Goal: Task Accomplishment & Management: Use online tool/utility

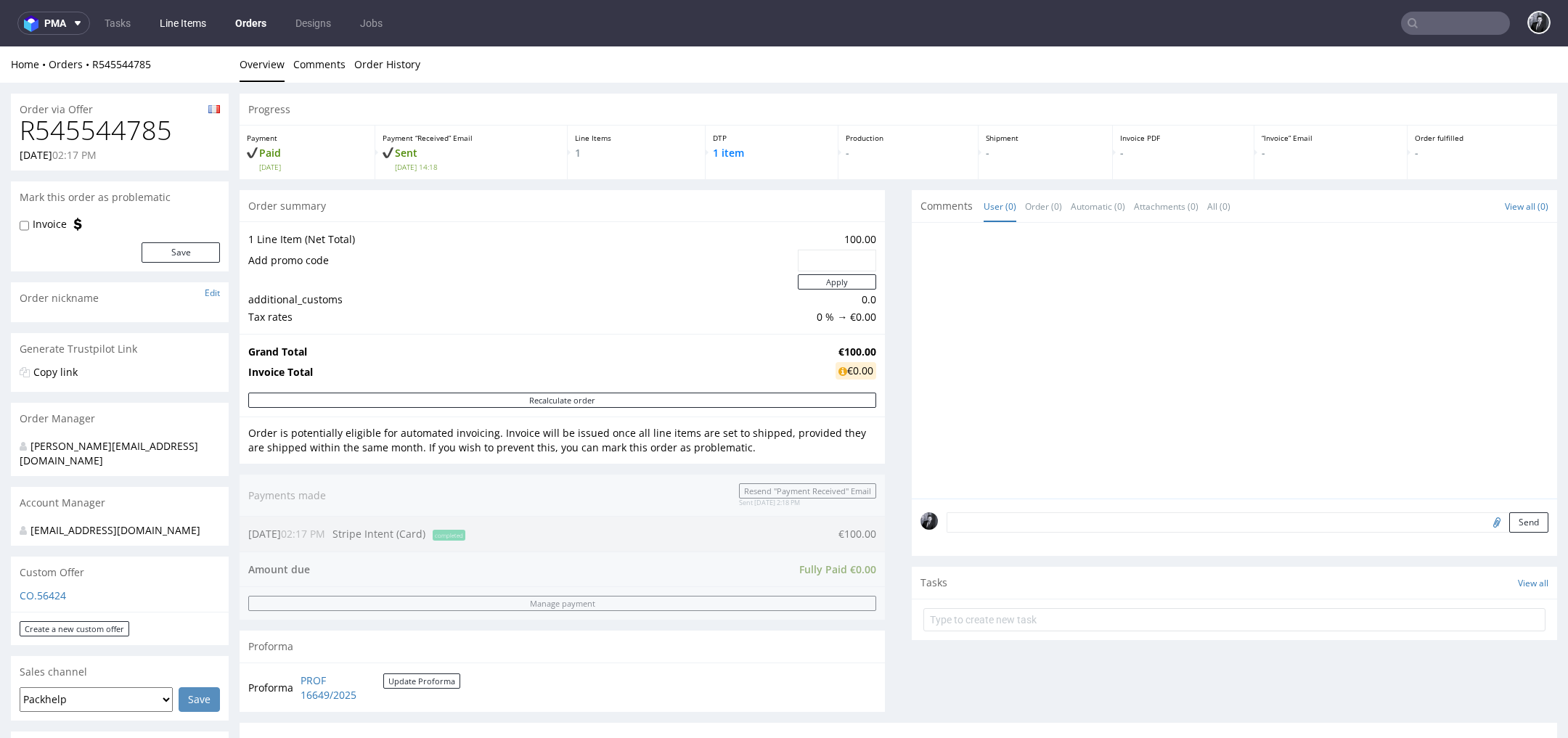
scroll to position [439, 0]
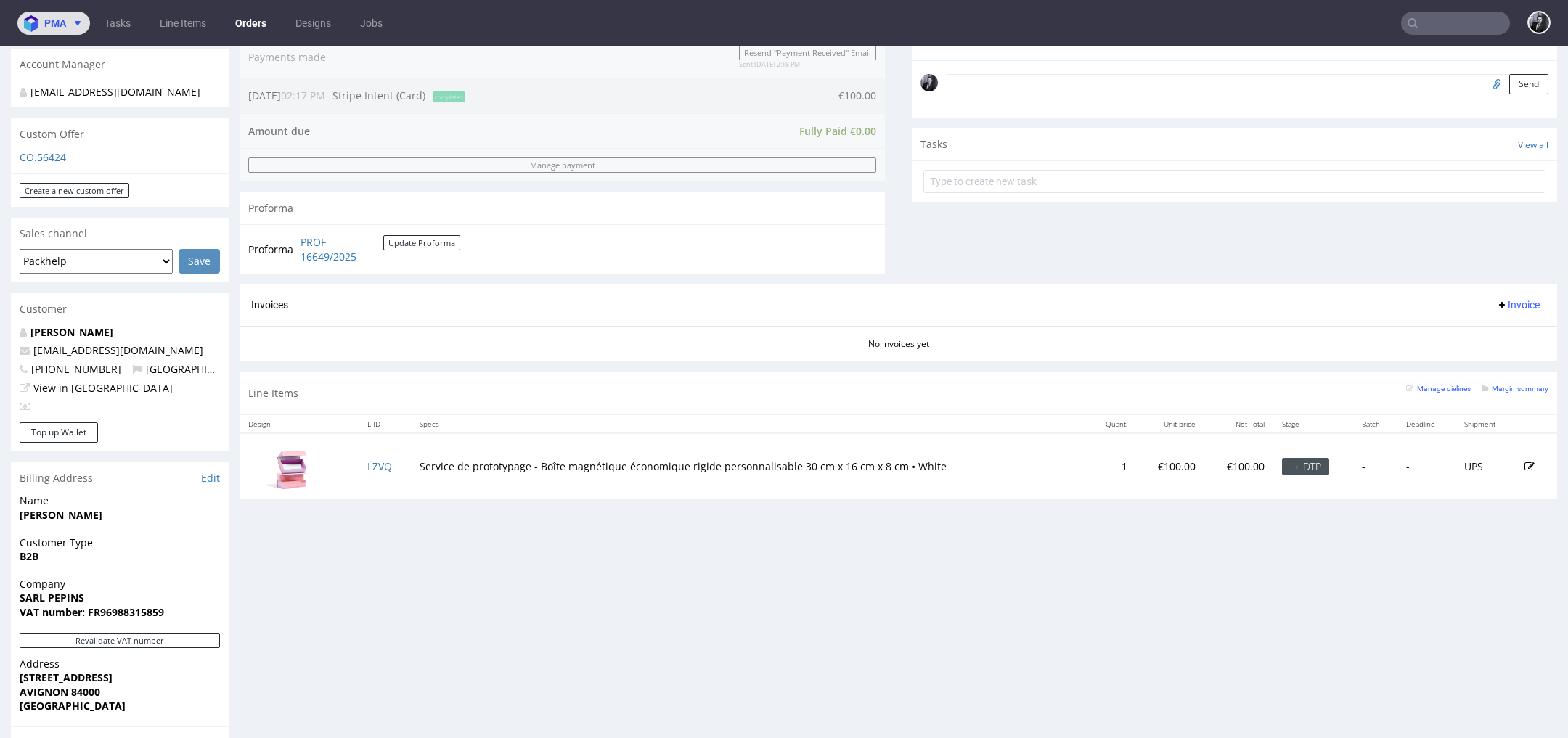
click at [61, 26] on span "pma" at bounding box center [55, 23] width 22 height 10
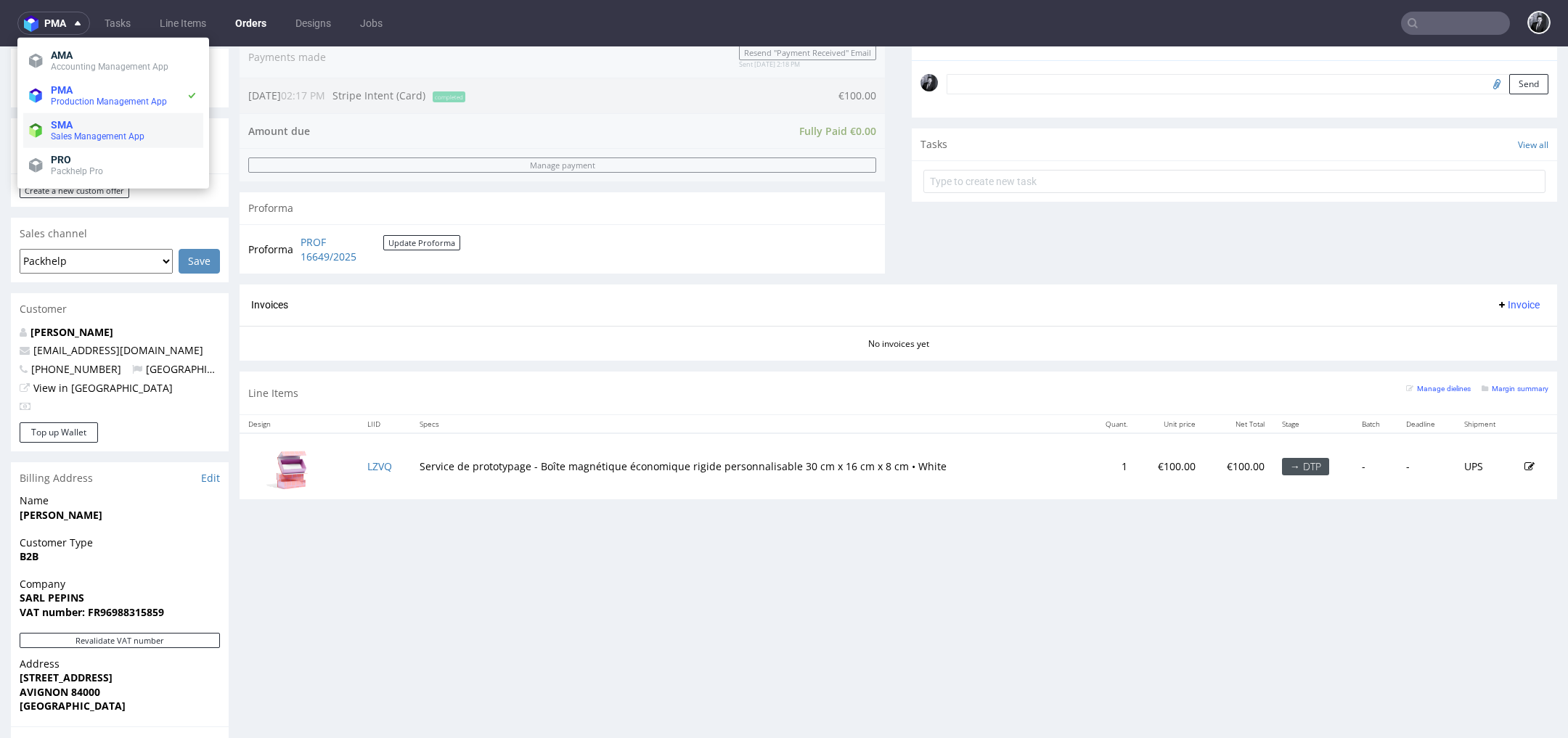
click at [109, 133] on span "Sales Management App" at bounding box center [98, 137] width 93 height 10
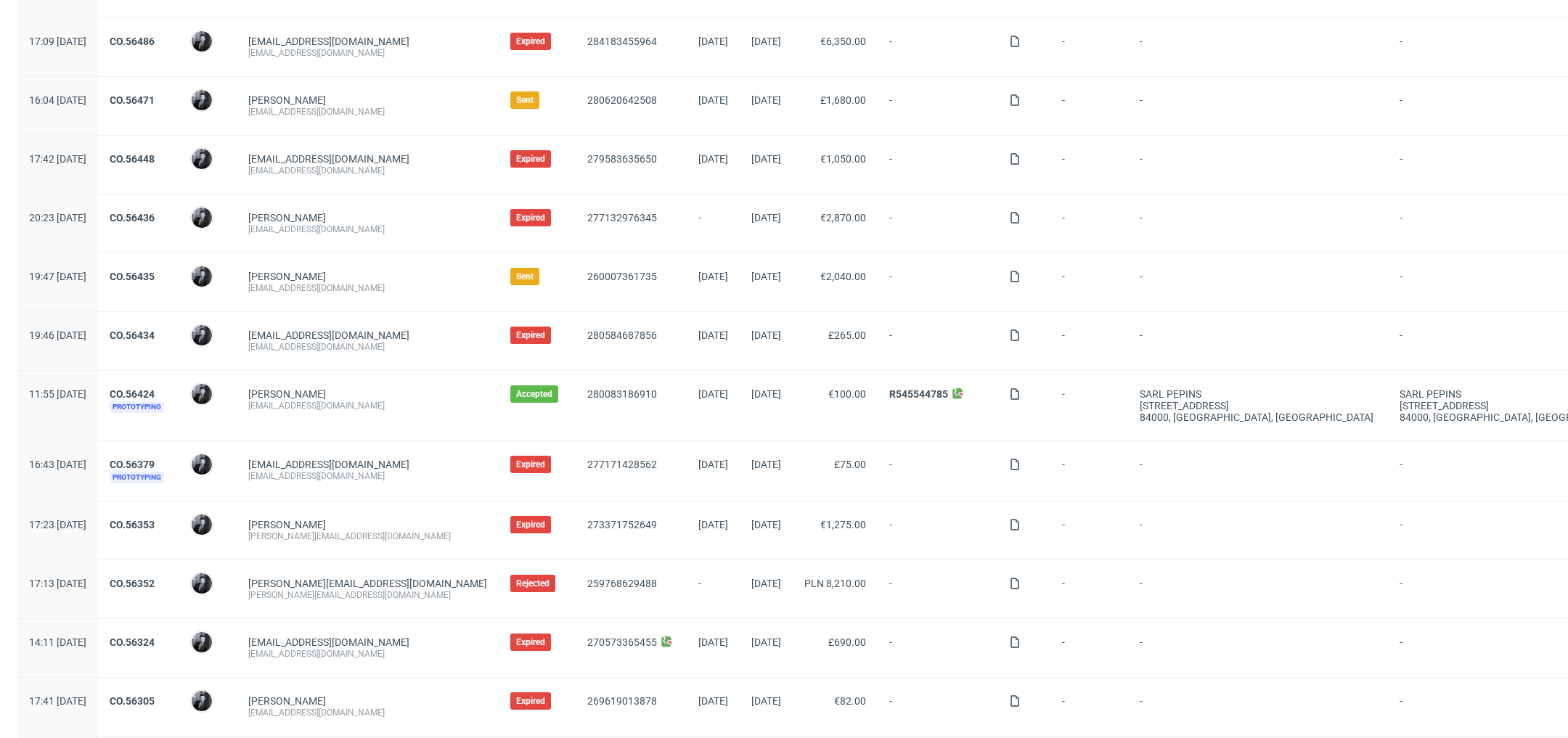
scroll to position [980, 0]
click at [154, 387] on link "CO.56424" at bounding box center [132, 393] width 45 height 12
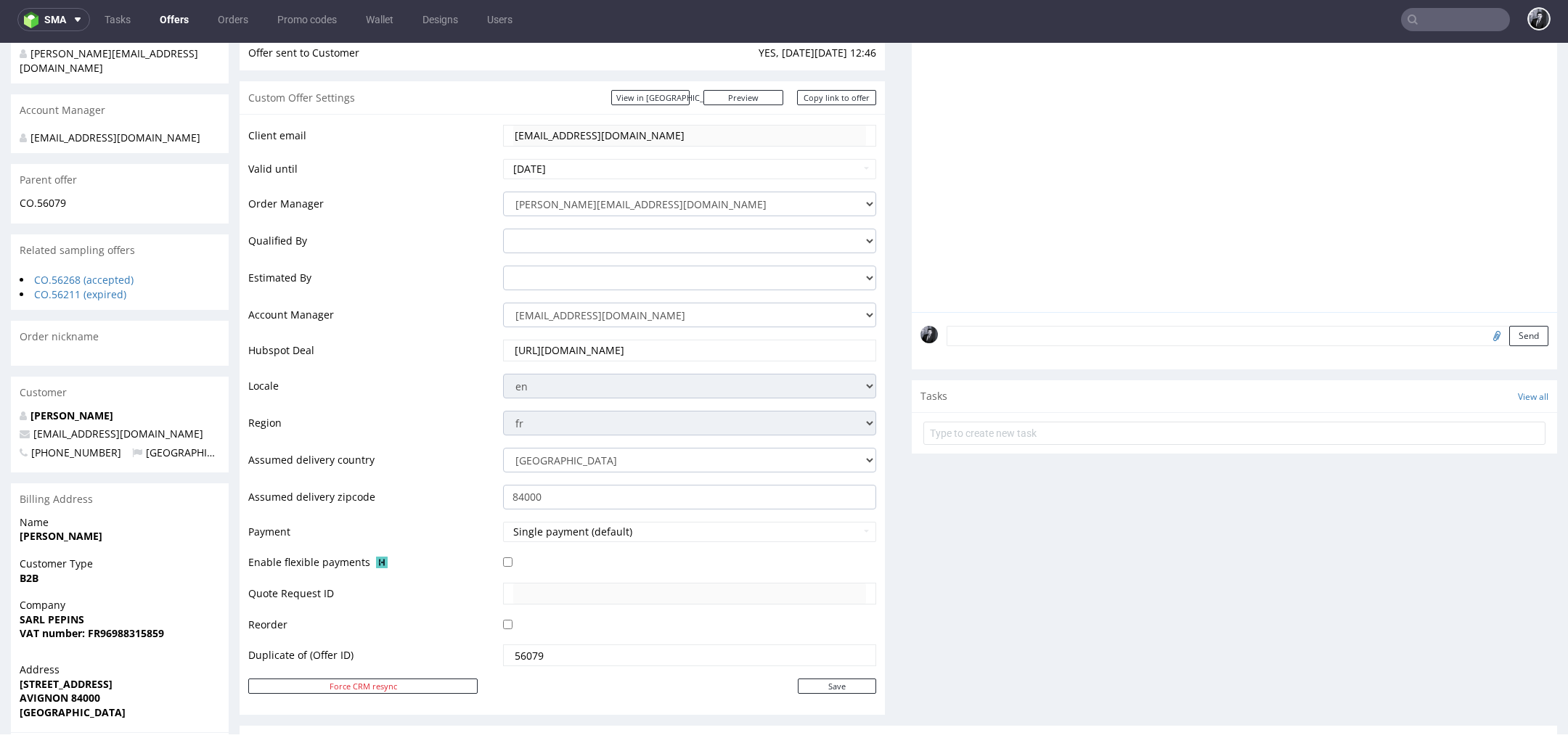
scroll to position [246, 0]
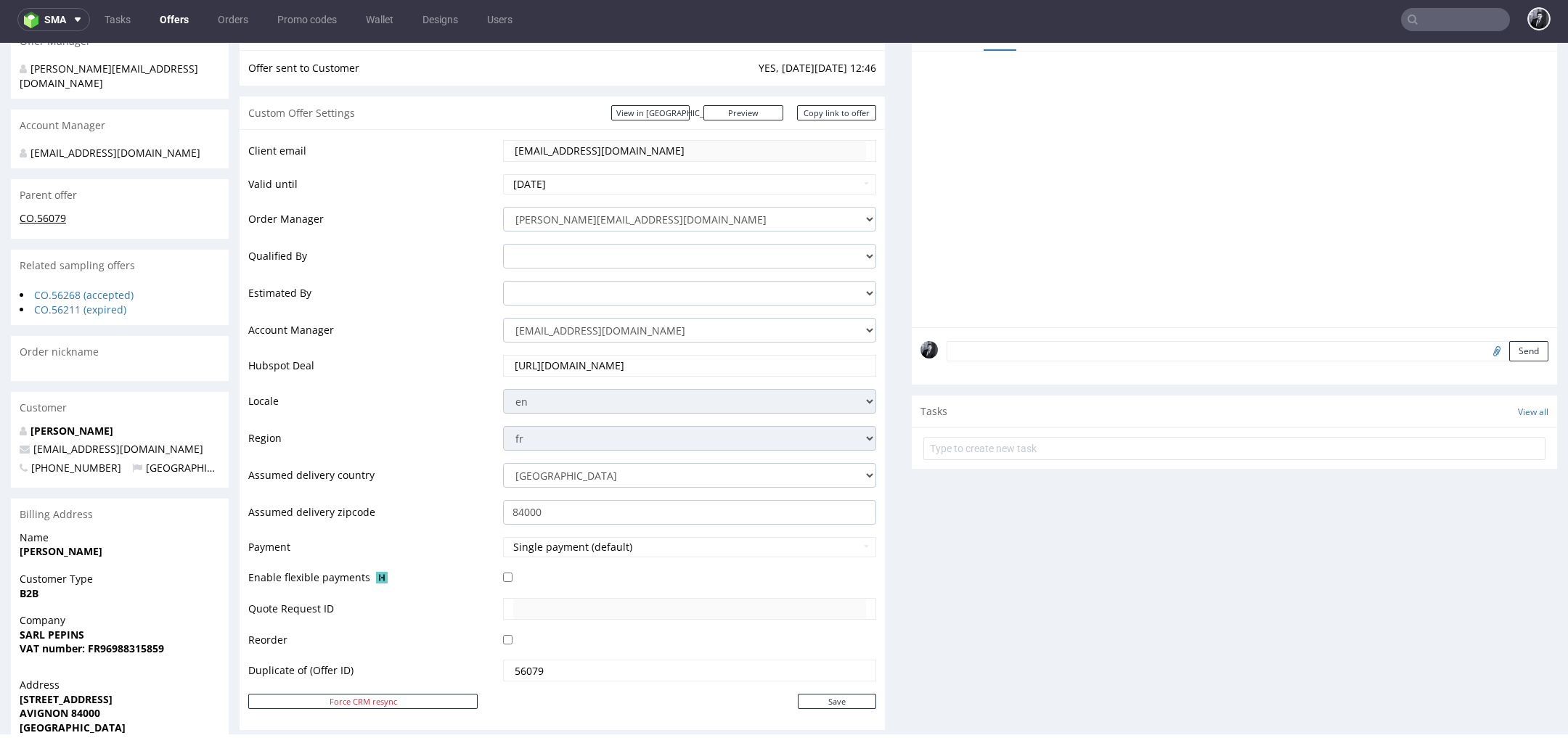
click at [59, 211] on link "CO.56079" at bounding box center [42, 218] width 47 height 14
click at [48, 211] on link "CO.56079" at bounding box center [42, 218] width 47 height 14
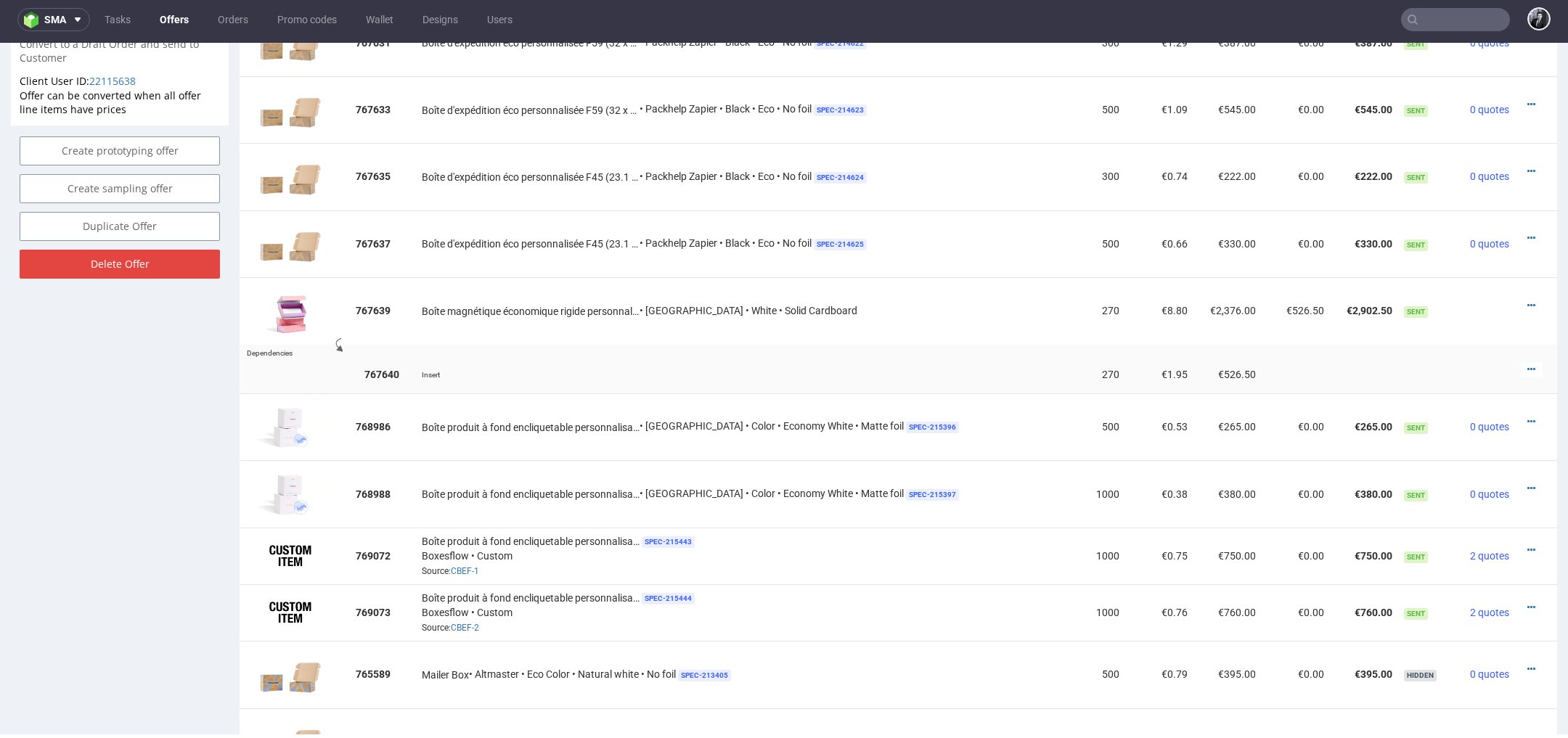
scroll to position [959, 0]
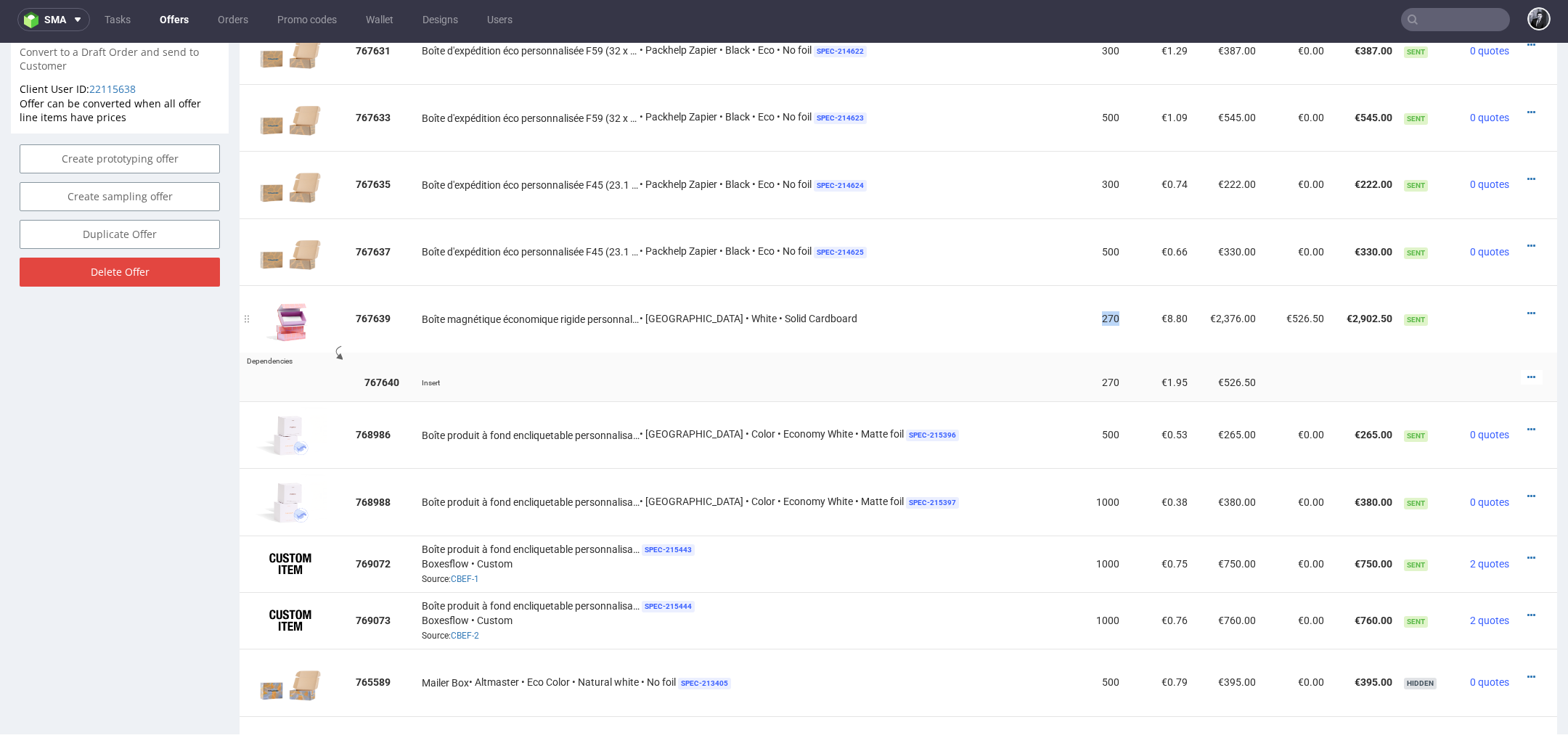
drag, startPoint x: 1083, startPoint y: 318, endPoint x: 1101, endPoint y: 316, distance: 18.1
click at [1101, 316] on td "270" at bounding box center [1099, 319] width 53 height 68
drag, startPoint x: 1327, startPoint y: 318, endPoint x: 1371, endPoint y: 316, distance: 44.0
click at [1371, 316] on td "€2,902.50" at bounding box center [1364, 319] width 68 height 68
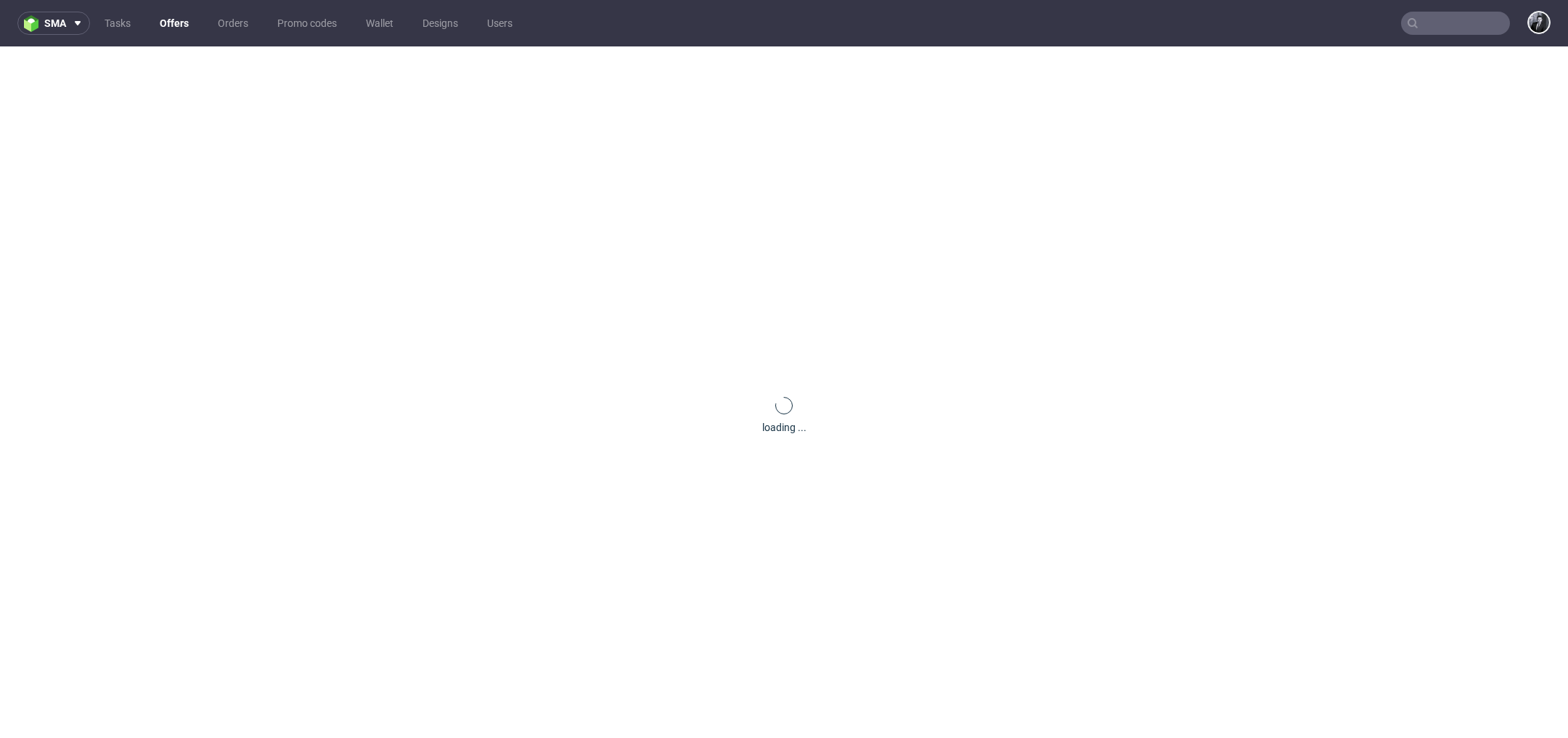
click at [169, 16] on link "Offers" at bounding box center [174, 23] width 47 height 23
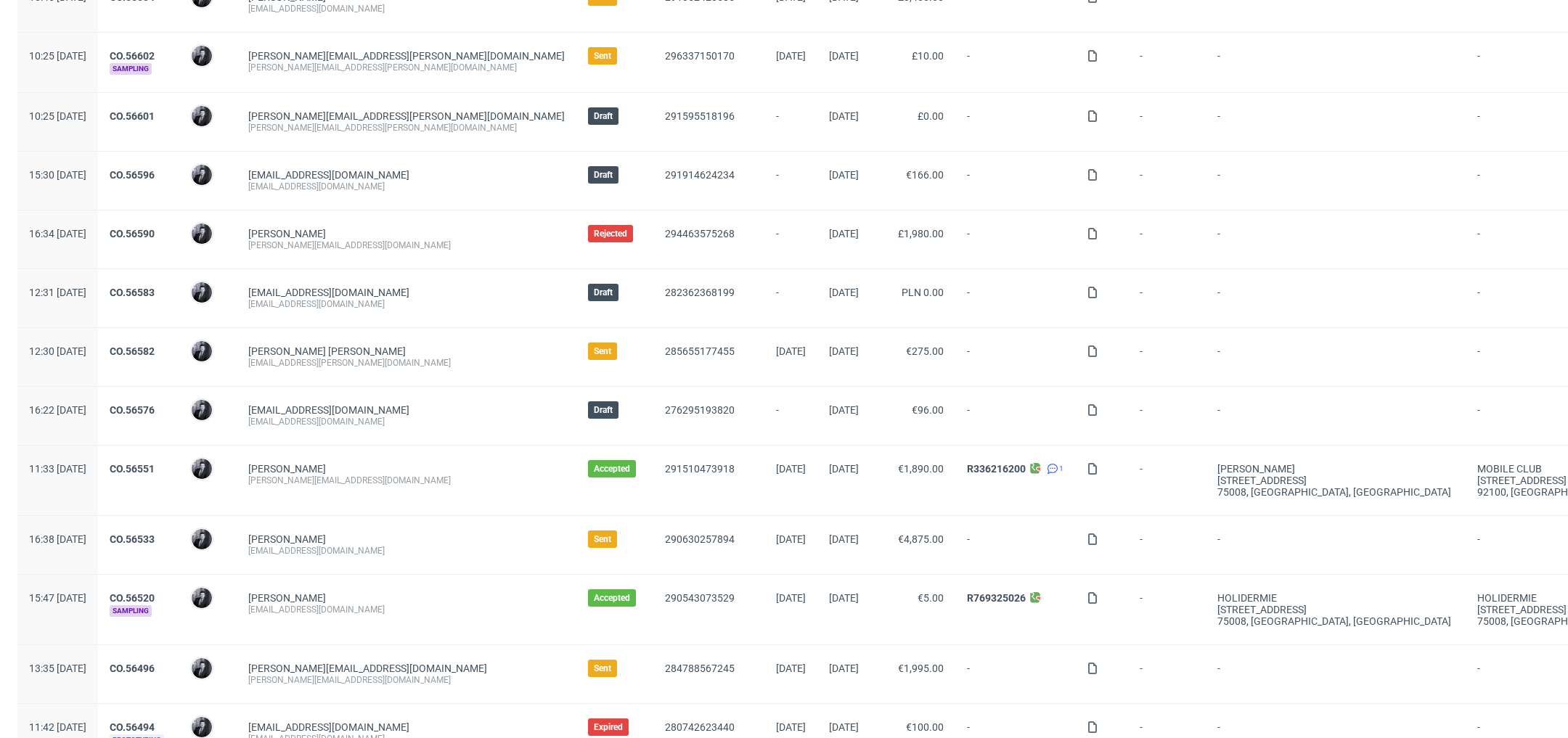
scroll to position [211, 0]
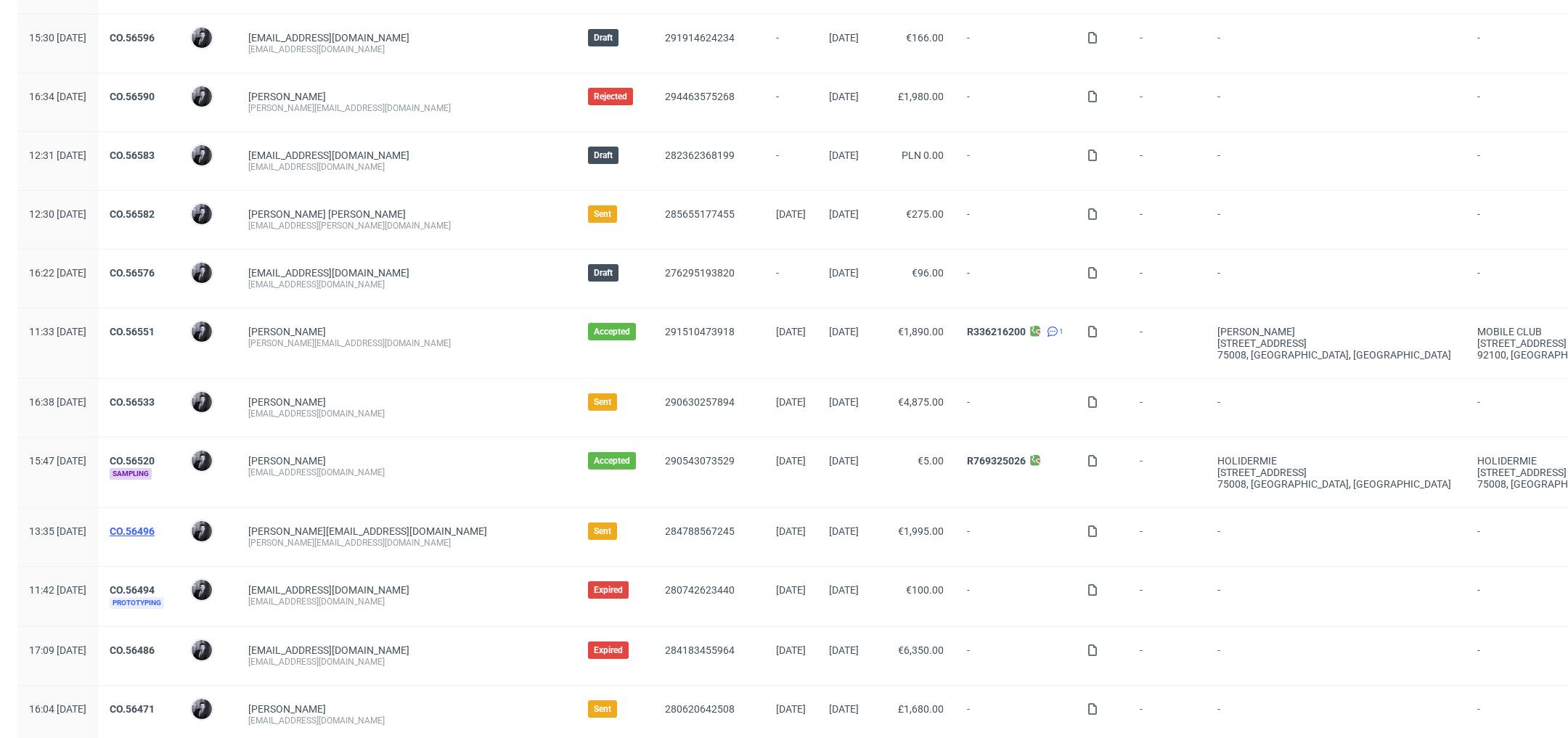
click at [154, 533] on link "CO.56496" at bounding box center [132, 531] width 45 height 12
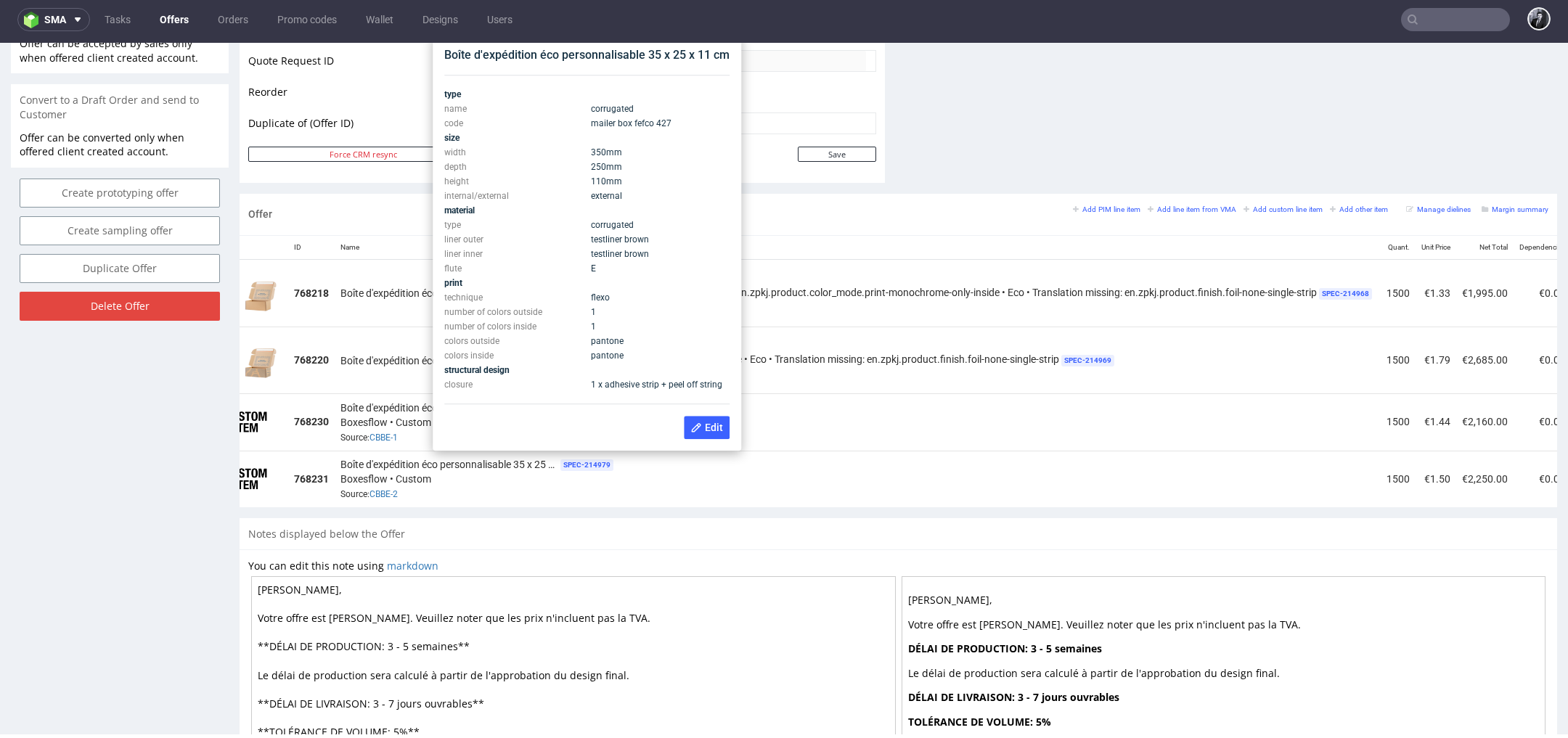
scroll to position [688, 0]
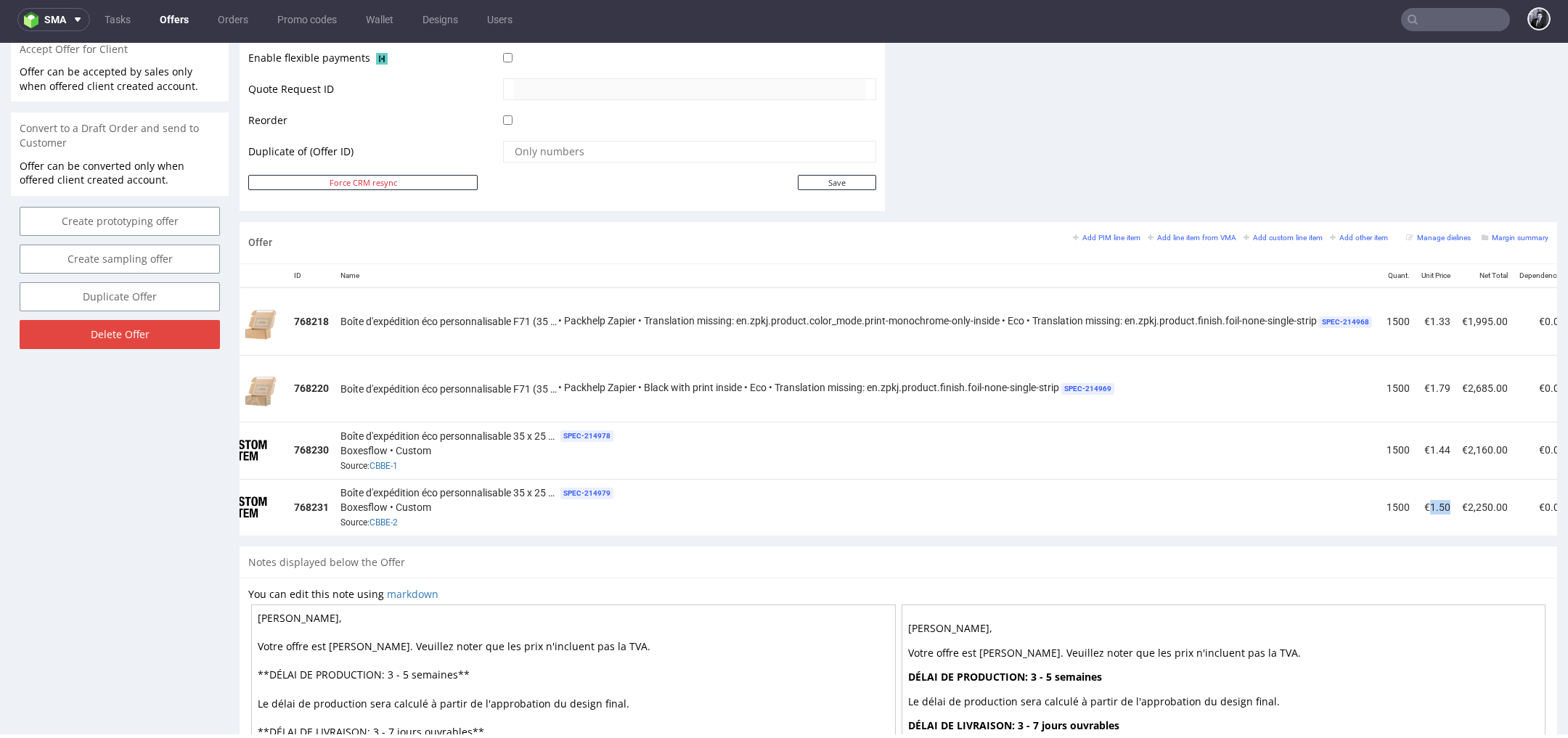
drag, startPoint x: 1438, startPoint y: 504, endPoint x: 1461, endPoint y: 500, distance: 23.3
click at [1456, 500] on td "€1.50" at bounding box center [1436, 507] width 41 height 57
drag, startPoint x: 1460, startPoint y: 500, endPoint x: 1434, endPoint y: 503, distance: 26.2
click at [1434, 503] on td "€1.50" at bounding box center [1436, 507] width 41 height 57
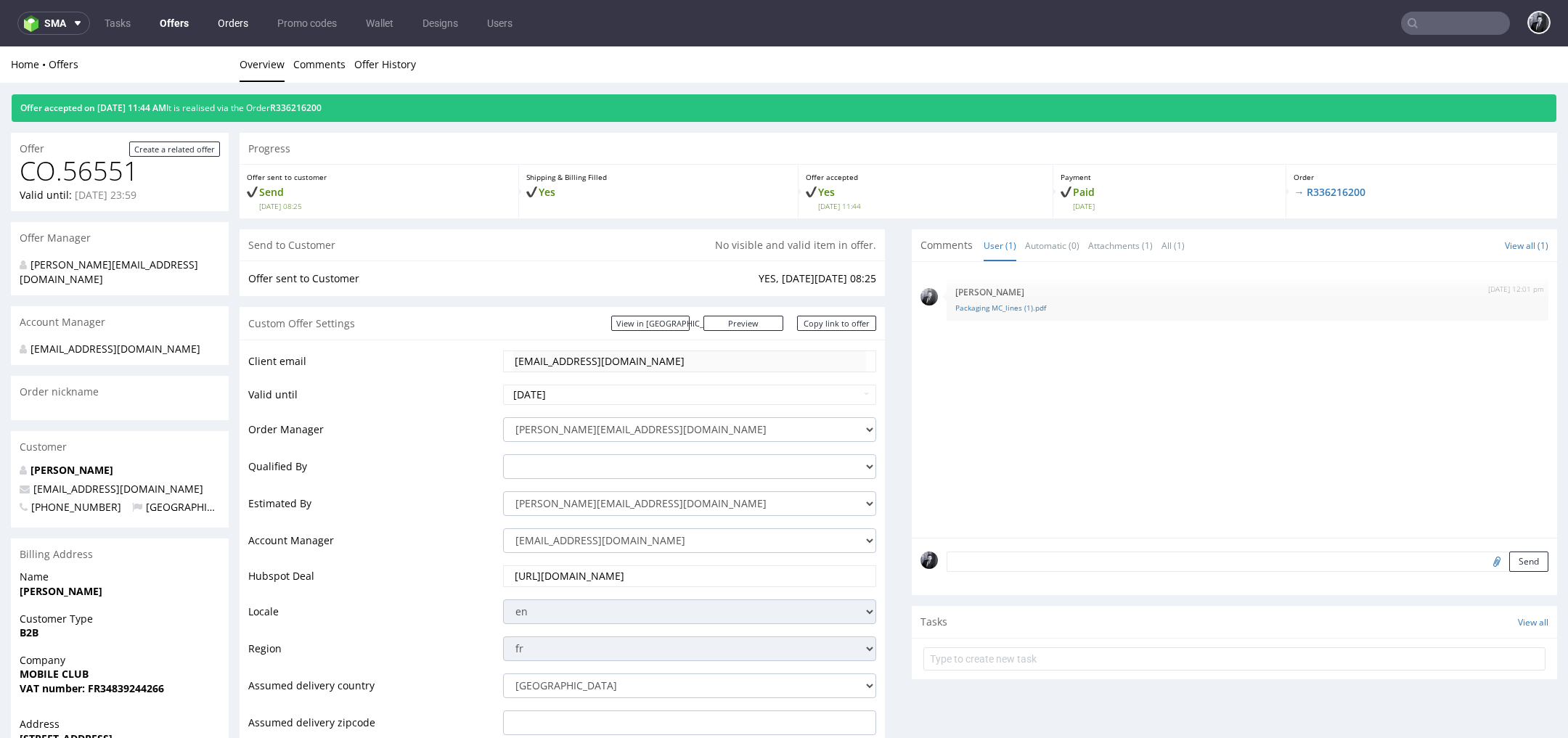
scroll to position [814, 0]
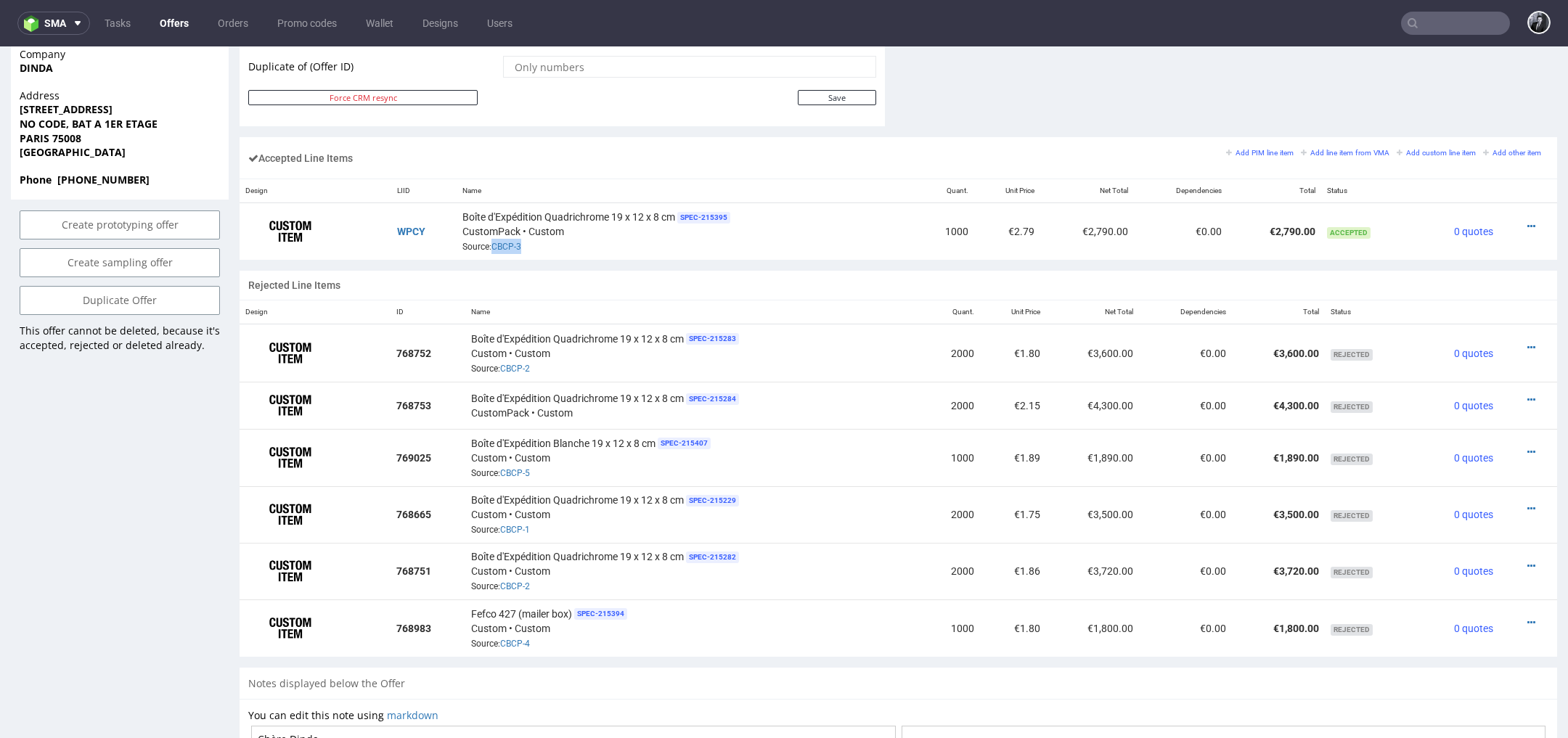
click at [175, 23] on link "Offers" at bounding box center [174, 23] width 47 height 23
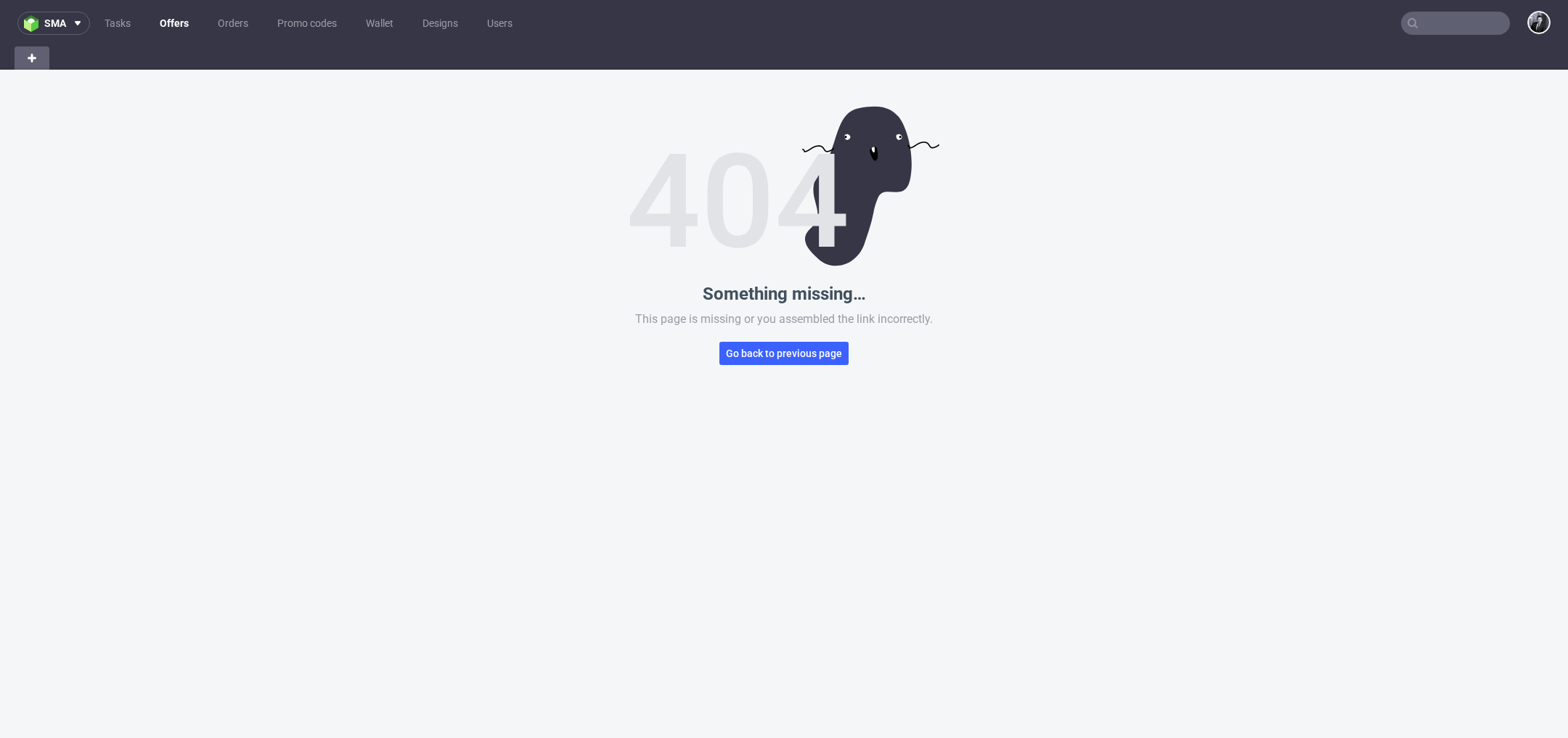
click at [183, 14] on link "Offers" at bounding box center [174, 23] width 47 height 23
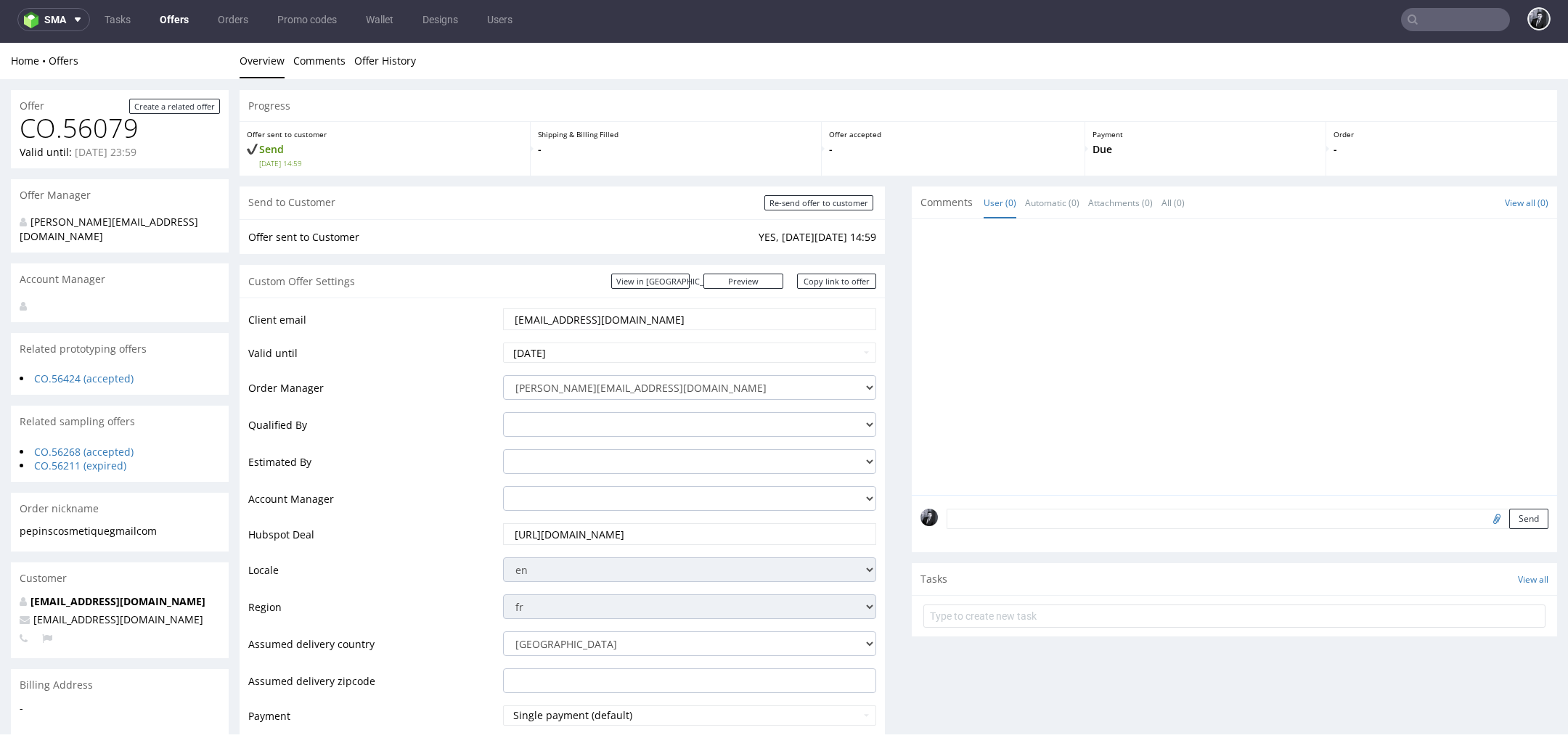
click at [173, 18] on link "Offers" at bounding box center [174, 19] width 47 height 23
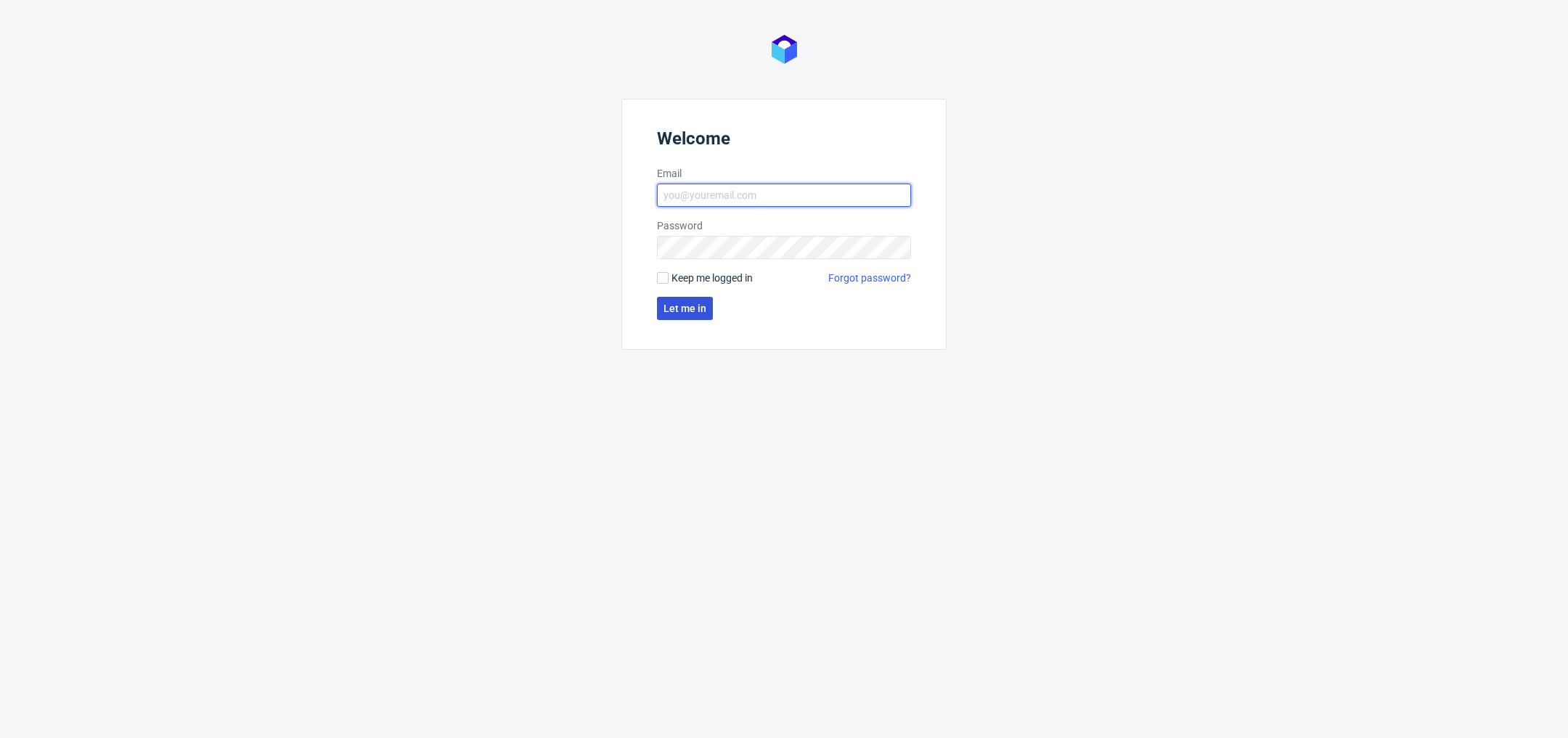
type input "[PERSON_NAME][EMAIL_ADDRESS][DOMAIN_NAME]"
click at [683, 319] on button "Let me in" at bounding box center [685, 308] width 56 height 23
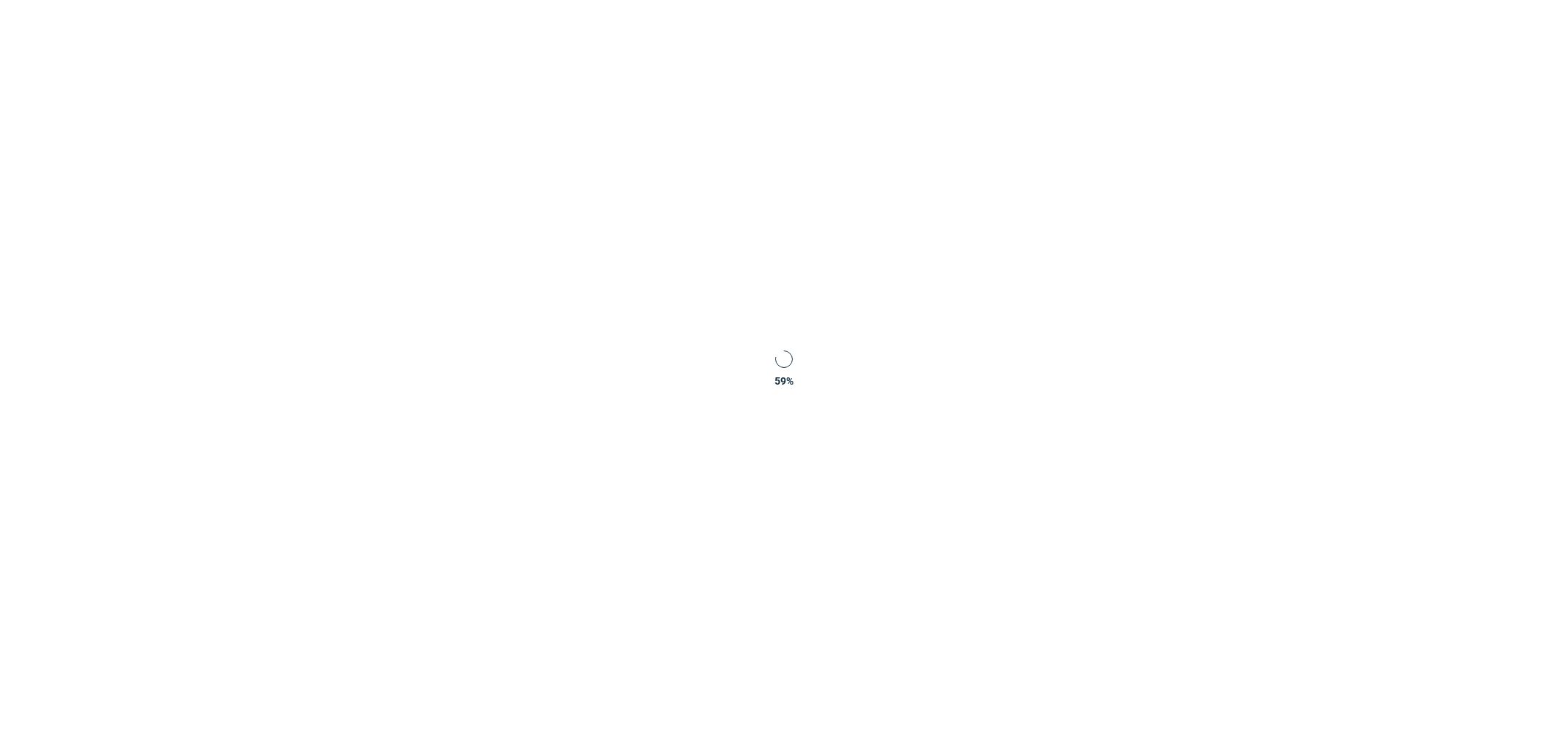
click at [697, 309] on div "59 %" at bounding box center [784, 369] width 1568 height 738
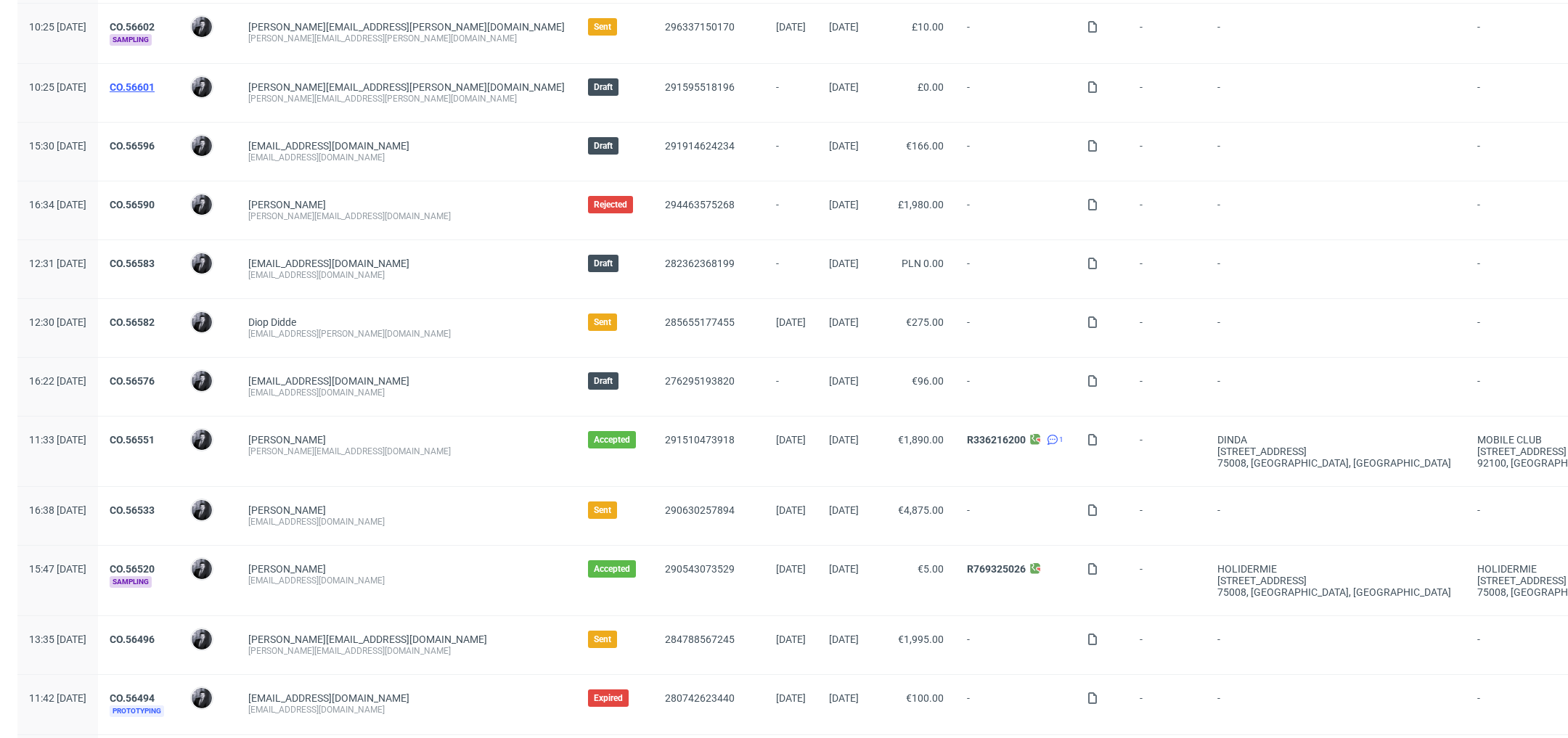
scroll to position [262, 0]
click at [154, 316] on link "CO.56582" at bounding box center [132, 321] width 45 height 12
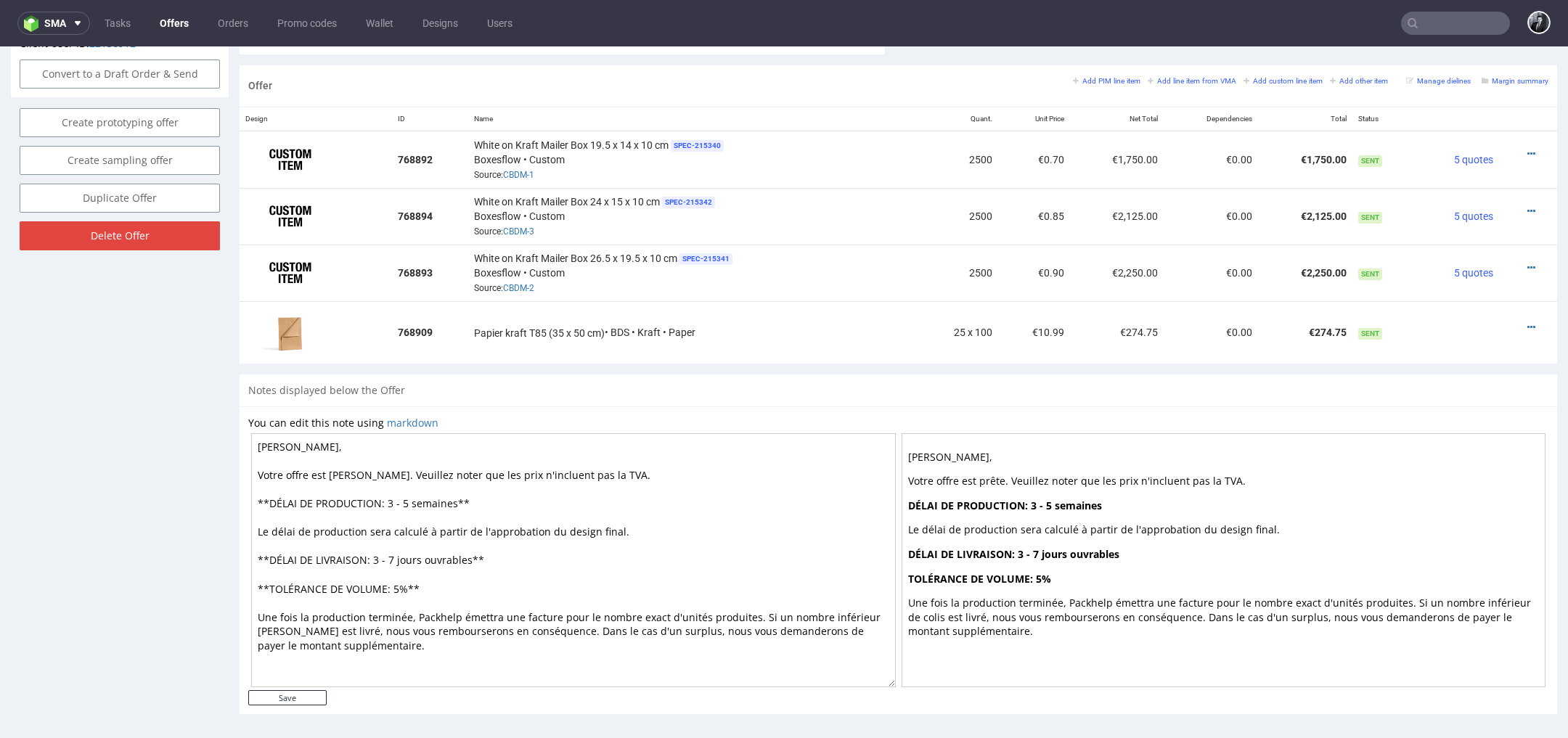
scroll to position [829, 0]
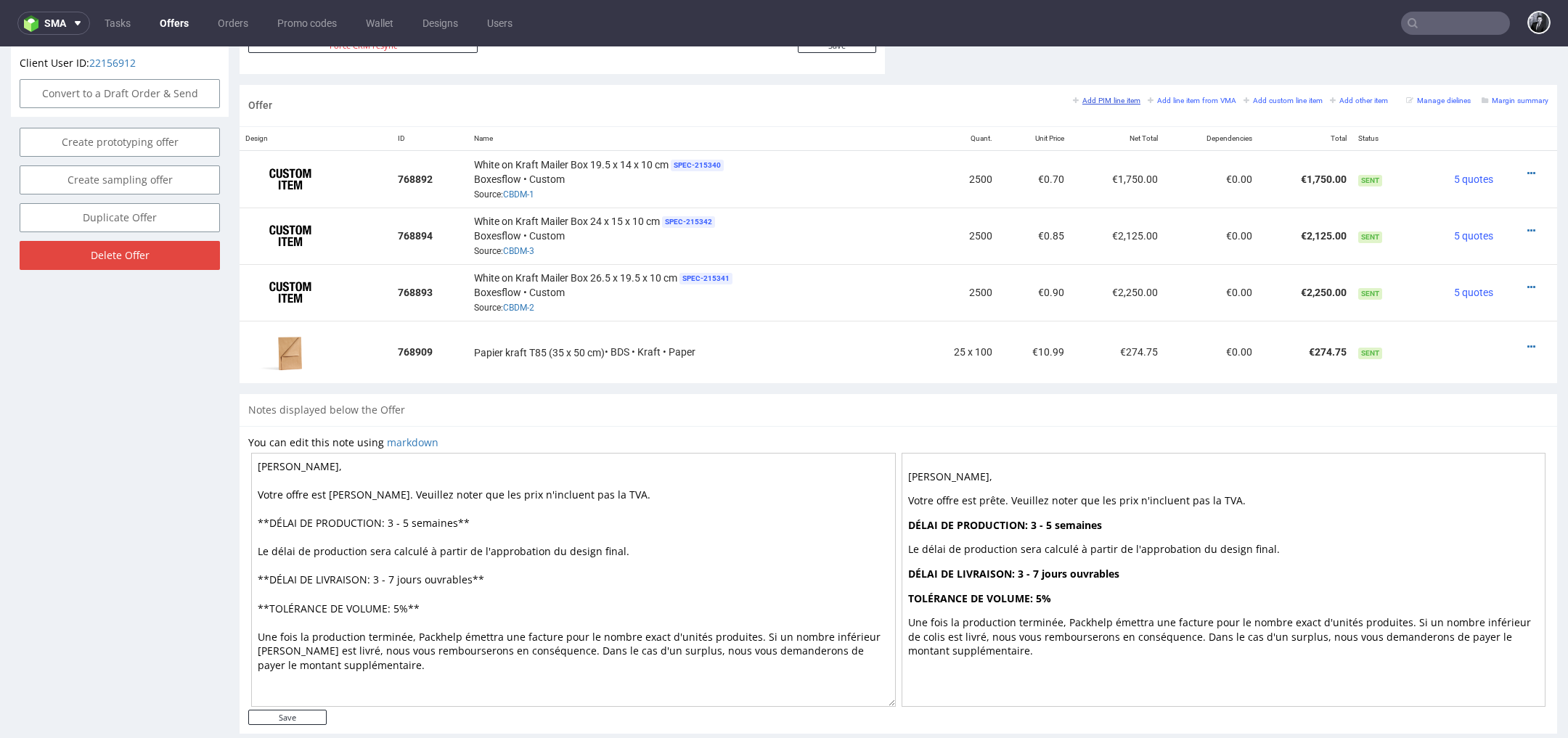
click at [1103, 97] on small "Add PIM line item" at bounding box center [1107, 100] width 68 height 8
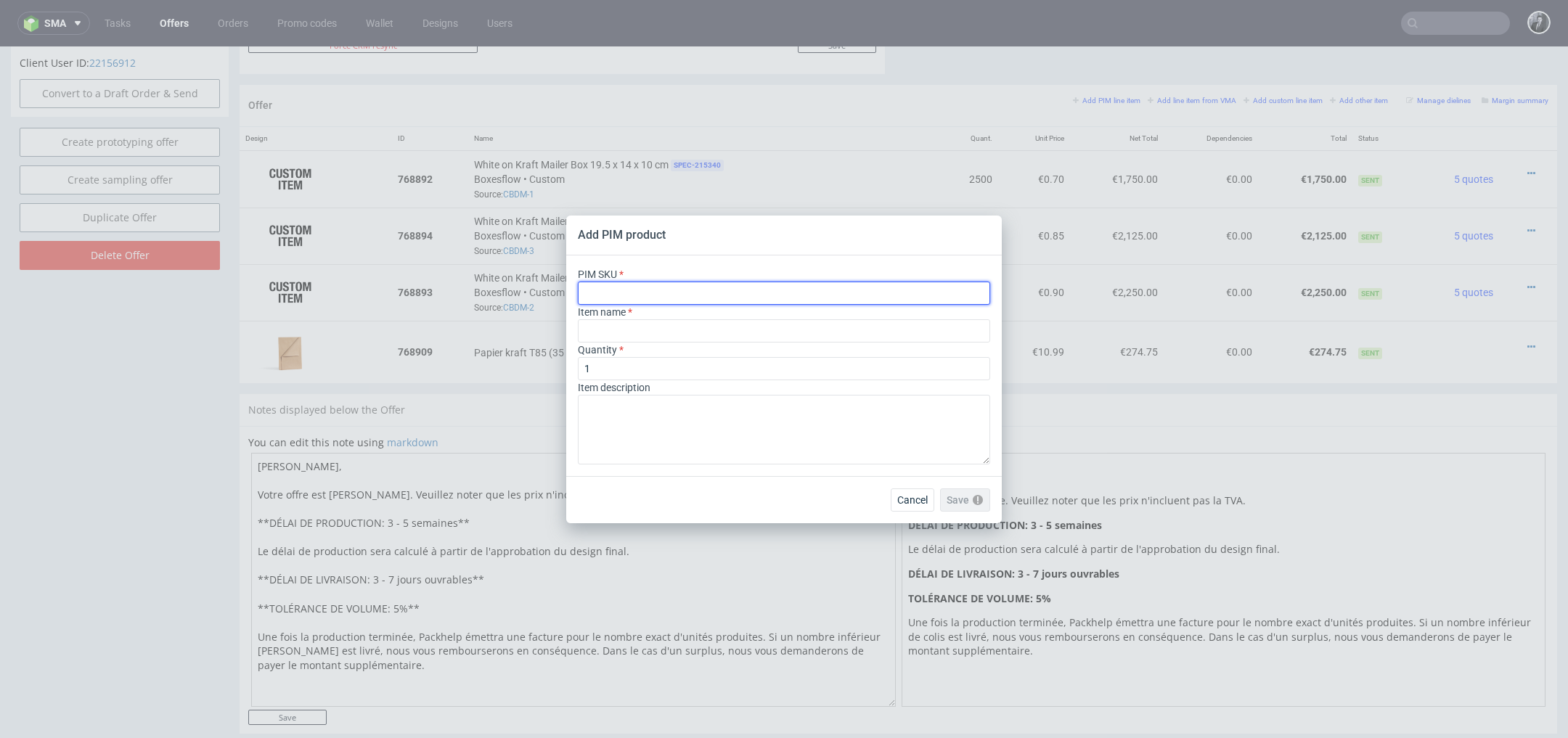
click at [720, 289] on input "text" at bounding box center [784, 293] width 412 height 23
paste input "box--mailer-box-white-ink--45--cardboard-natural--print-monochrome-white--foil-…"
type input "box--mailer-box-white-ink--45--cardboard-natural--print-monochrome-white--foil-…"
type input "Boîte kraft à encre blanche"
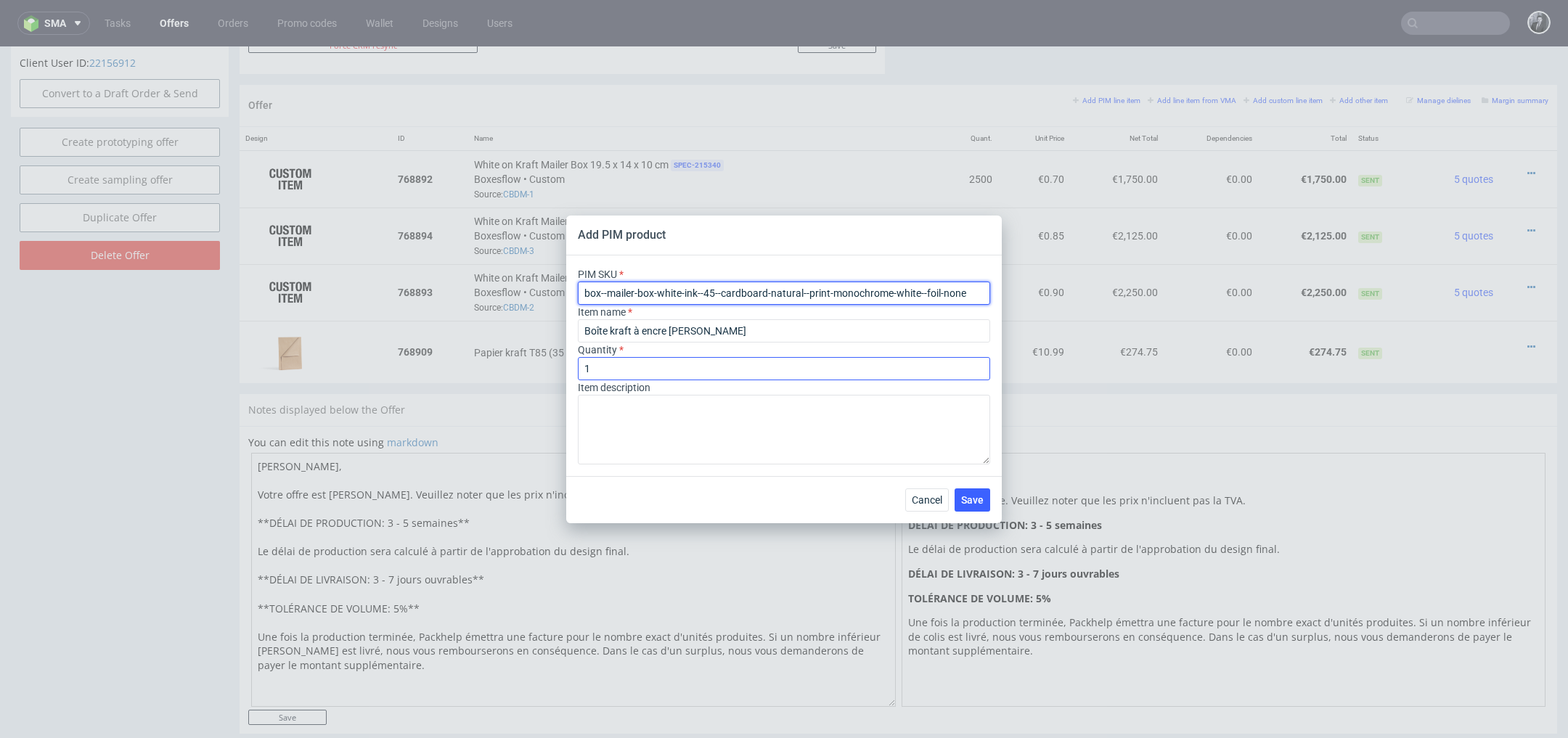
type input "box--mailer-box-white-ink--45--cardboard-natural--print-monochrome-white--foil-…"
click at [716, 358] on input "1" at bounding box center [784, 368] width 412 height 23
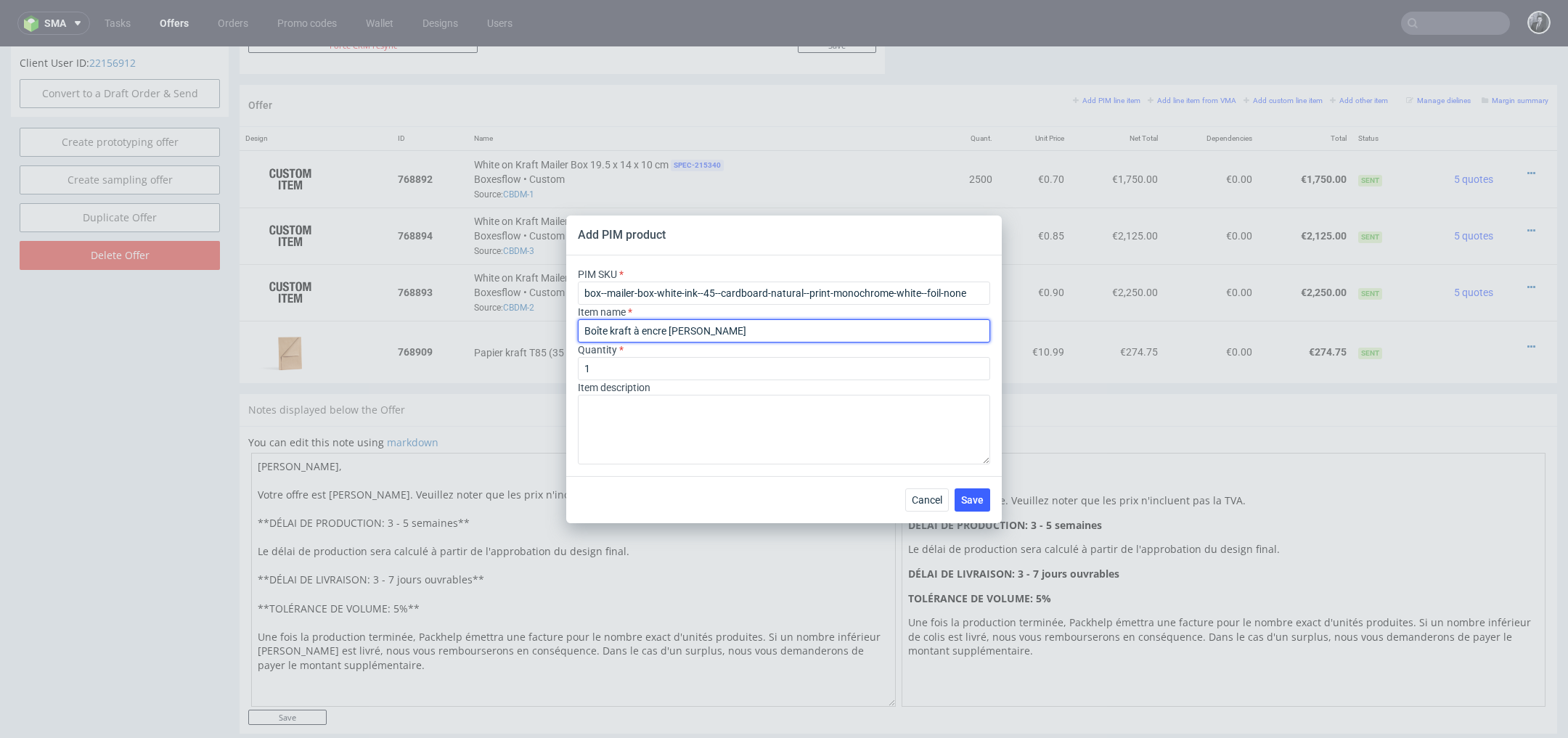
drag, startPoint x: 736, startPoint y: 328, endPoint x: 498, endPoint y: 315, distance: 238.4
click at [500, 315] on div "Add PIM product PIM SKU box--mailer-box-white-ink--45--cardboard-natural--print…" at bounding box center [784, 369] width 1568 height 738
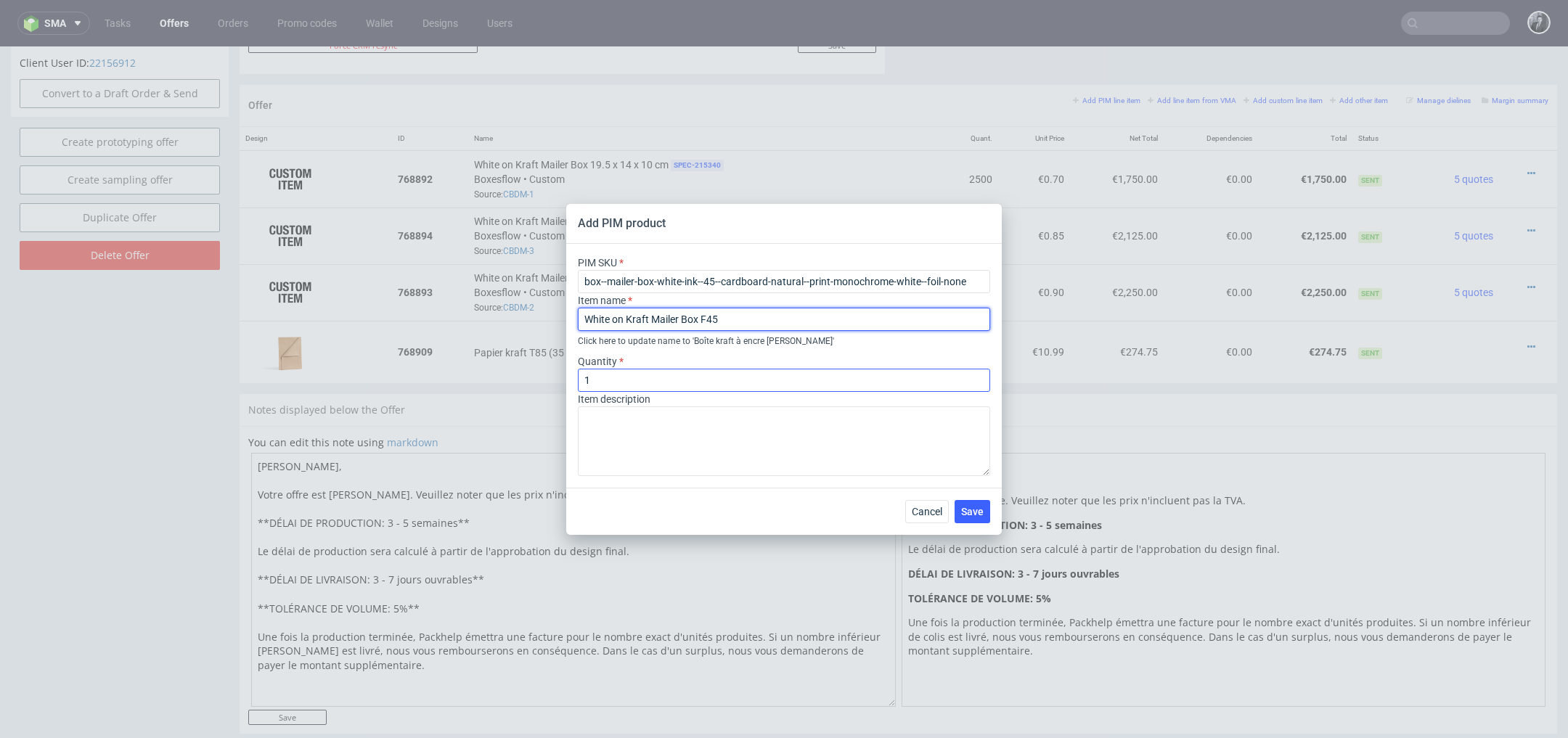
type input "White on Kraft Mailer Box F45"
click at [654, 383] on input "1" at bounding box center [784, 380] width 412 height 23
type input "2500"
click at [975, 515] on span "Save" at bounding box center [972, 512] width 23 height 10
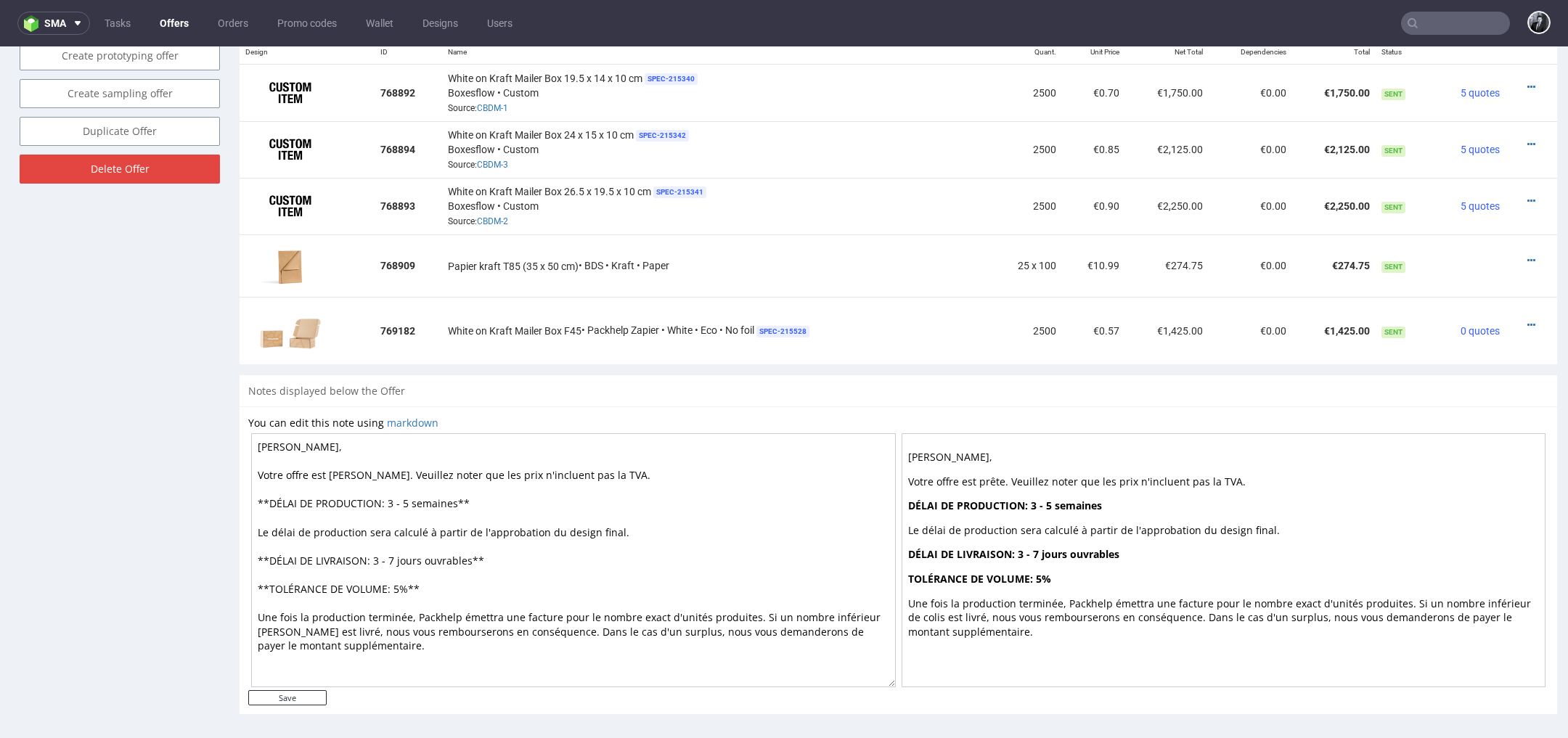
scroll to position [4, 0]
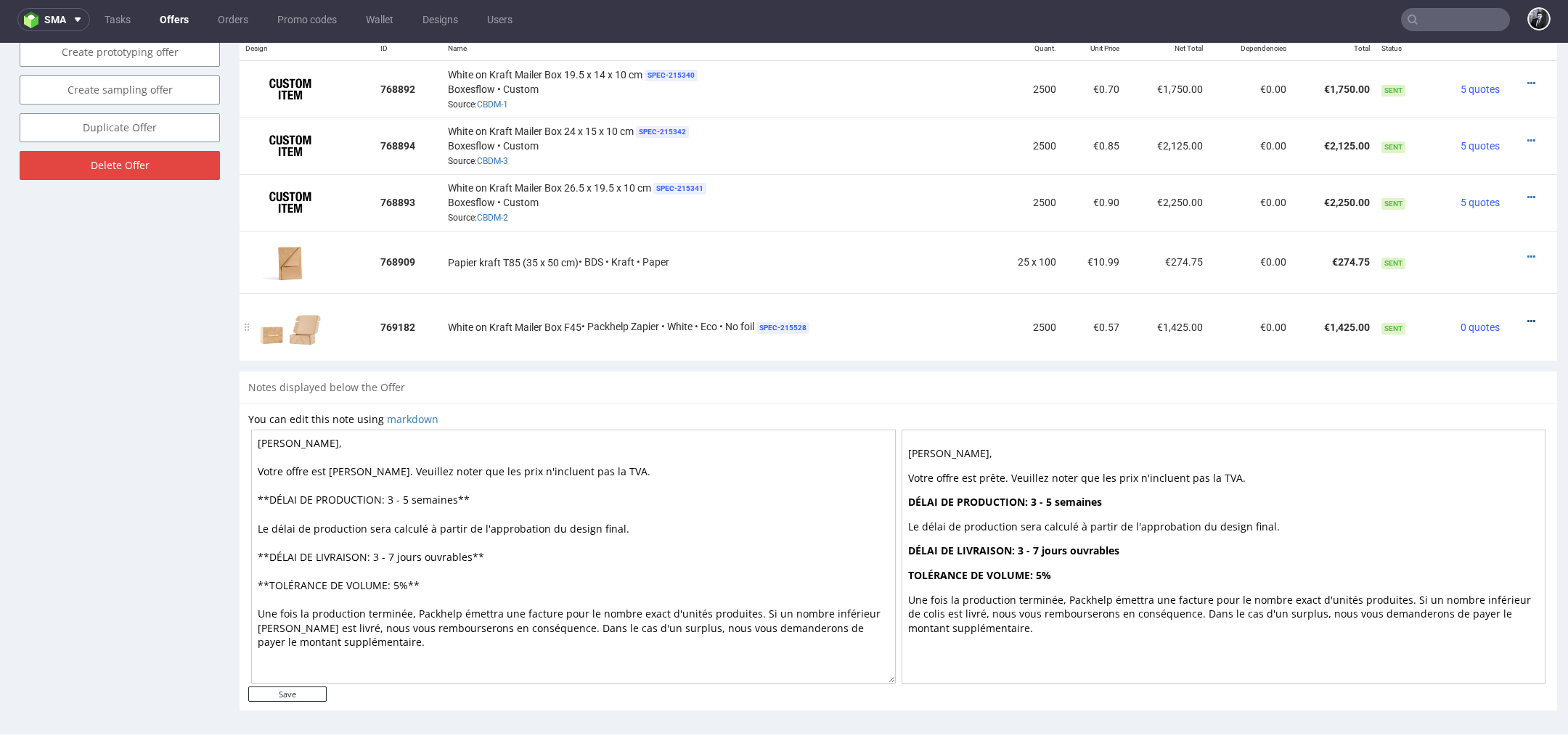
click at [1527, 317] on icon at bounding box center [1531, 321] width 8 height 10
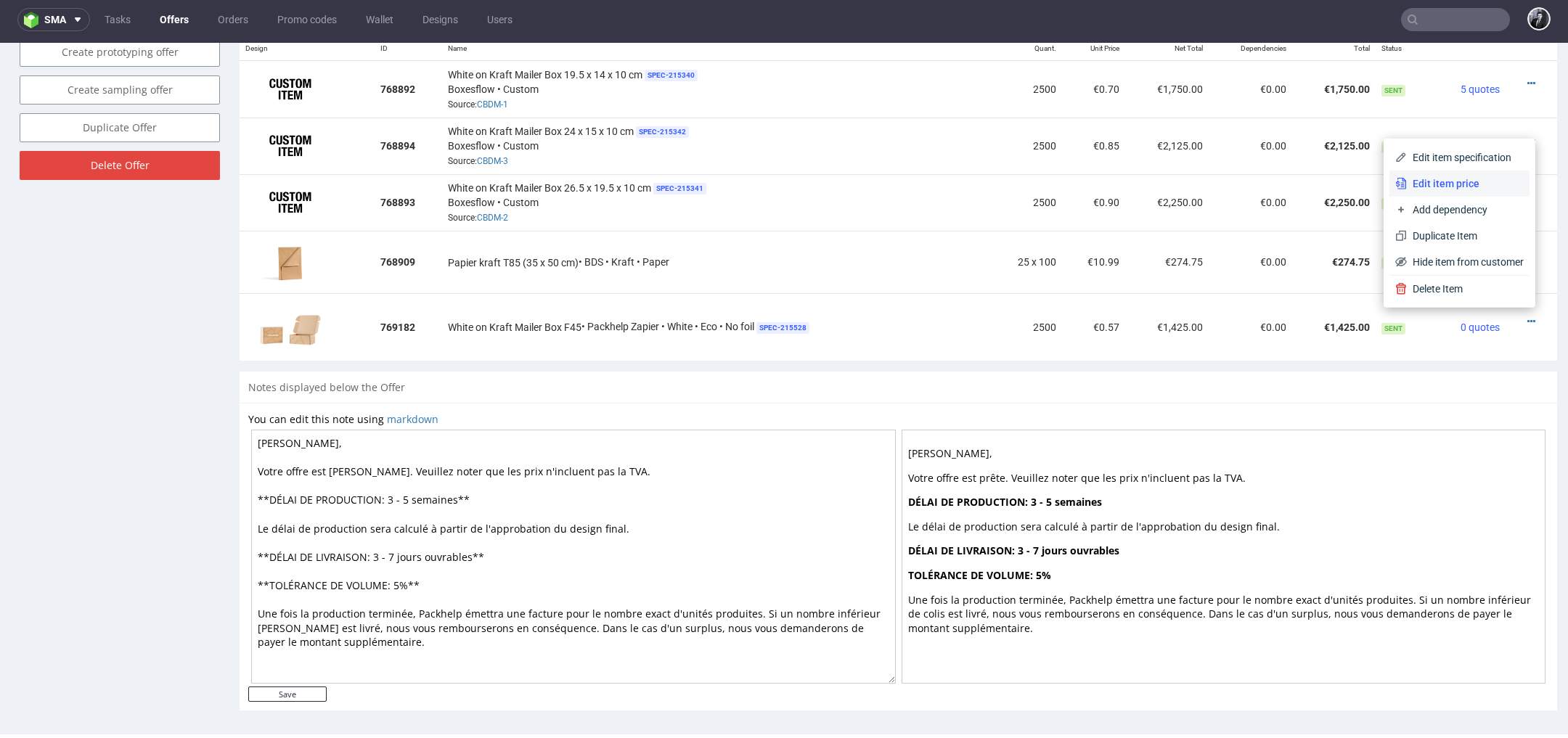
click at [1449, 193] on li "Edit item price" at bounding box center [1459, 183] width 140 height 26
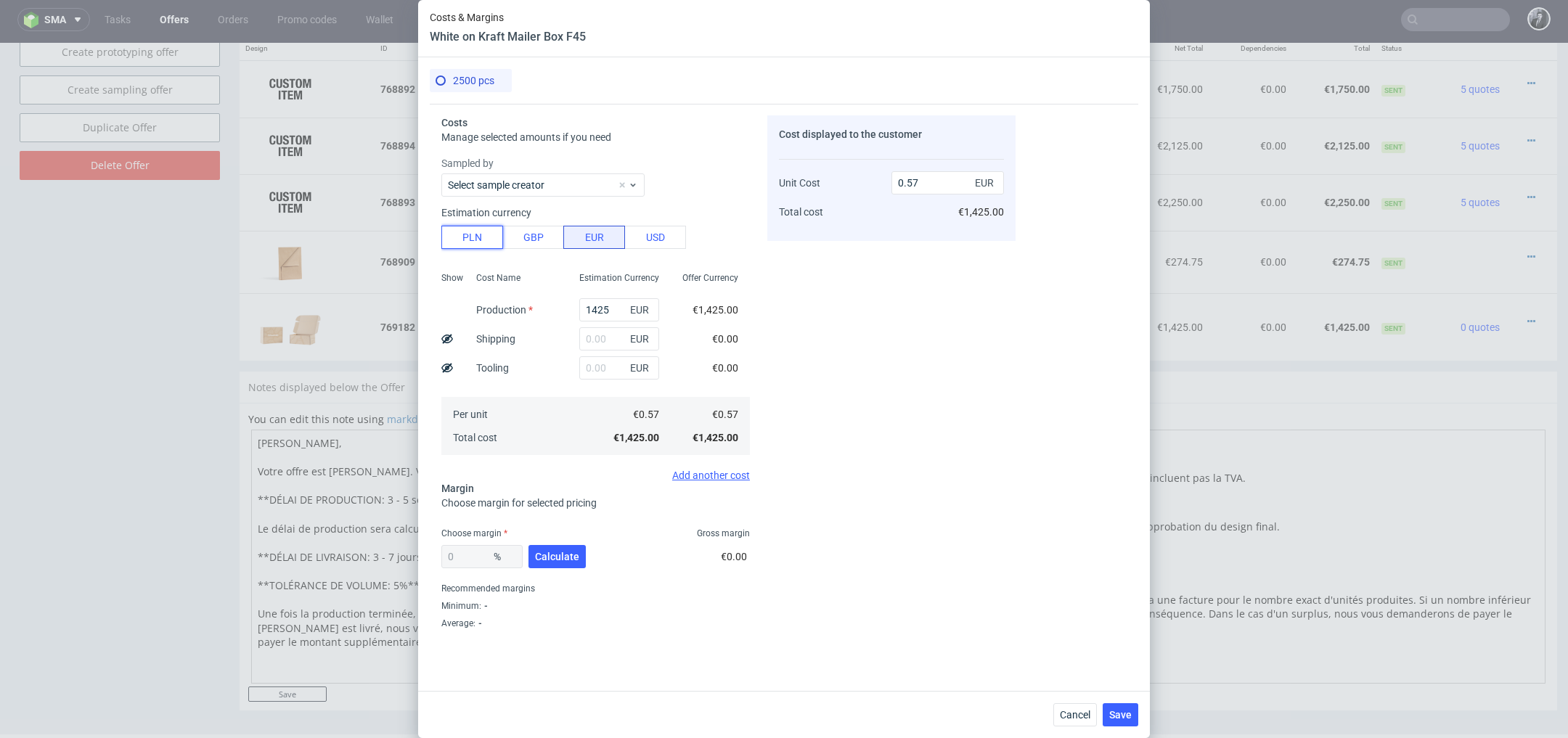
click at [467, 245] on button "PLN" at bounding box center [472, 237] width 62 height 23
type input "0.13"
drag, startPoint x: 625, startPoint y: 308, endPoint x: 496, endPoint y: 308, distance: 129.0
click at [496, 308] on div "Show Cost Name Production Shipping Tooling Per unit Total cost Estimation Curre…" at bounding box center [596, 362] width 309 height 192
type input "3"
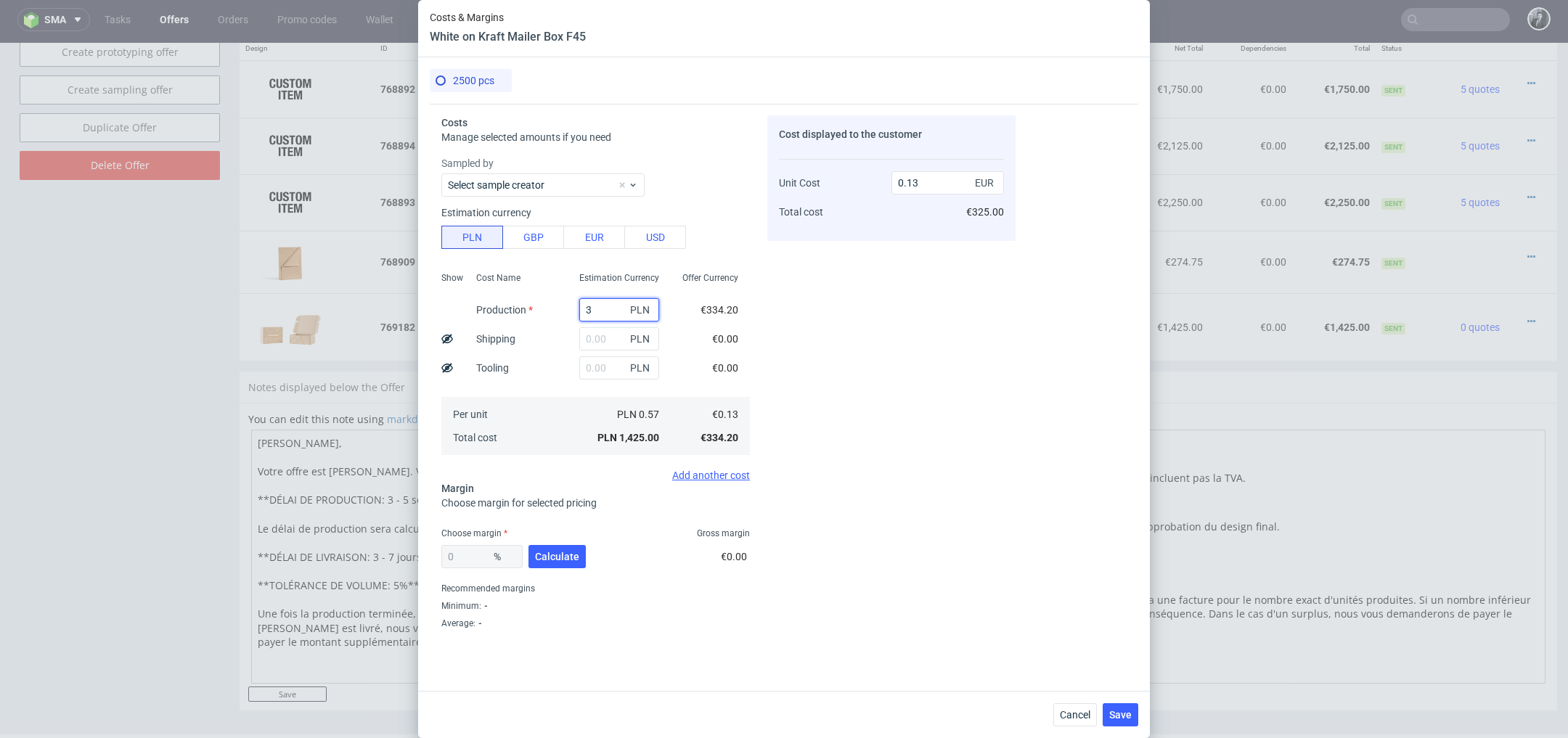
type input "0"
type input "3"
type input "2600"
type input "0.24"
type input "2600"
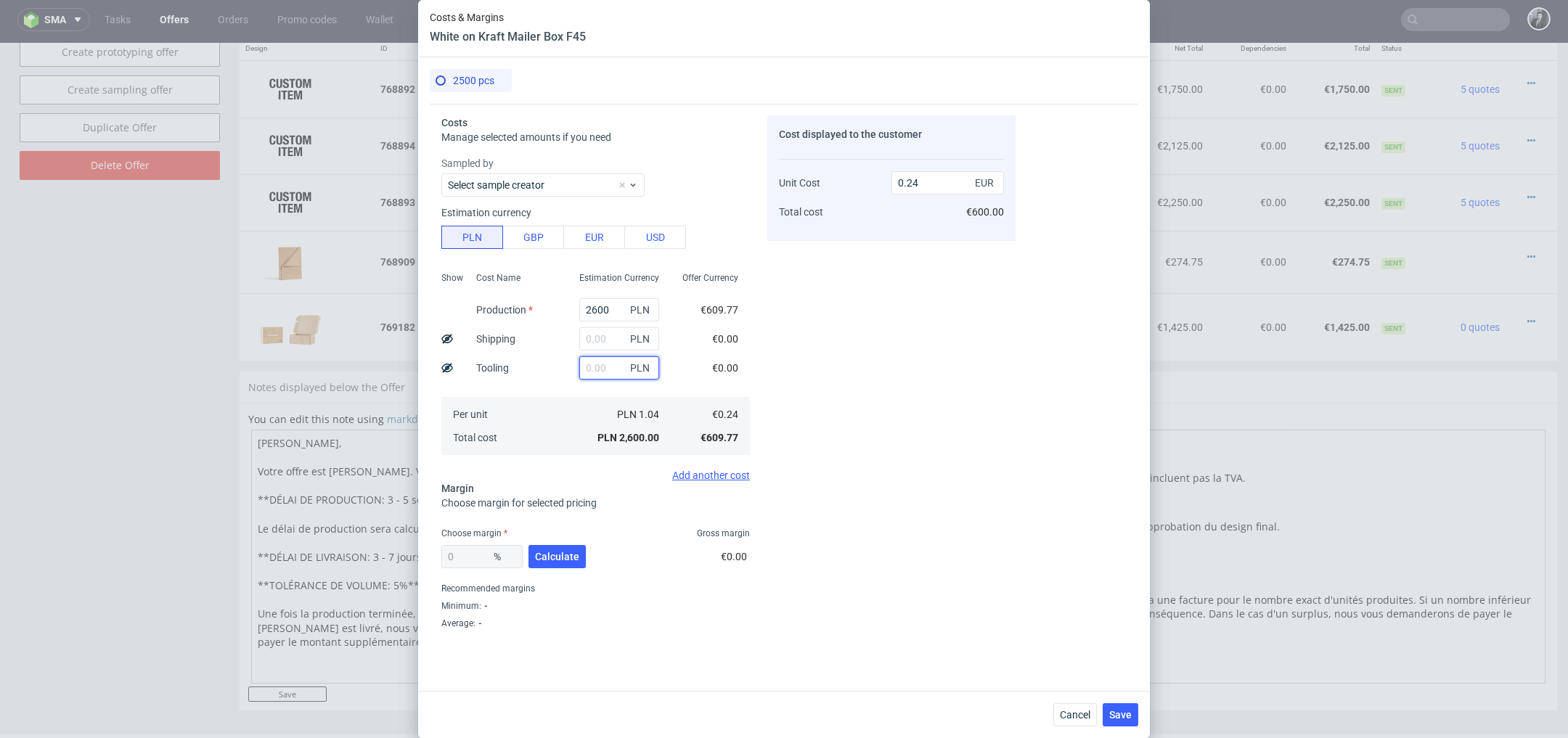
click at [599, 369] on input "text" at bounding box center [619, 367] width 80 height 23
click at [610, 345] on input "text" at bounding box center [619, 338] width 80 height 23
type input "82"
type input "0.25"
type input "825"
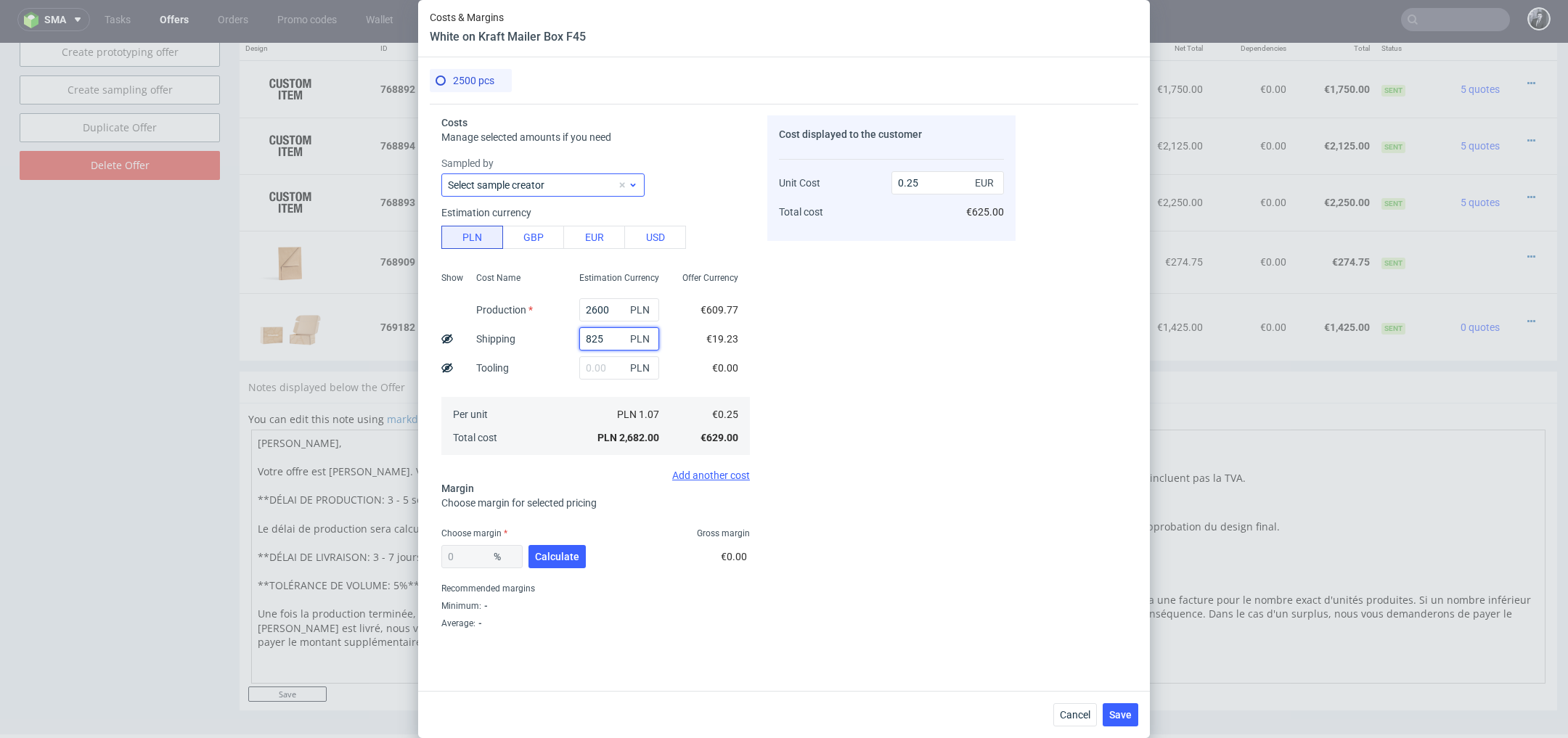
type input "0.32"
type input "825"
click at [570, 561] on span "Calculate" at bounding box center [557, 556] width 44 height 10
type input "40.81"
type input "0.55"
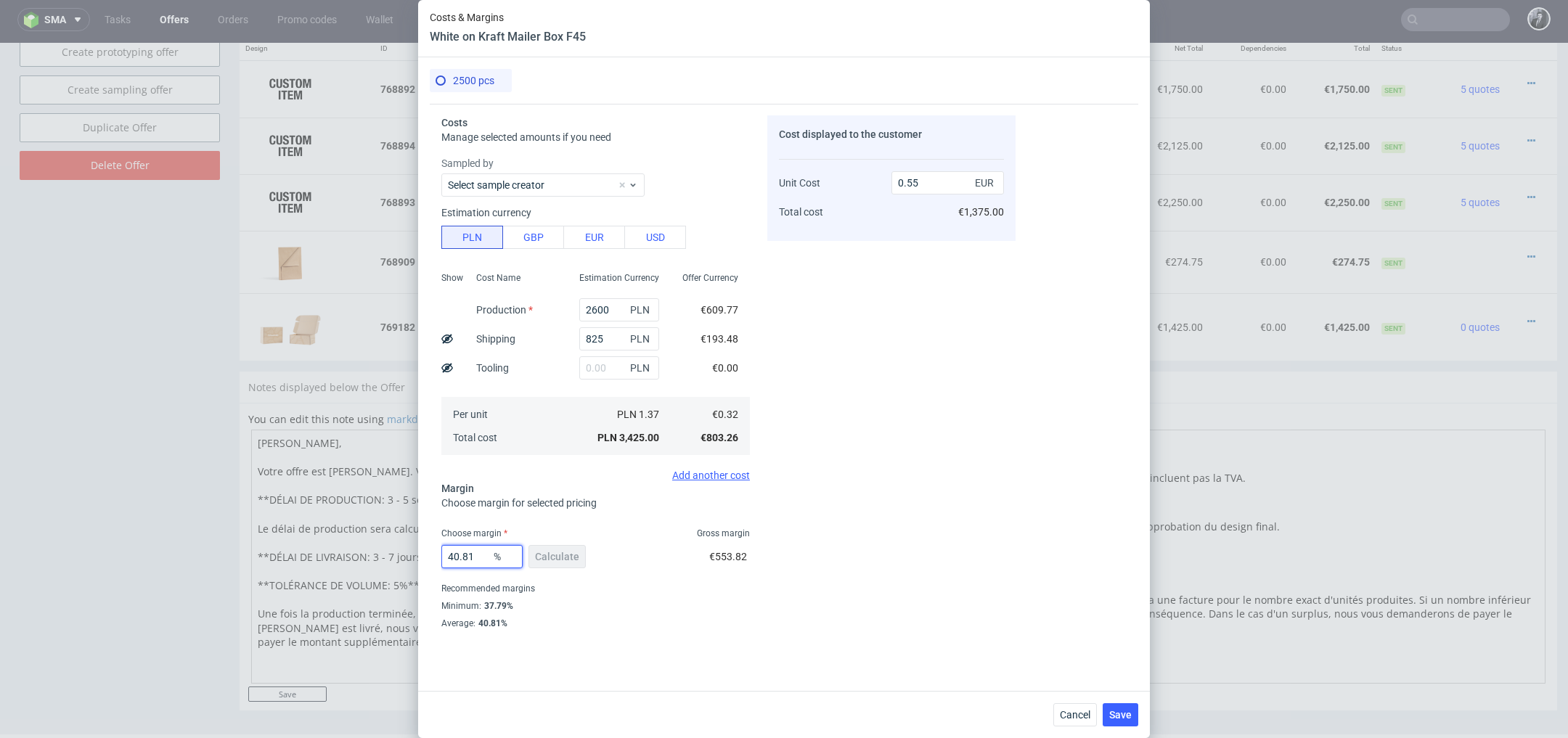
click at [482, 565] on input "40.81" at bounding box center [482, 556] width 81 height 23
type input "4"
type input "0"
type input "0.32"
type input "35"
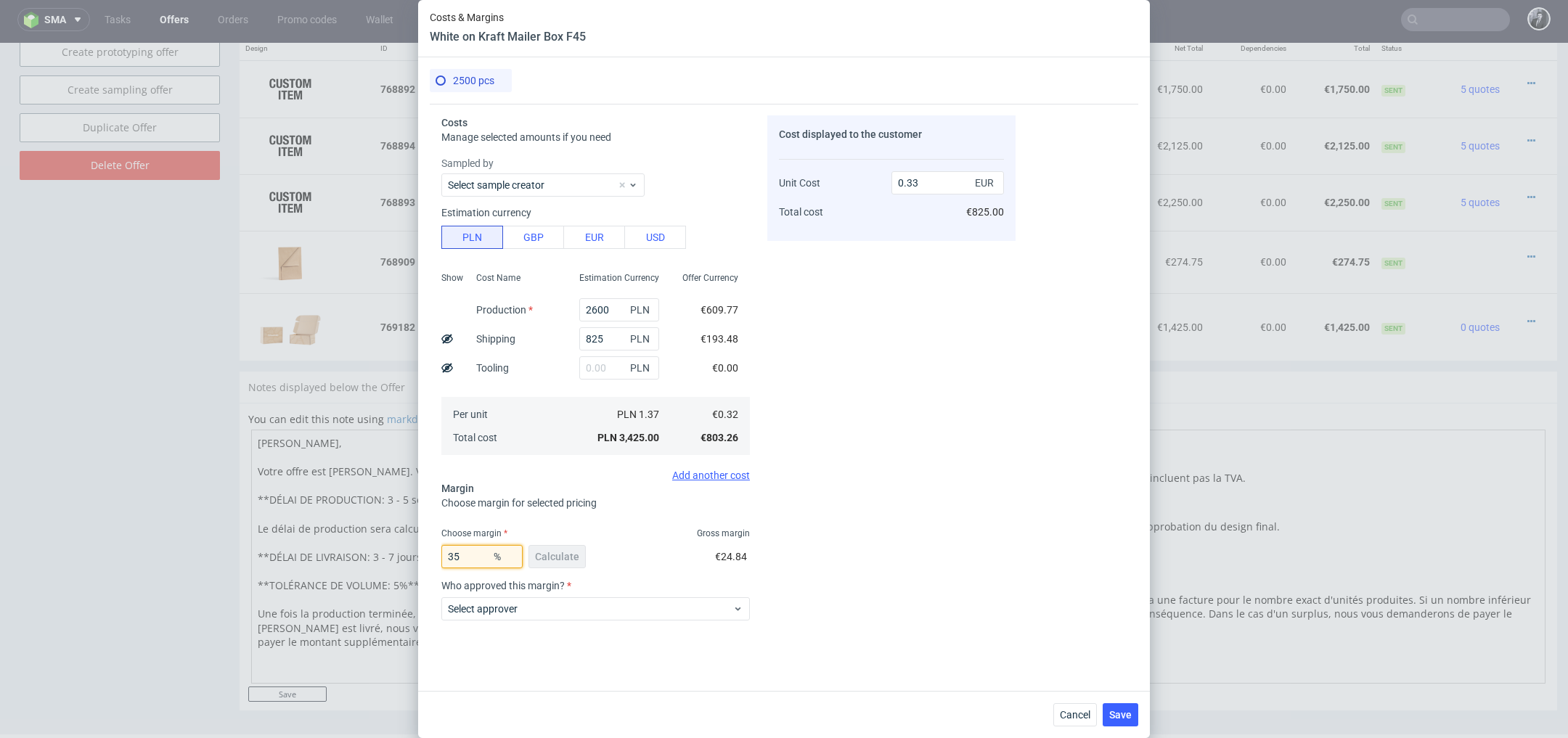
type input "0.5"
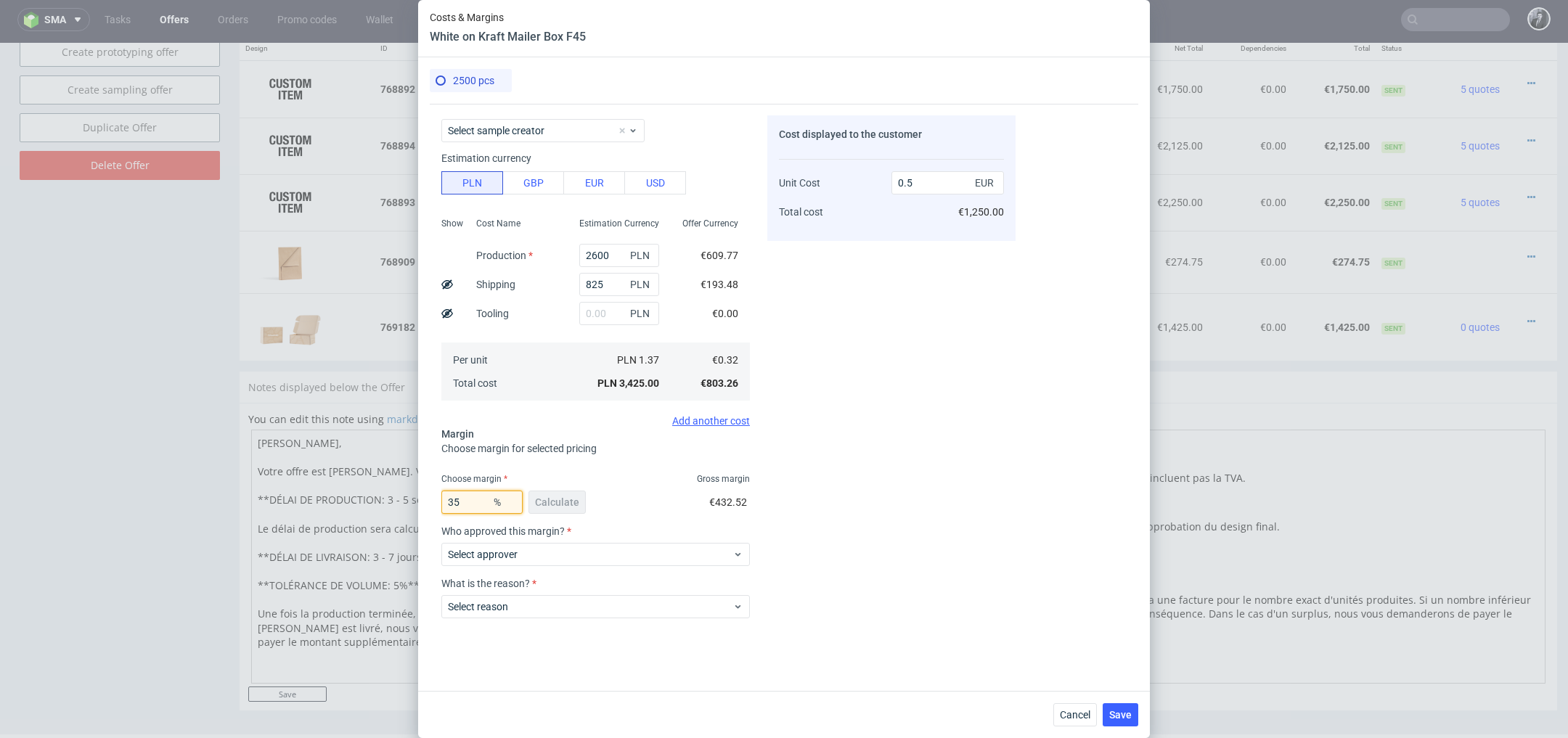
scroll to position [37, 0]
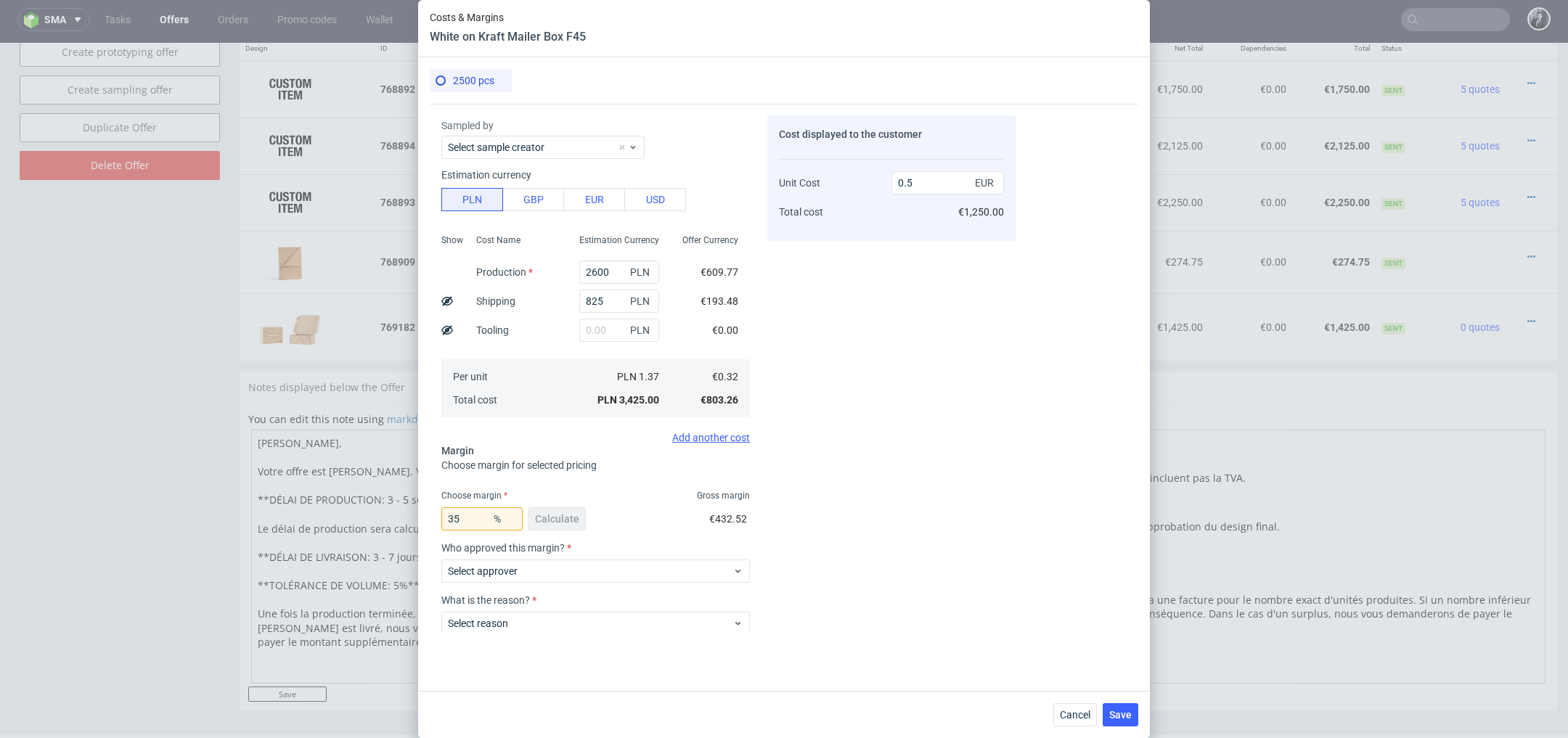
click at [692, 528] on div "35 % Calculate €432.52" at bounding box center [596, 522] width 309 height 41
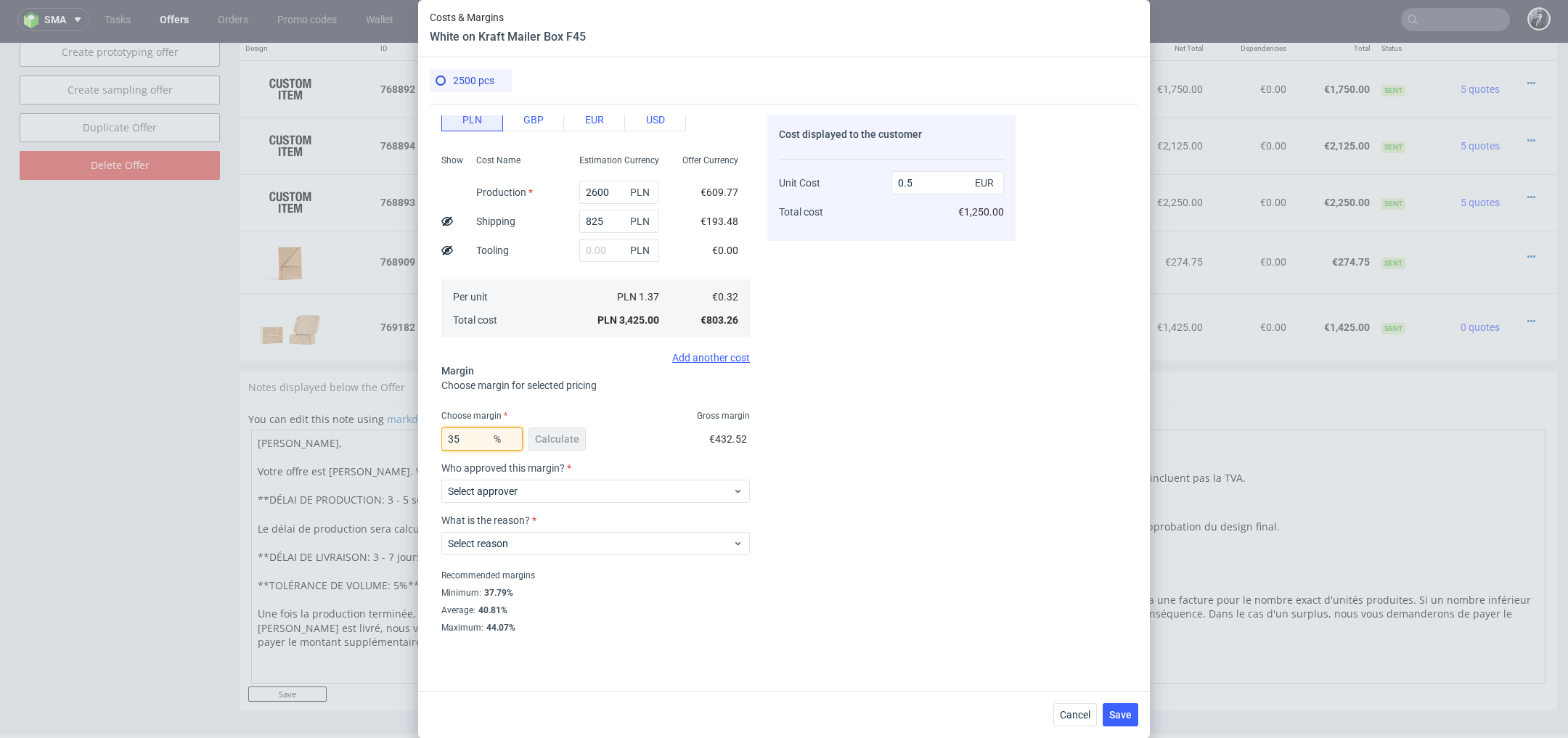
click at [475, 439] on input "35" at bounding box center [482, 439] width 81 height 23
type input "37"
type input "0.51"
type input "35"
type input "0.5"
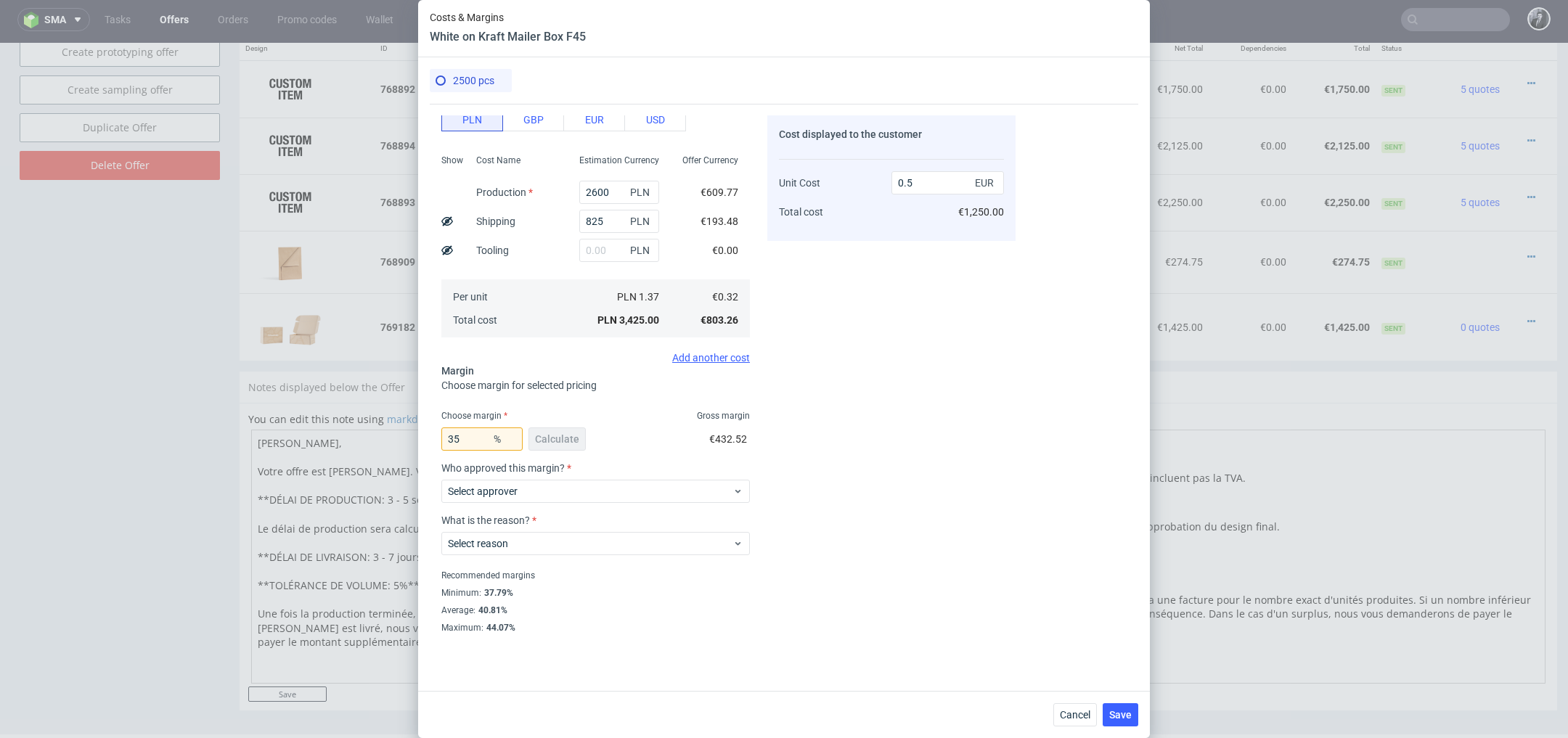
click at [901, 441] on div "Cost displayed to the customer Unit Cost Total cost 0.5 EUR €1,250.00" at bounding box center [891, 374] width 249 height 517
click at [711, 493] on span "Select approver" at bounding box center [590, 491] width 284 height 14
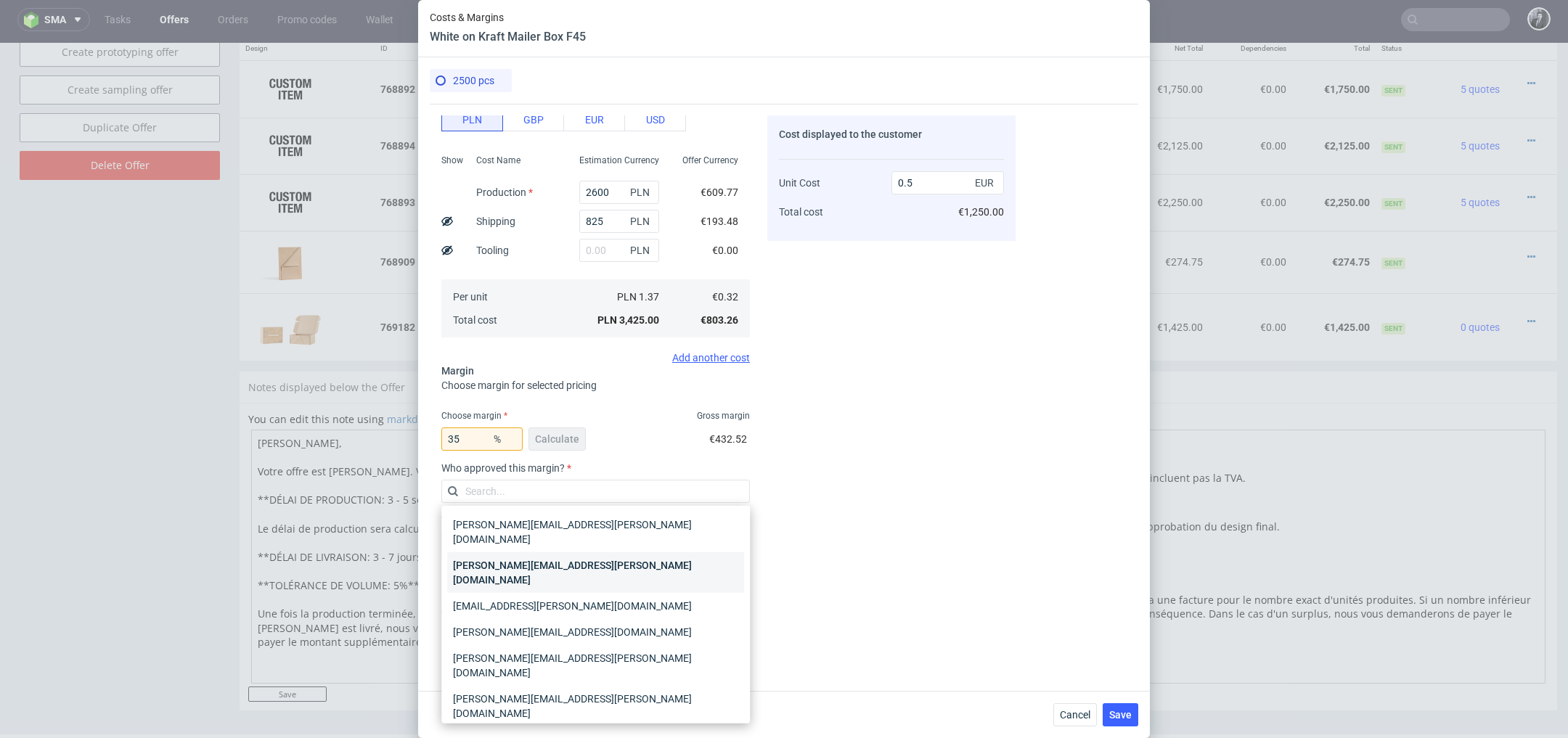
click at [648, 552] on div "[PERSON_NAME][EMAIL_ADDRESS][PERSON_NAME][DOMAIN_NAME]" at bounding box center [596, 573] width 297 height 41
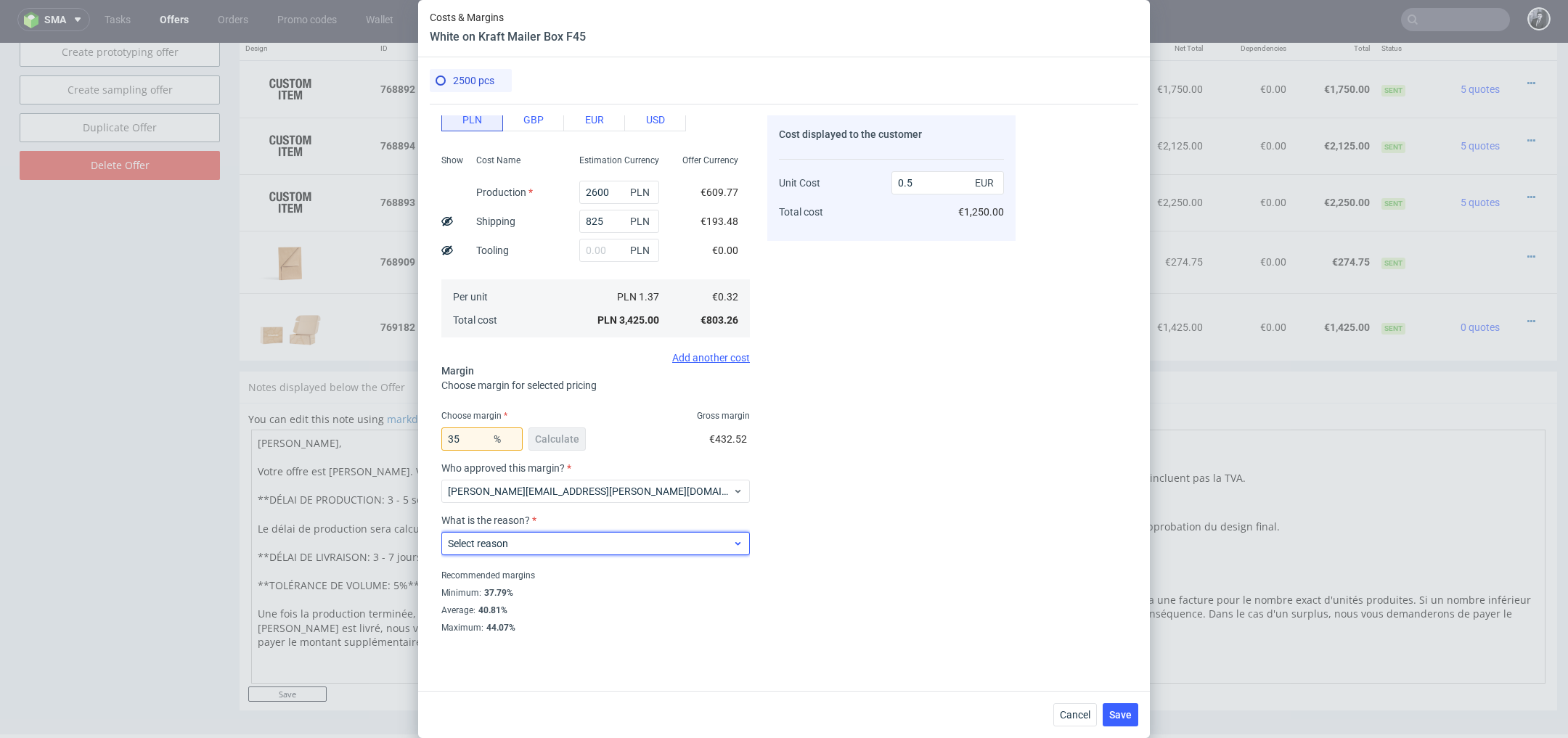
click at [634, 548] on span "Select reason" at bounding box center [590, 543] width 284 height 14
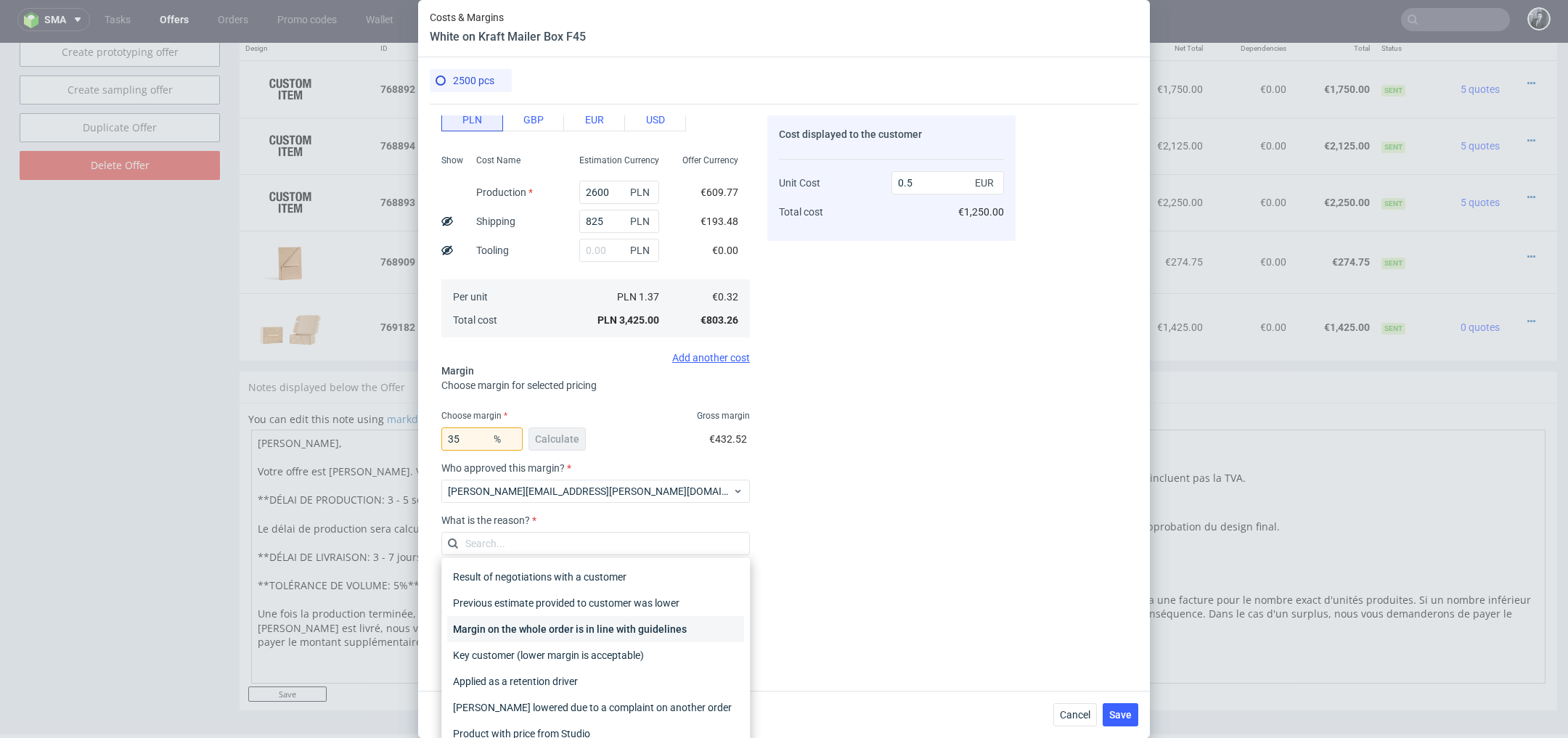
click at [644, 629] on div "Margin on the whole order is in line with guidelines" at bounding box center [596, 629] width 297 height 26
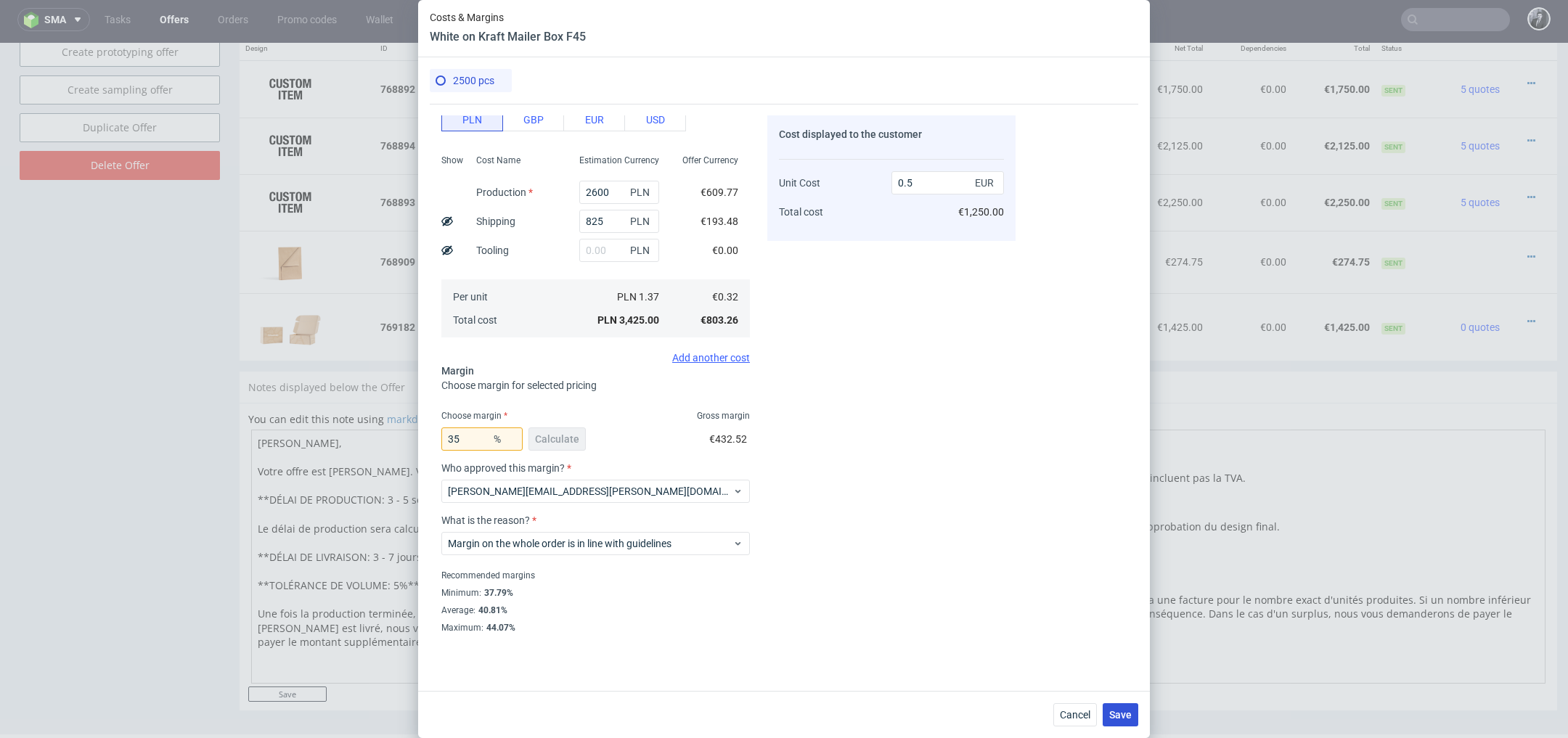
click at [1123, 719] on span "Save" at bounding box center [1120, 715] width 23 height 10
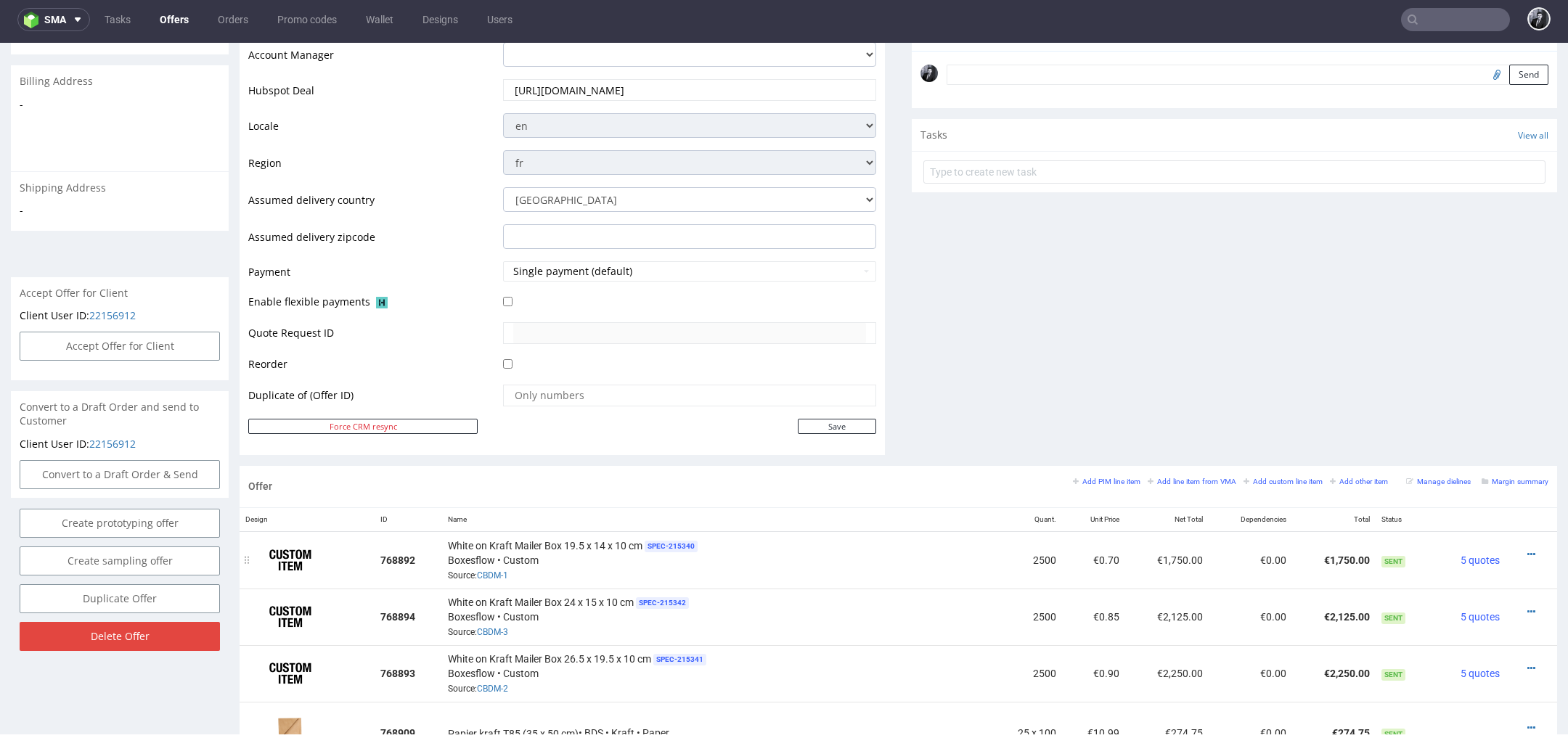
scroll to position [0, 0]
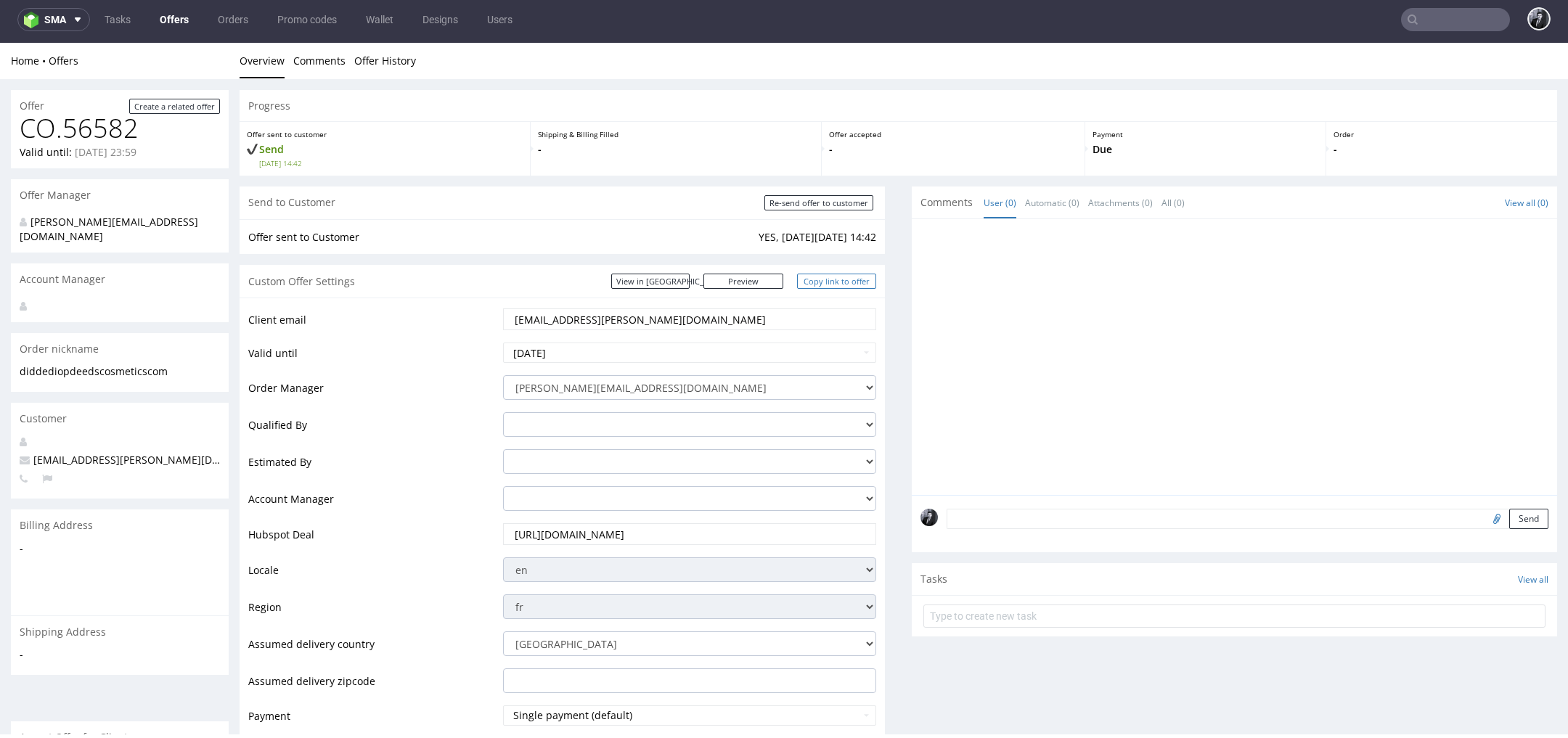
click at [819, 284] on link "Copy link to offer" at bounding box center [837, 282] width 80 height 15
click at [831, 205] on input "Re-send offer to customer" at bounding box center [819, 203] width 109 height 15
type input "In progress..."
click at [813, 282] on link "Copy link to offer" at bounding box center [837, 282] width 80 height 15
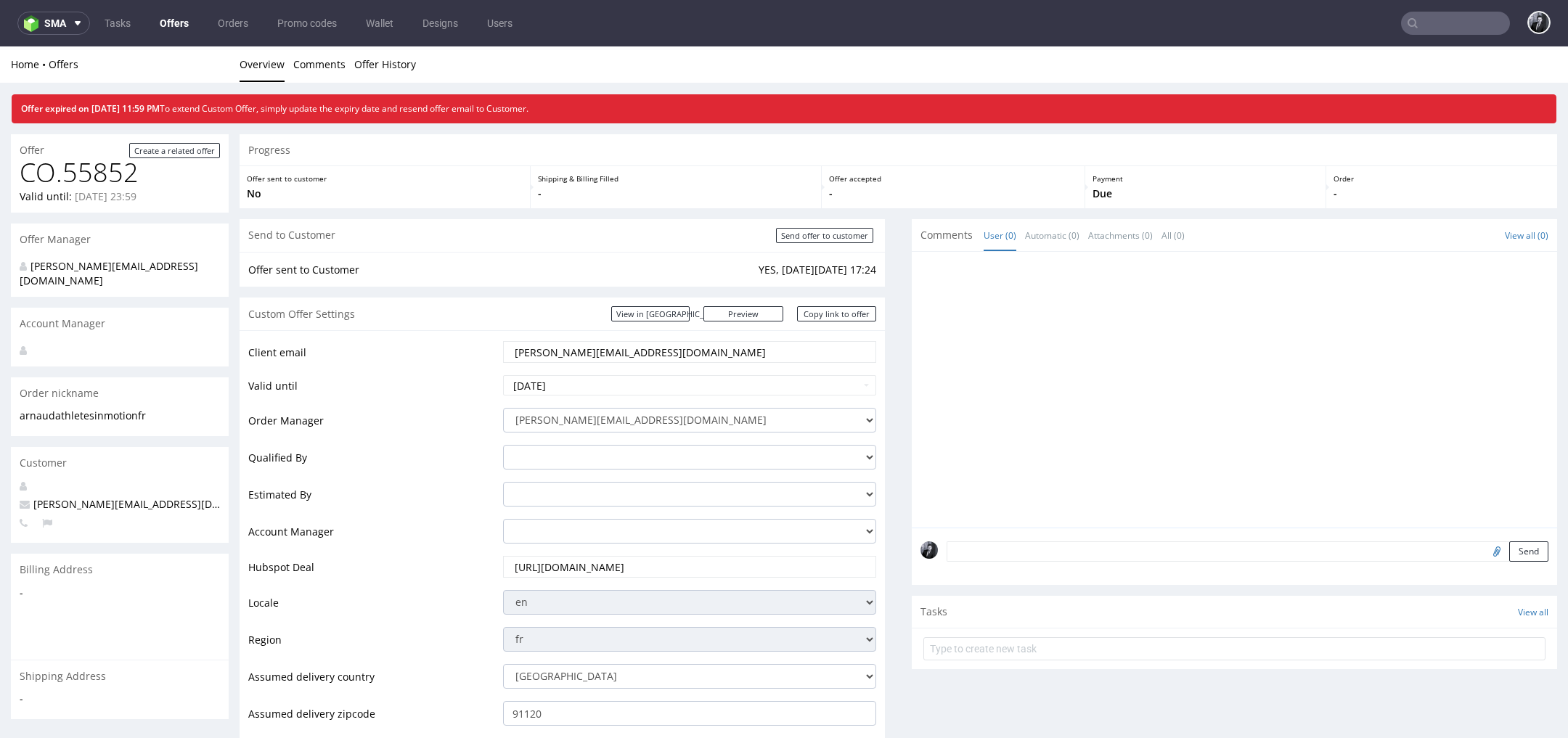
click at [171, 20] on link "Offers" at bounding box center [174, 23] width 47 height 23
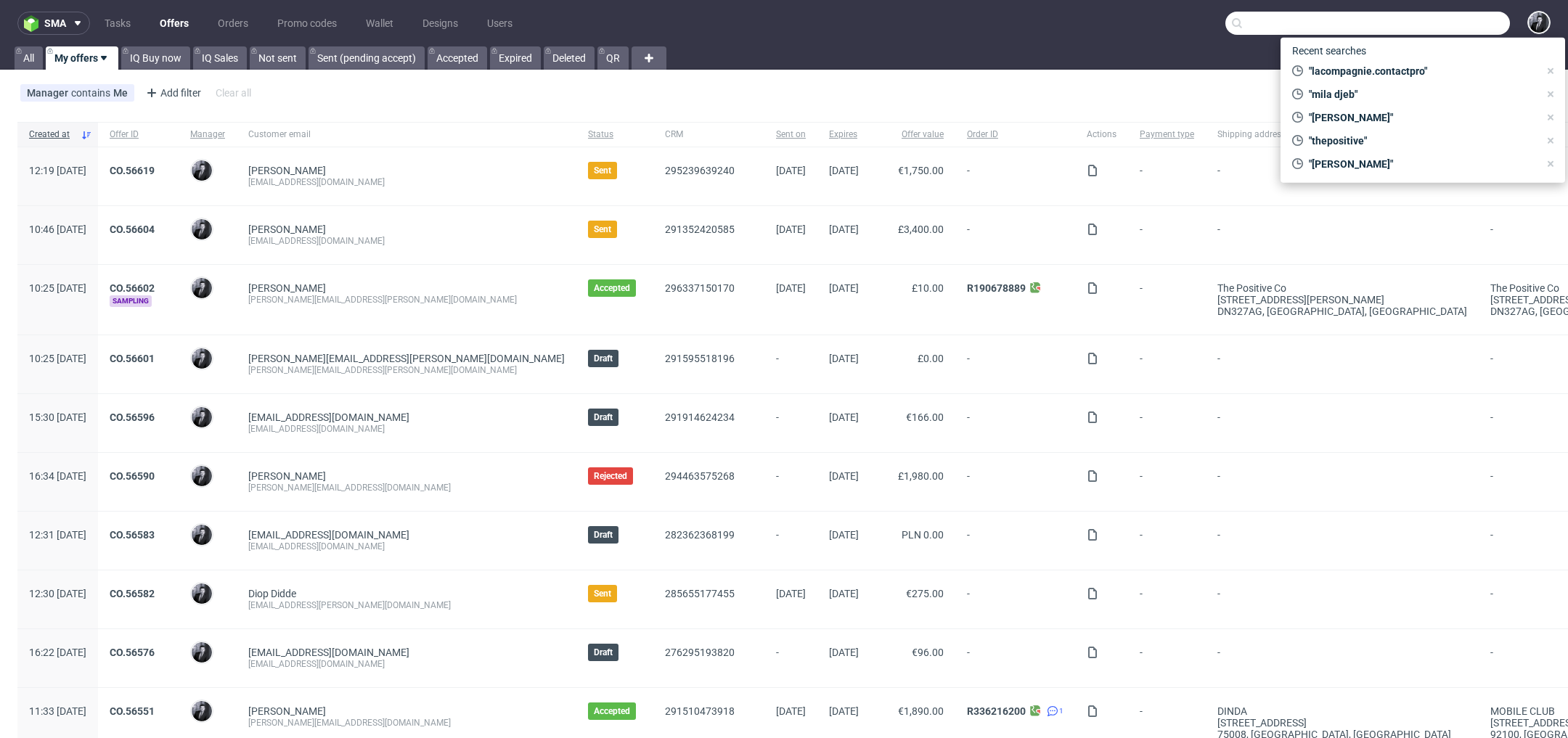
click at [1439, 20] on input "text" at bounding box center [1367, 23] width 284 height 23
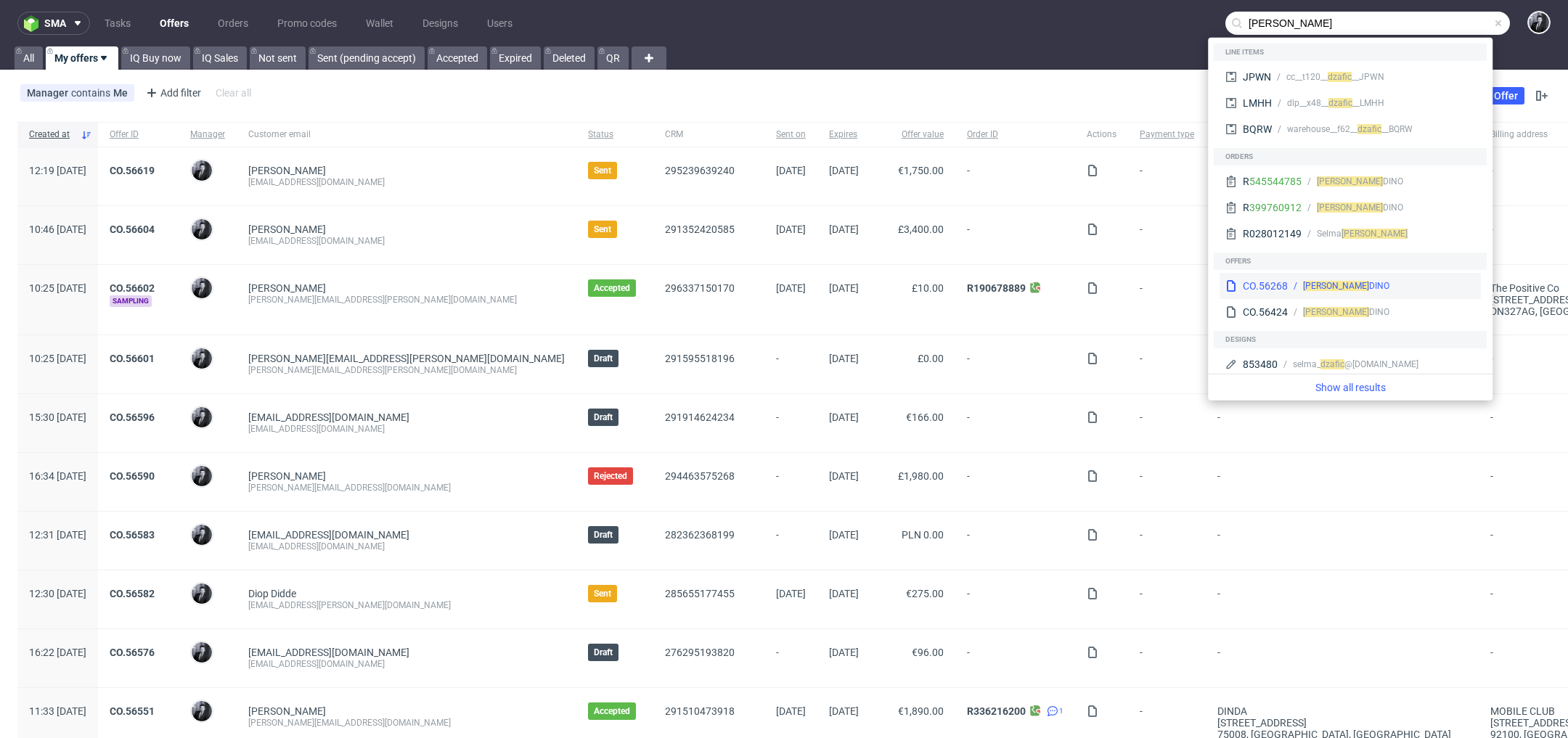
type input "[PERSON_NAME]"
click at [1378, 290] on div "[PERSON_NAME]" at bounding box center [1381, 285] width 188 height 13
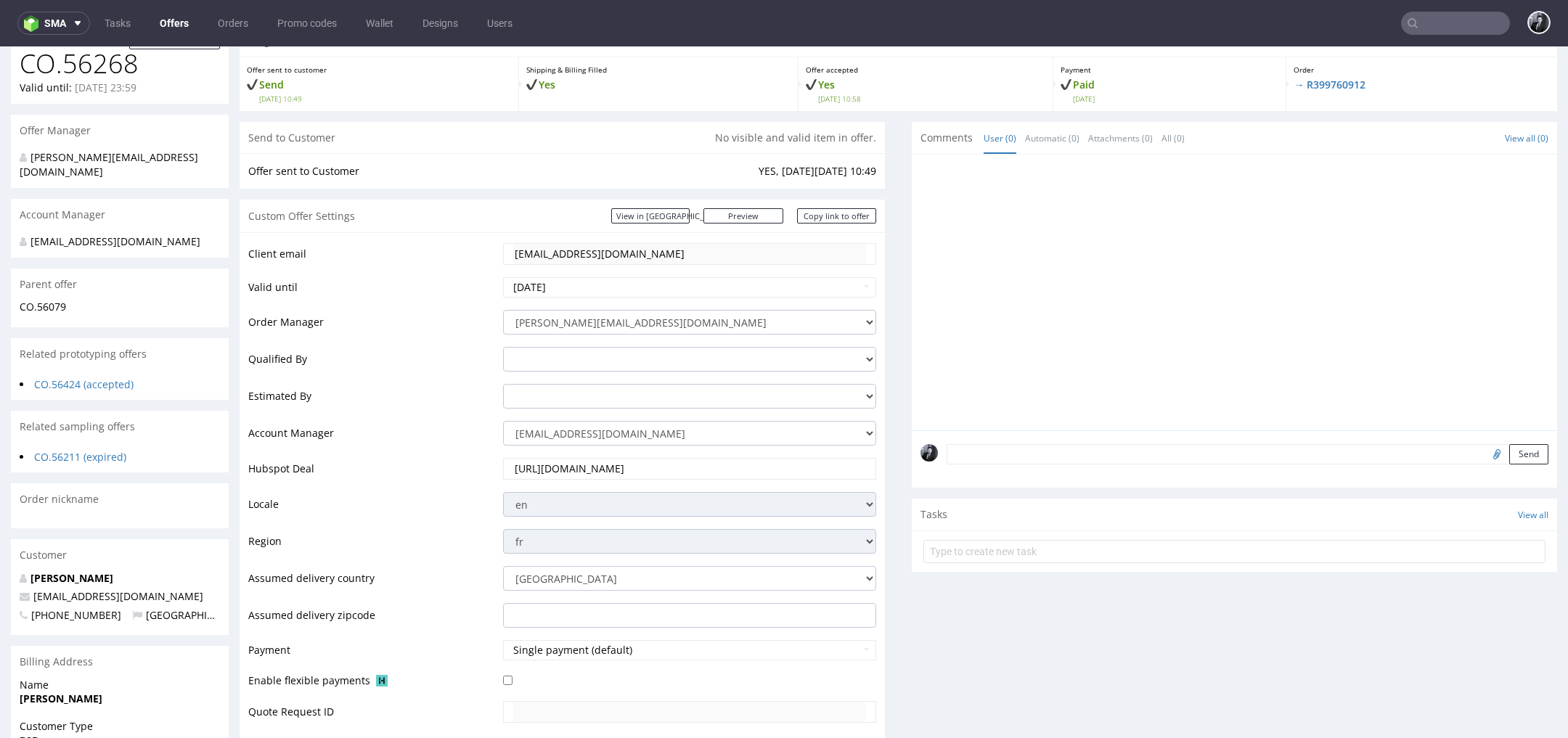
scroll to position [148, 0]
click at [41, 298] on link "CO.56079" at bounding box center [42, 305] width 47 height 14
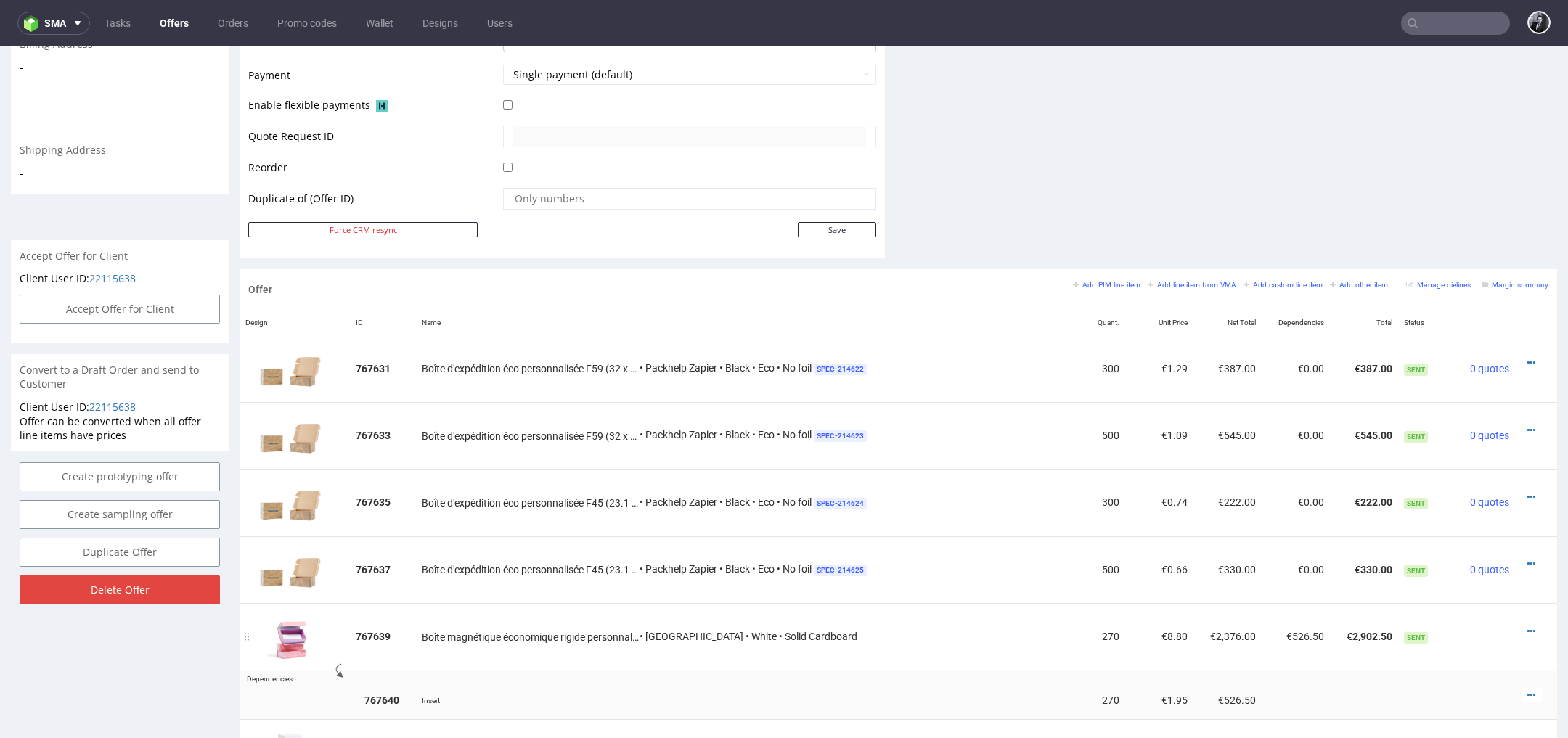
scroll to position [640, 0]
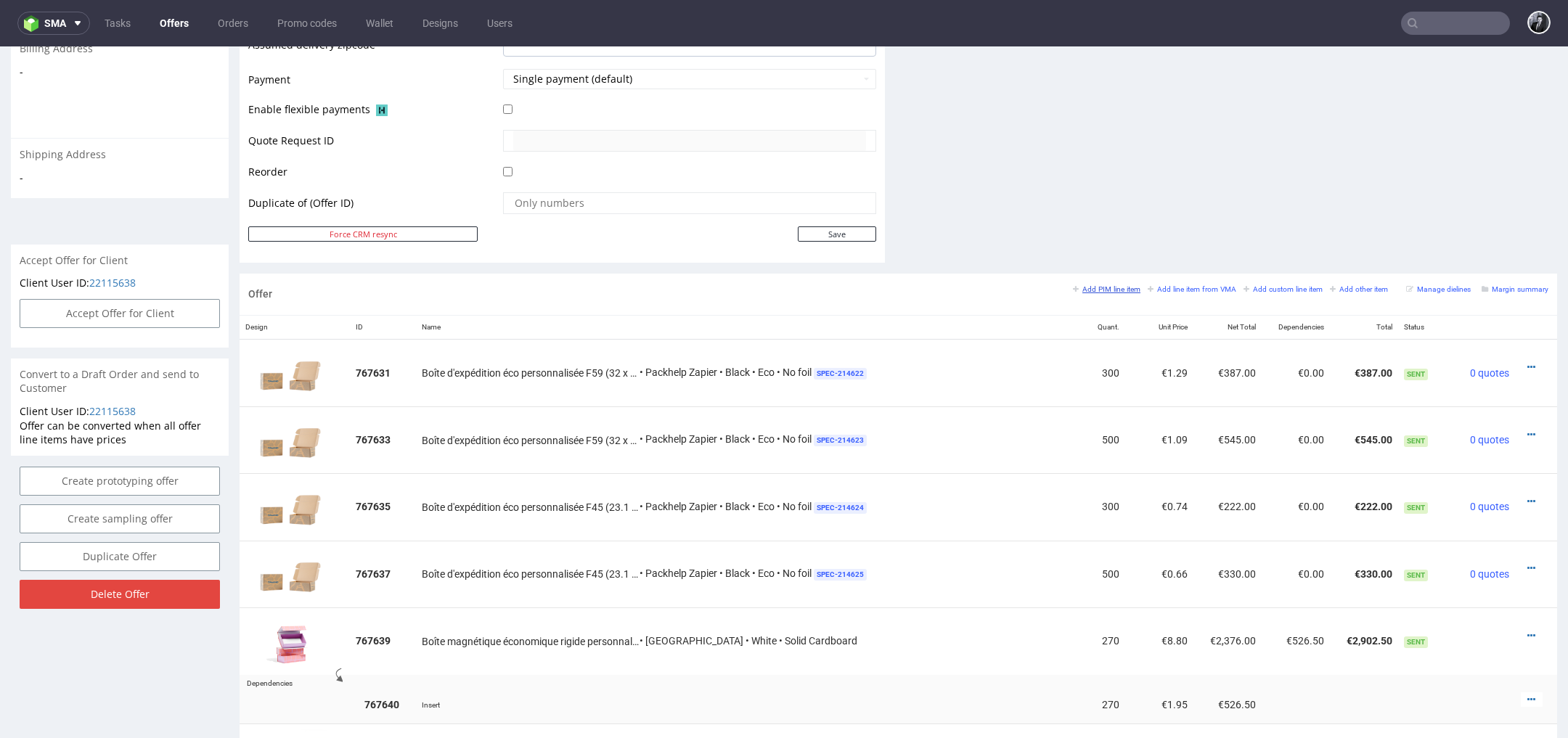
click at [1091, 288] on small "Add PIM line item" at bounding box center [1107, 288] width 68 height 8
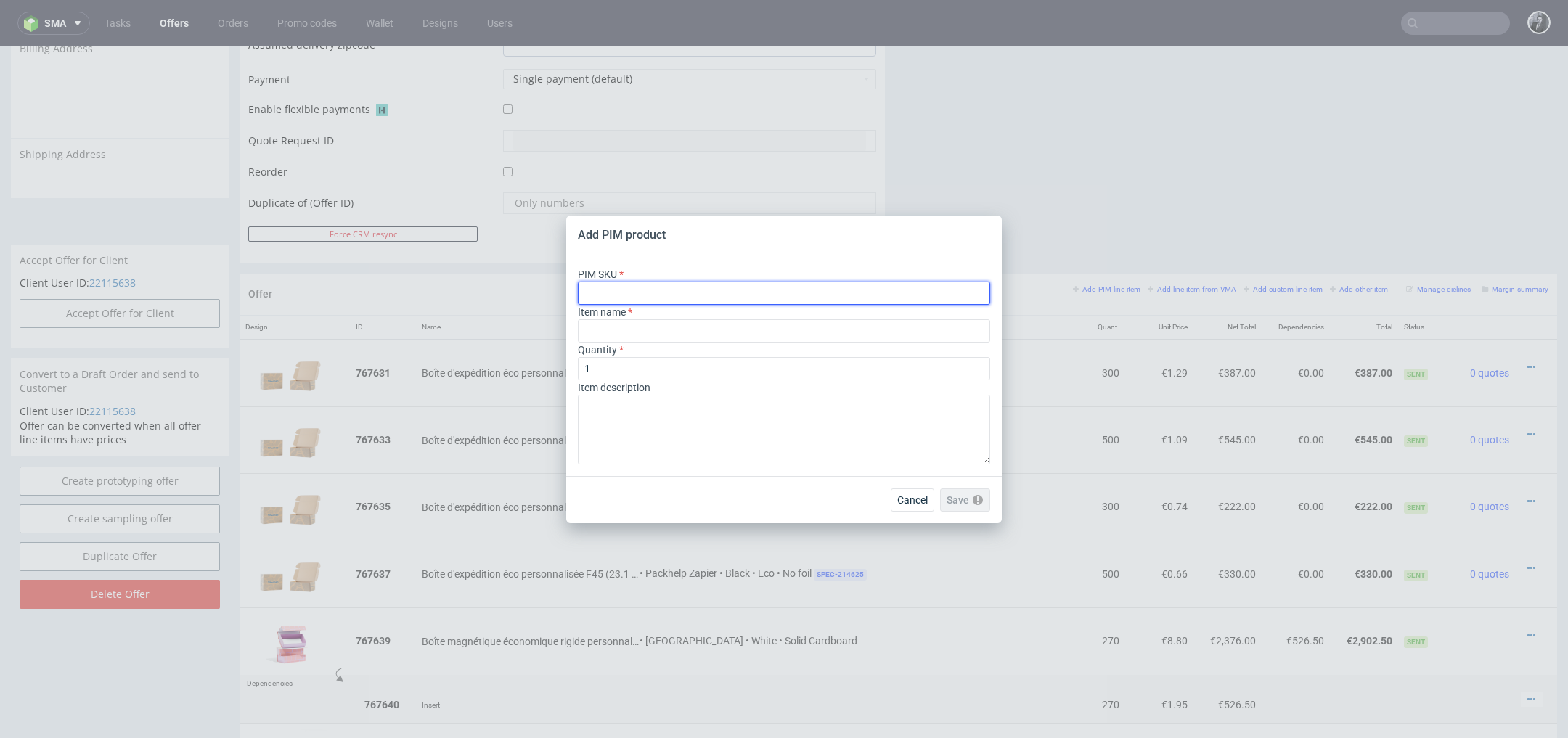
click at [722, 284] on input "text" at bounding box center [784, 293] width 412 height 23
paste input "ph-434-13682"
type input "ph-434-13682"
type input "Custom Rigid Magnetic Box"
type input "ph-434-13682"
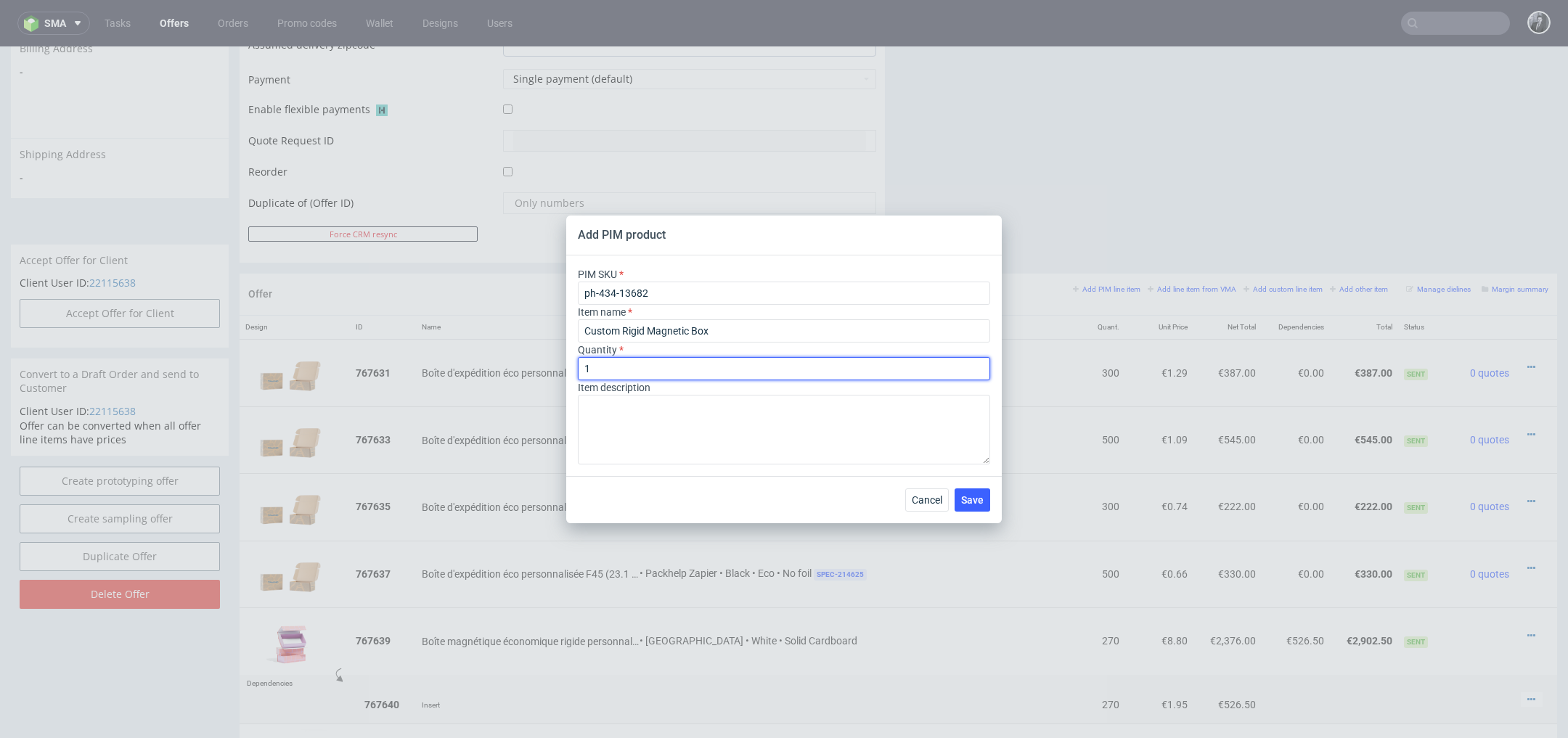
click at [722, 366] on input "1" at bounding box center [784, 368] width 412 height 23
type input "270"
click at [974, 499] on span "Save" at bounding box center [972, 500] width 23 height 10
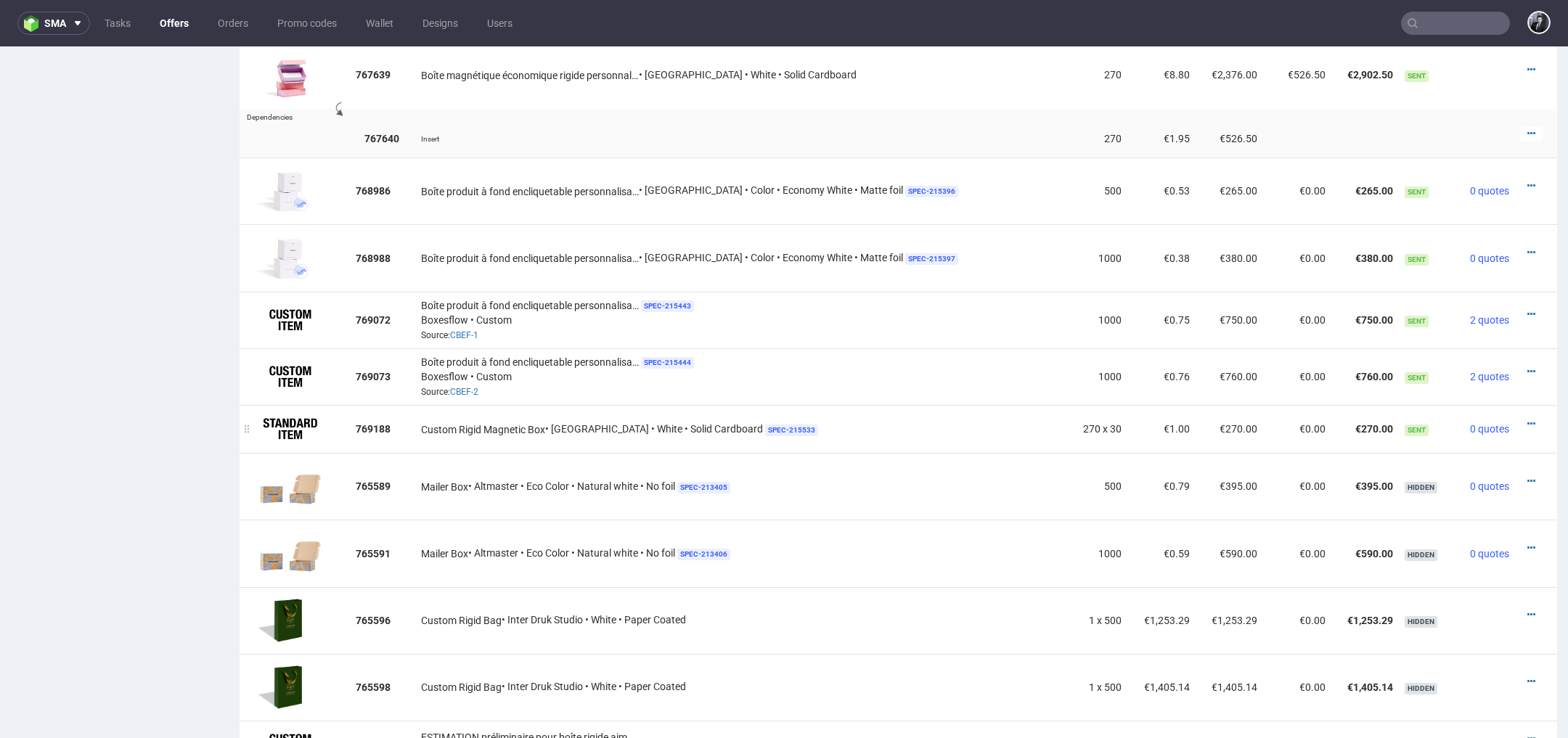
scroll to position [1205, 0]
click at [1527, 420] on icon at bounding box center [1531, 425] width 8 height 10
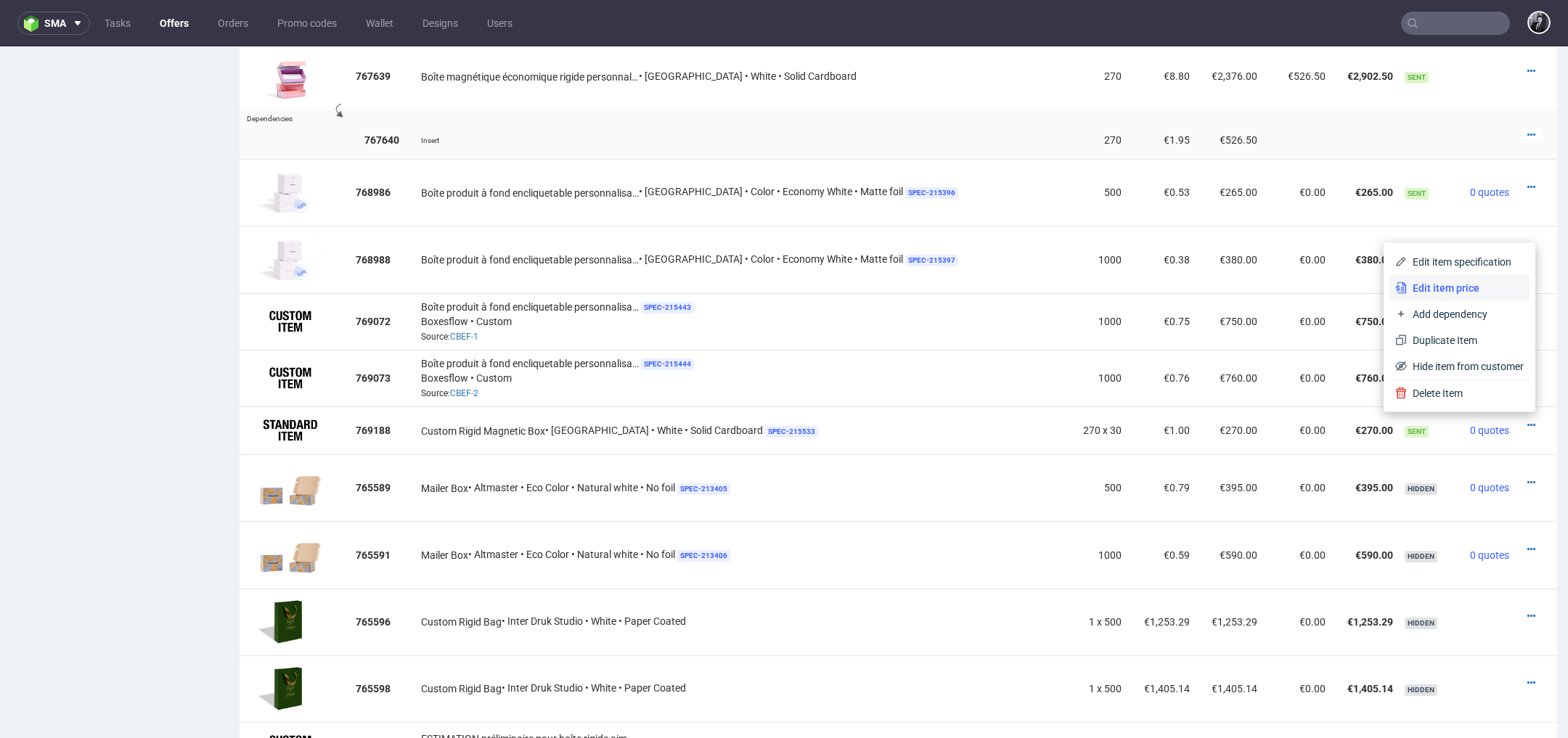
click at [1487, 288] on span "Edit item price" at bounding box center [1465, 288] width 117 height 14
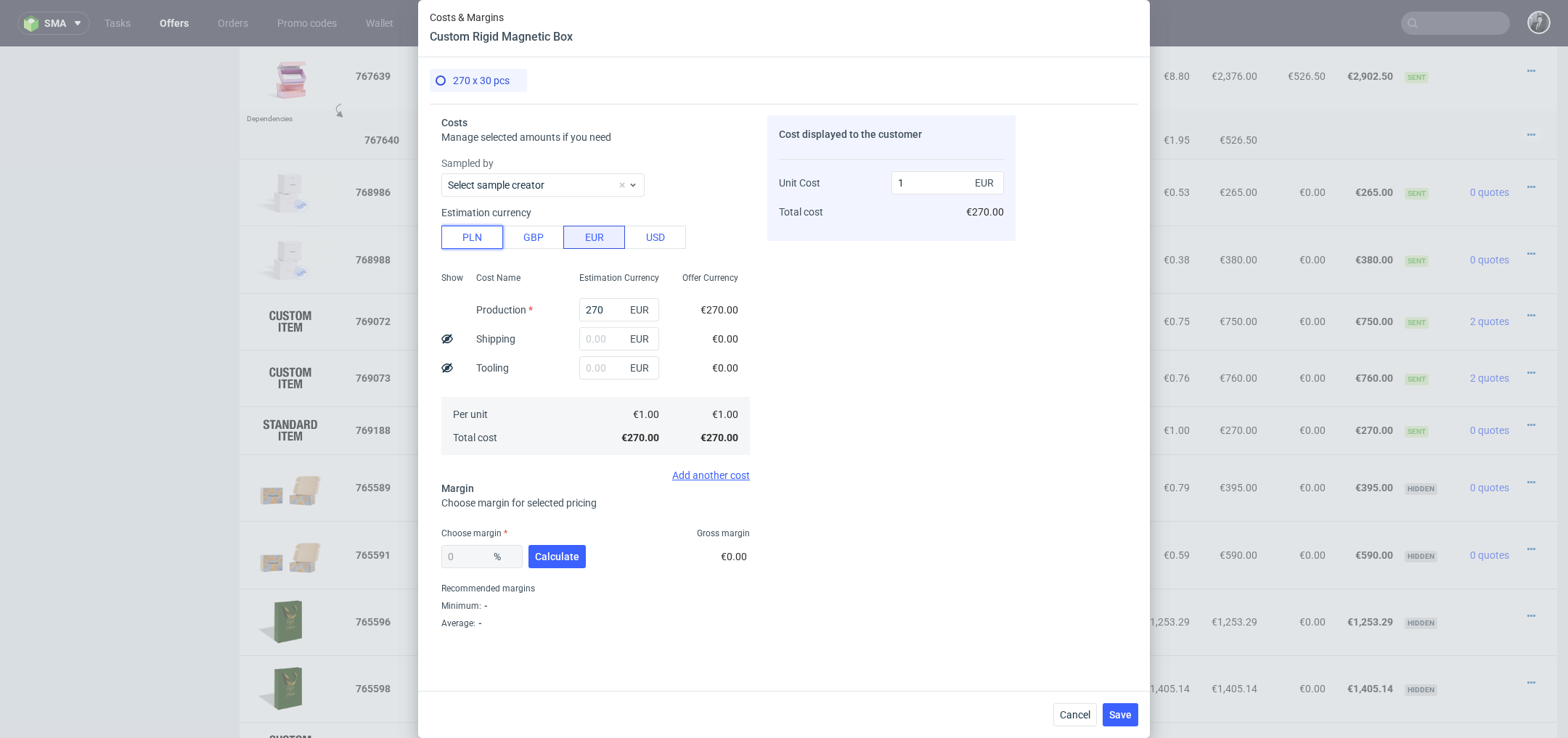
click at [480, 238] on button "PLN" at bounding box center [472, 237] width 62 height 23
type input "0.23"
drag, startPoint x: 611, startPoint y: 316, endPoint x: 555, endPoint y: 310, distance: 56.3
click at [555, 310] on div "Show Cost Name Production Shipping Tooling Per unit Total cost Estimation Curre…" at bounding box center [596, 362] width 309 height 192
type input "0"
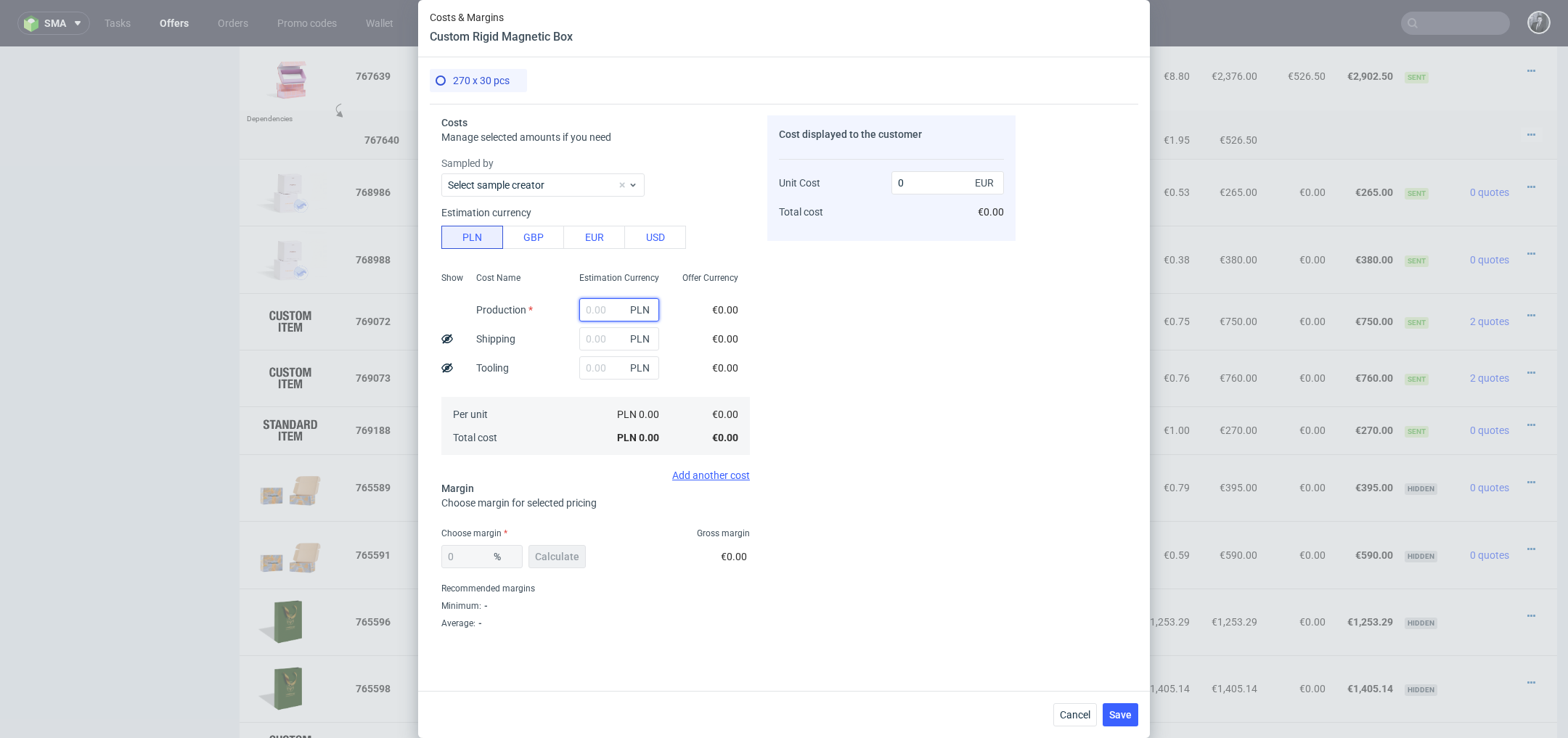
type input "9"
type input "0.01"
type input "93"
type input "0.08"
type input "937"
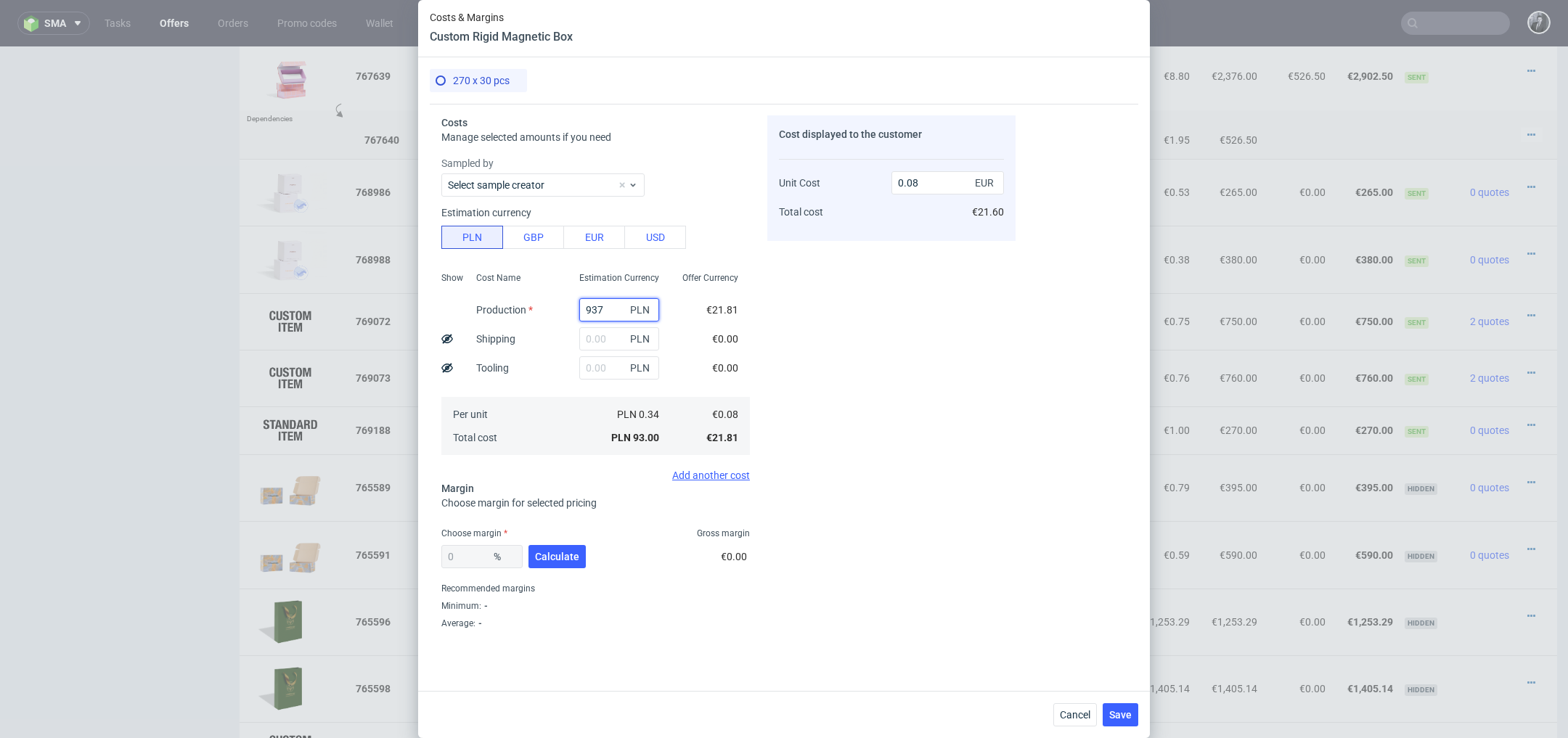
type input "0.81"
type input "9379"
type input "8.15"
type input "9379,È"
type input "0"
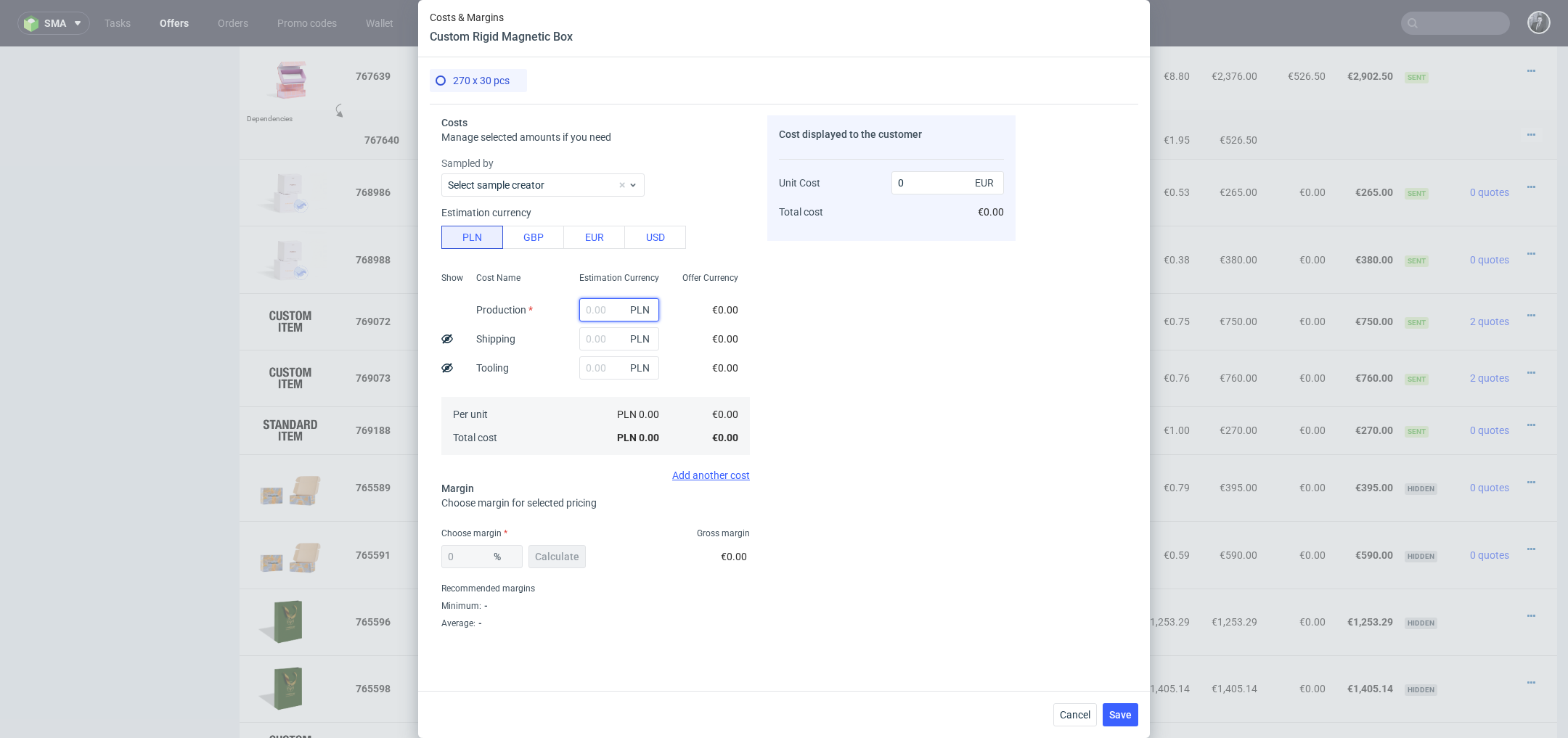
type input "9"
type input "0.01"
type input "93"
type input "0.08"
type input "937"
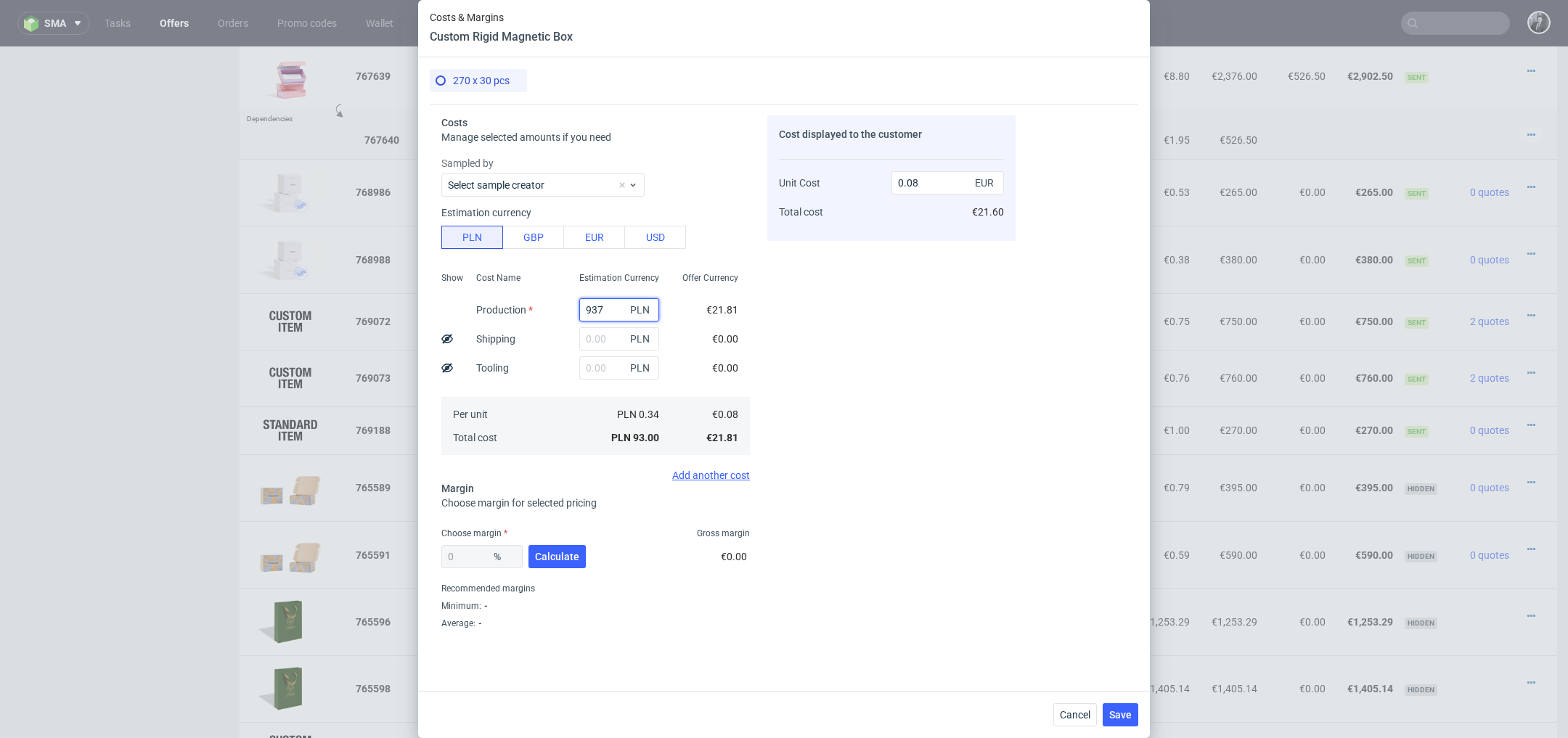
type input "0.81"
type input "9379"
type input "8.15"
type input "9379.8"
click at [812, 392] on div "Cost displayed to the customer Unit Cost Total cost 8.15 EUR €2,200.50" at bounding box center [891, 374] width 249 height 517
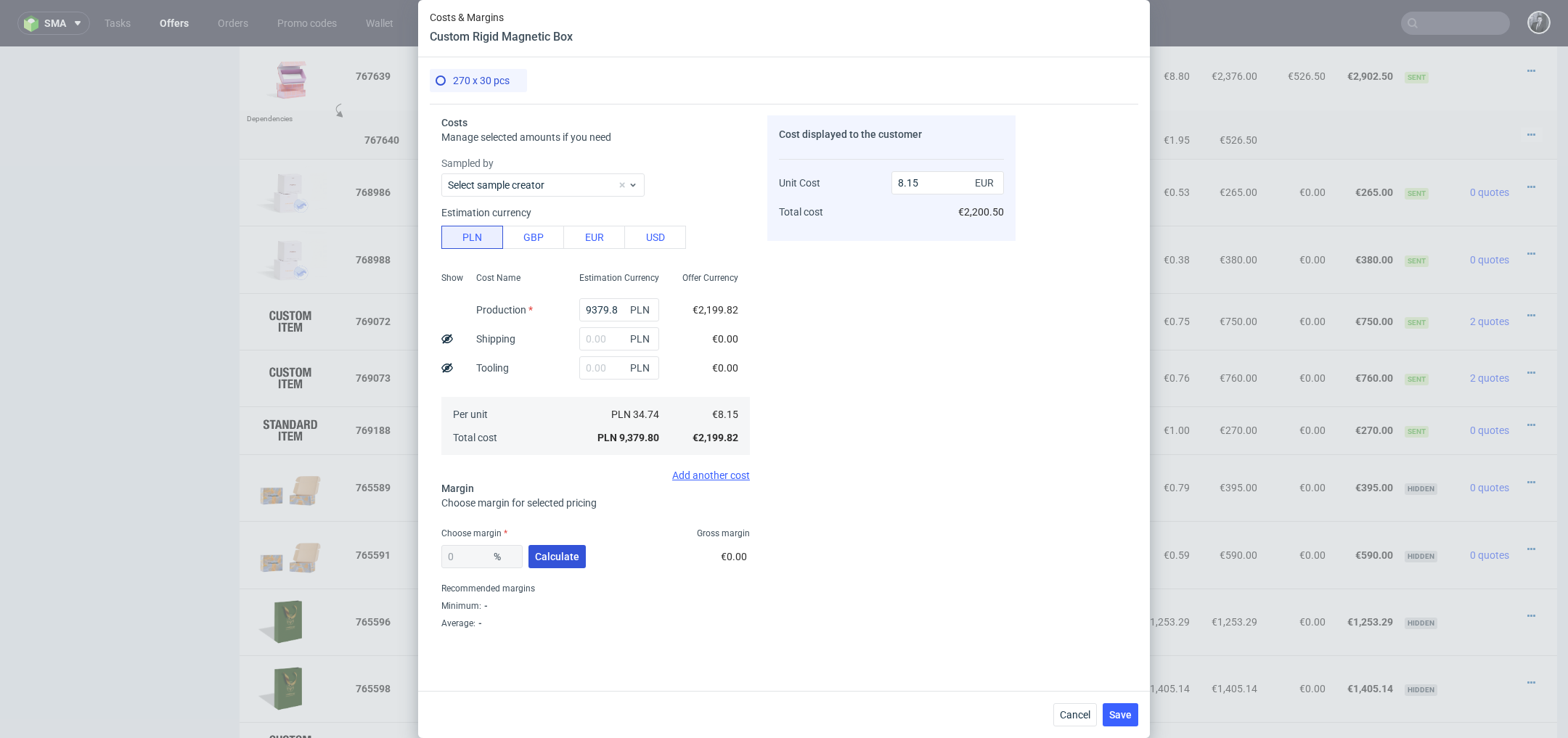
click at [563, 564] on button "Calculate" at bounding box center [557, 556] width 58 height 23
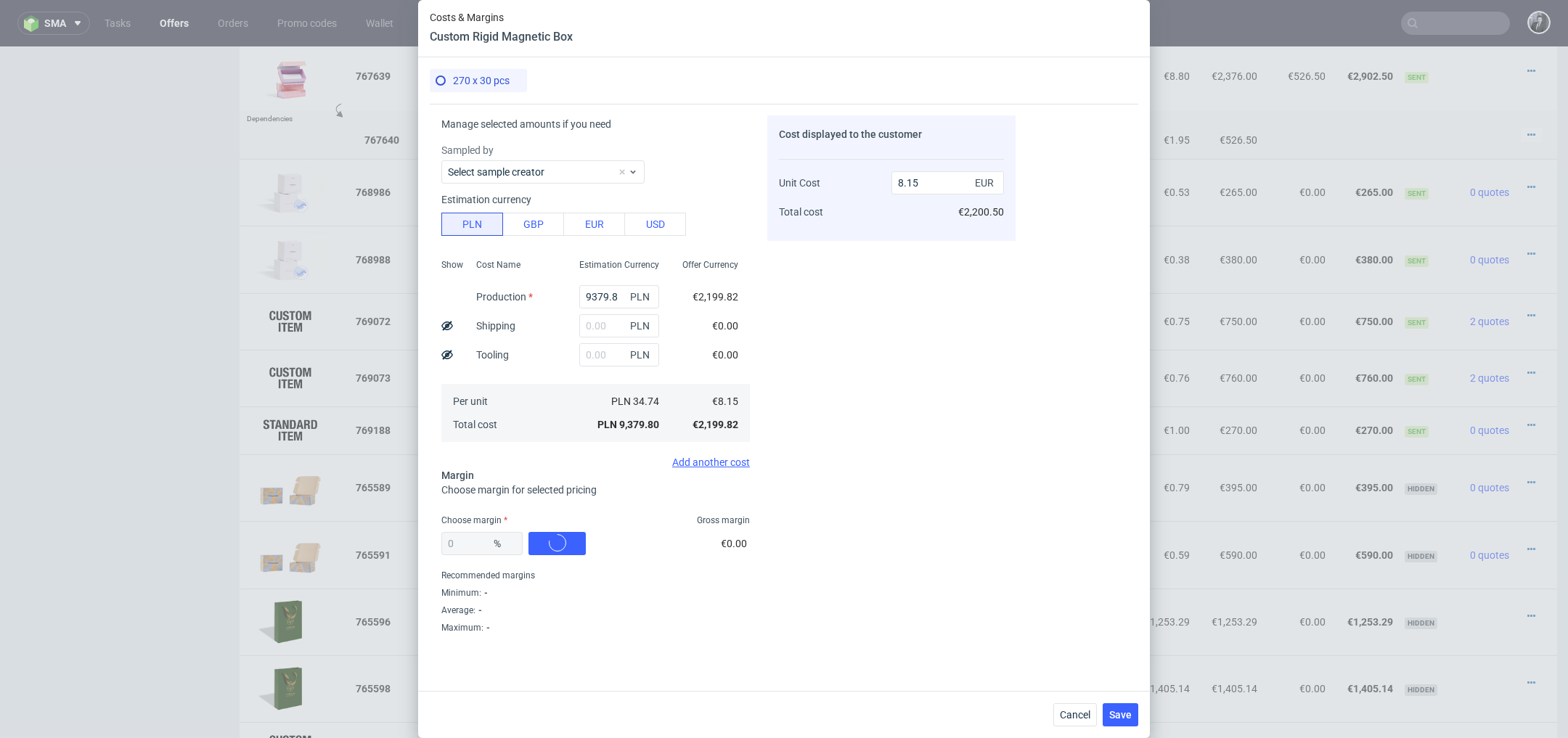
scroll to position [12, 0]
type input "34.1"
type input "12.36"
drag, startPoint x: 479, startPoint y: 540, endPoint x: 393, endPoint y: 540, distance: 86.0
click at [393, 540] on div "Costs & Margins Custom Rigid Magnetic Box 270 x 30 pcs Costs Manage selected am…" at bounding box center [784, 369] width 1568 height 738
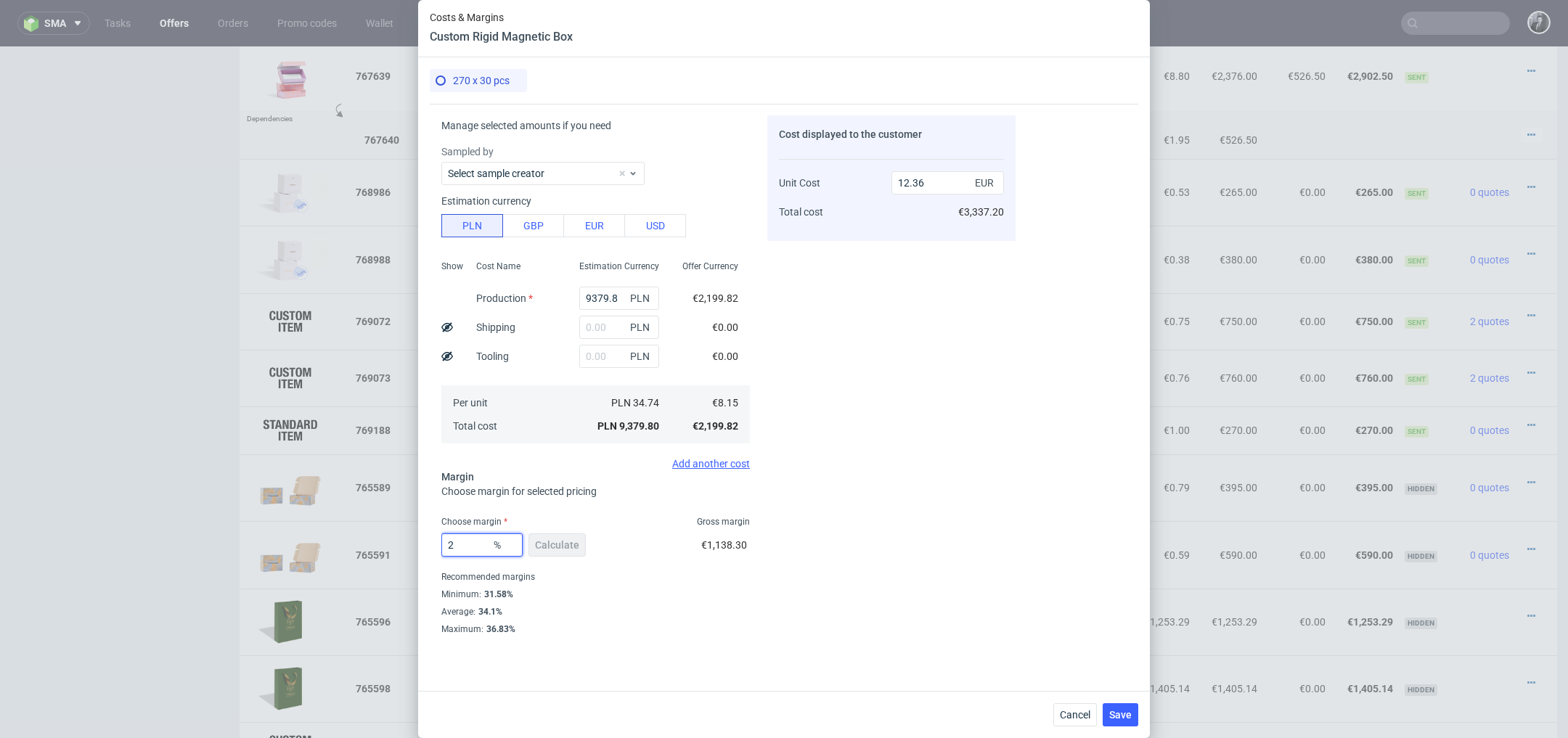
type input "25"
type input "10.86"
type input "2"
type input "8.31"
type input "20"
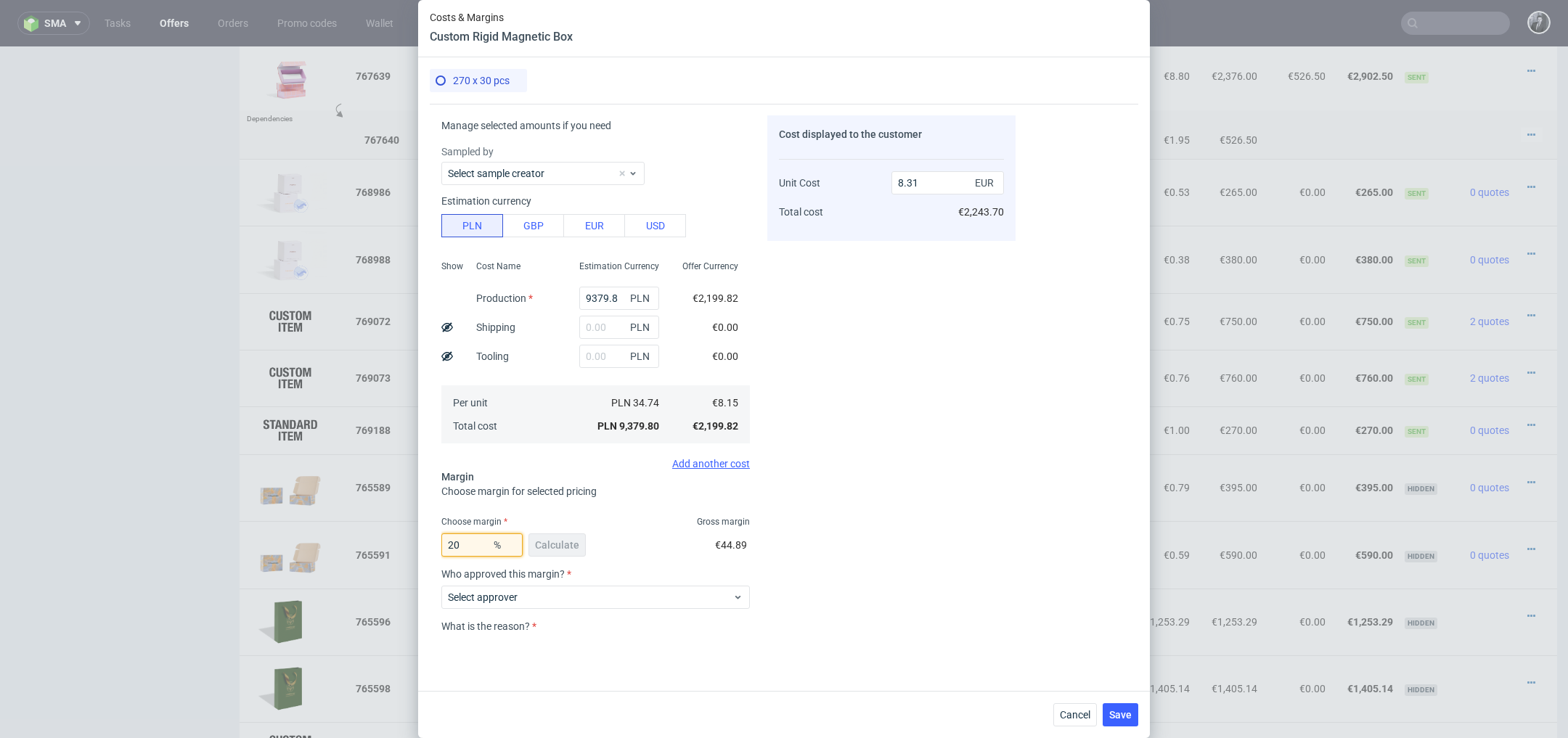
type input "10.18"
type input "2"
type input "8.31"
type input "02"
type input "8.15"
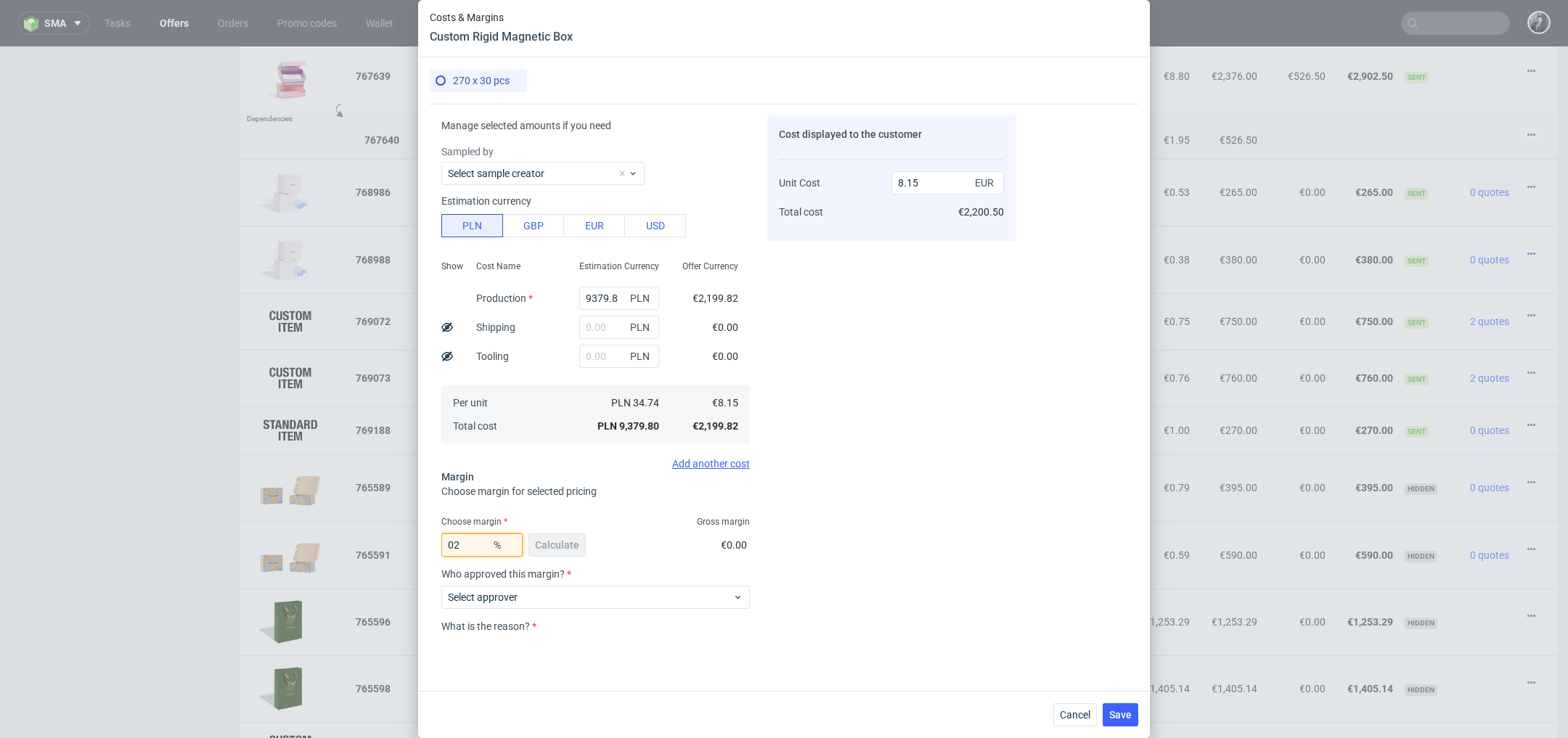
type input "0"
type input "15"
type input "9.59"
type input "15"
click at [810, 565] on div "Cost displayed to the customer Unit Cost Total cost 9.59 EUR €2,589.30" at bounding box center [891, 374] width 249 height 517
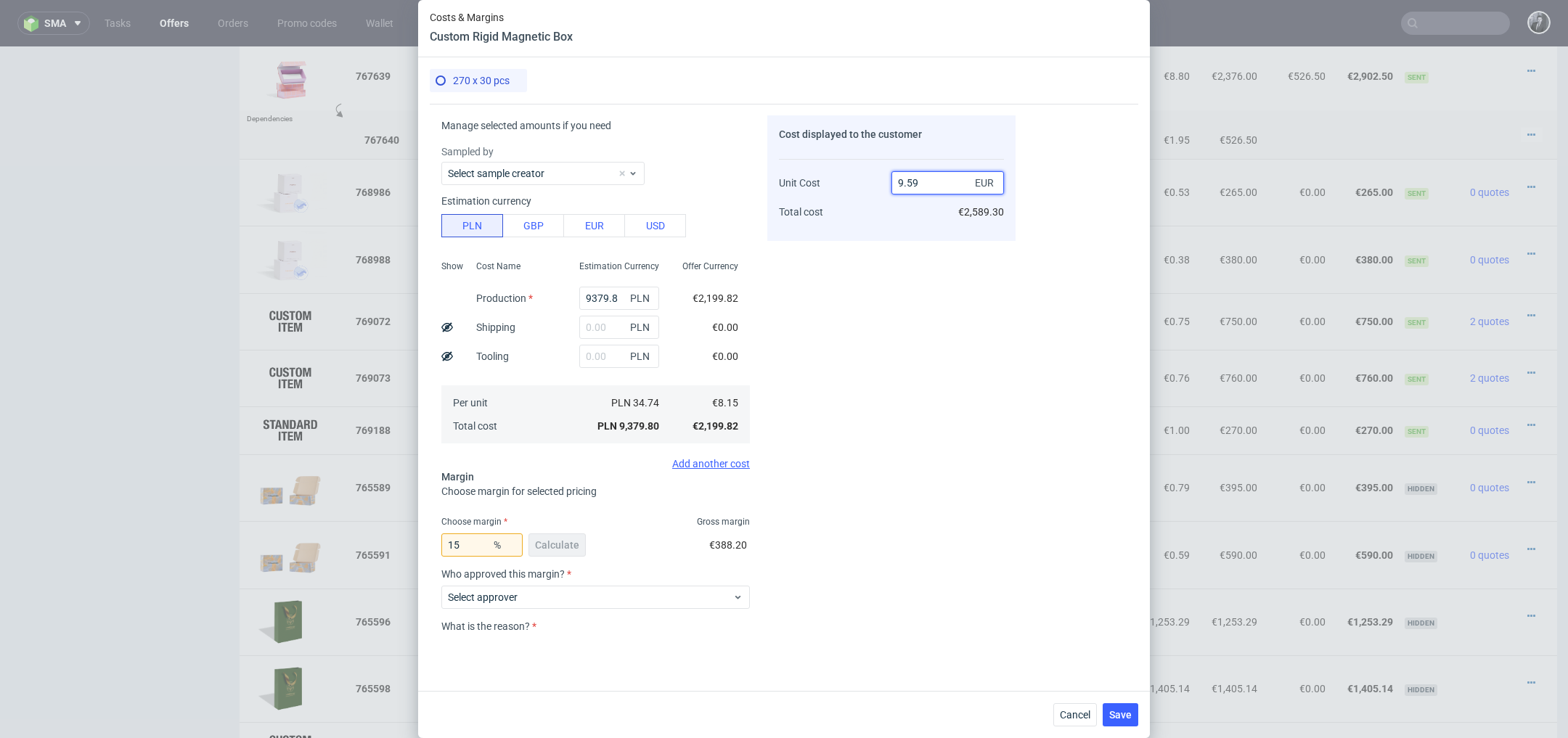
click at [937, 184] on input "9.59" at bounding box center [948, 182] width 113 height 23
type input "9"
type input "2"
type input "10"
type input "18.5"
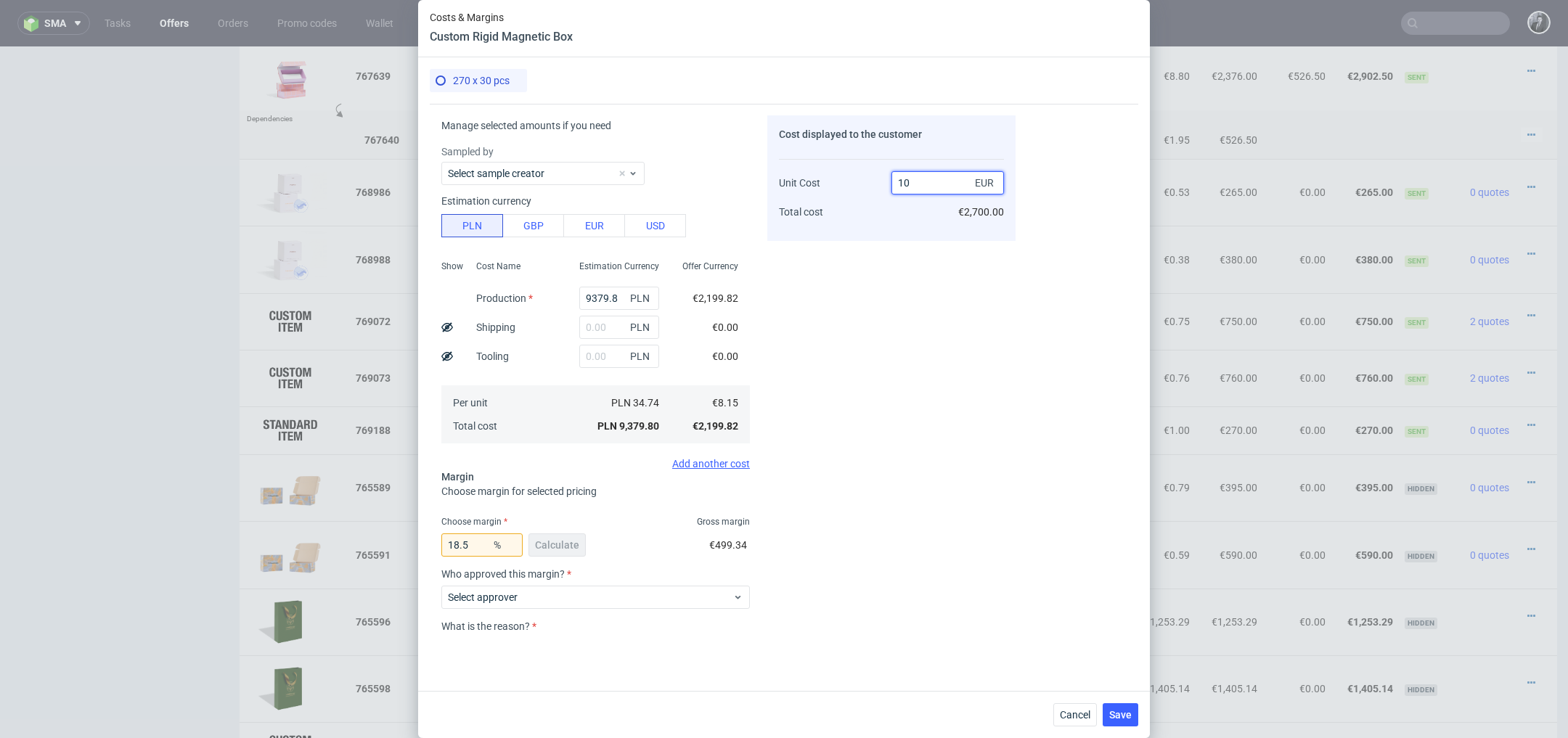
type input "10"
click at [707, 593] on span "Select approver" at bounding box center [590, 597] width 284 height 14
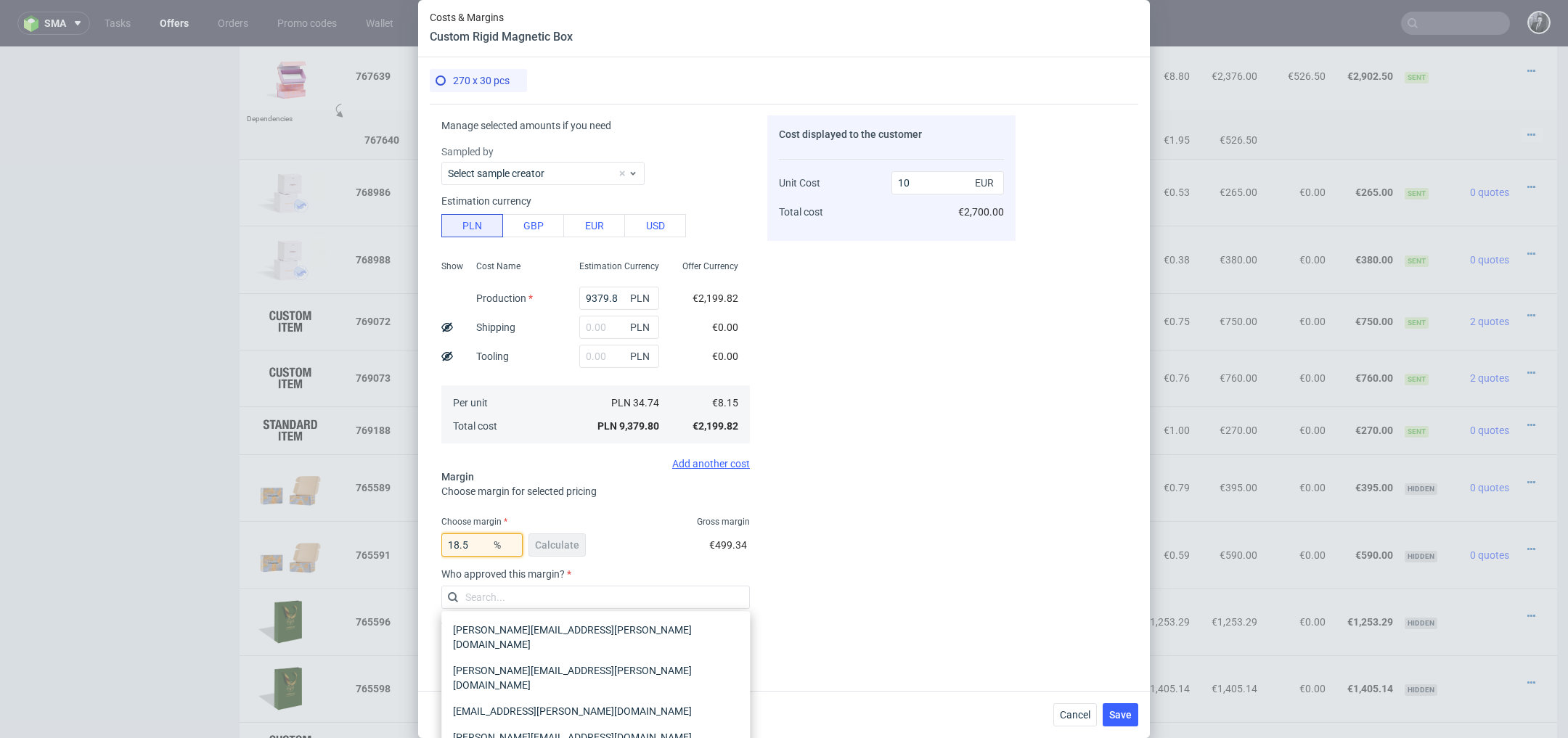
click at [480, 544] on input "18.5" at bounding box center [482, 545] width 81 height 23
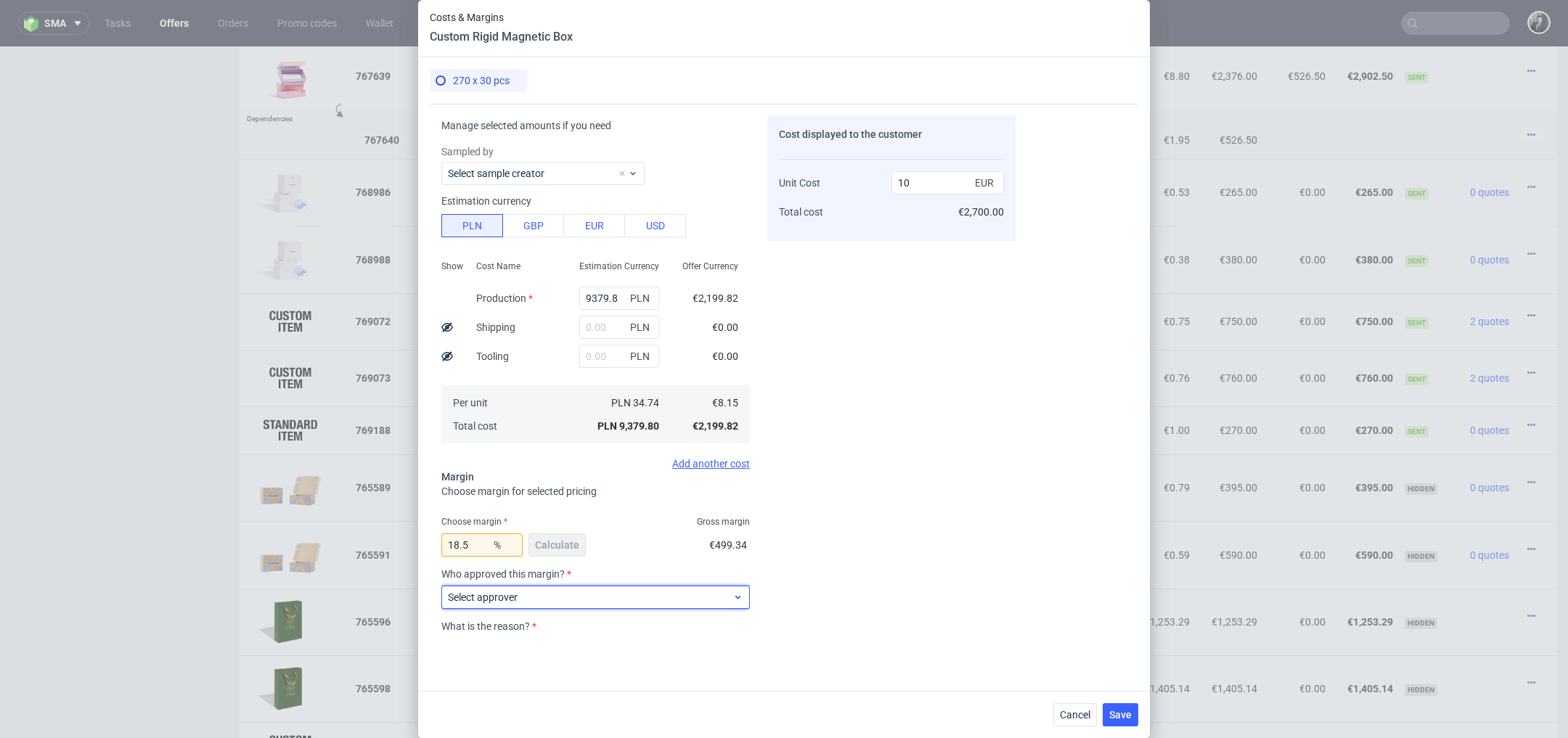
click at [664, 599] on span "Select approver" at bounding box center [590, 597] width 284 height 14
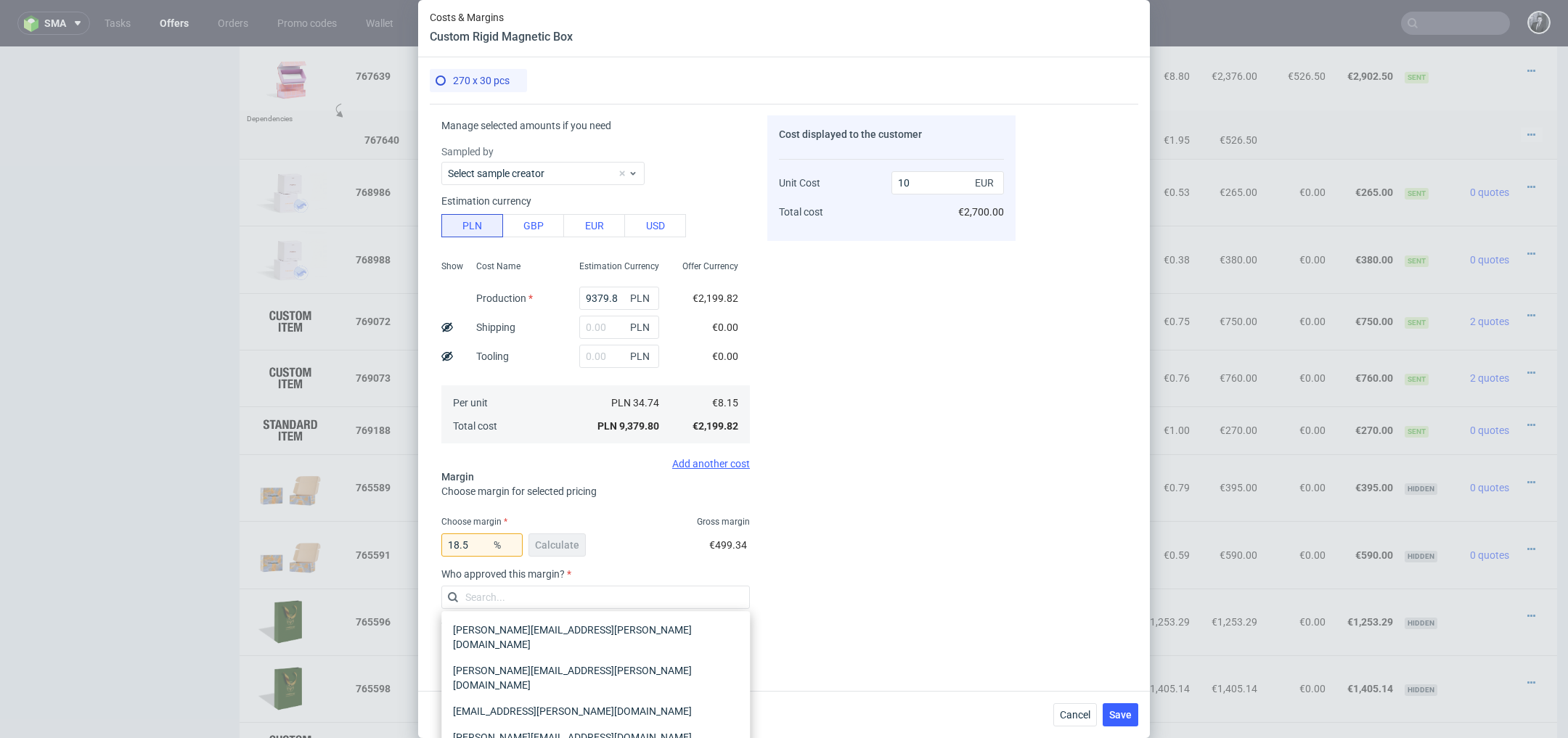
scroll to position [118, 0]
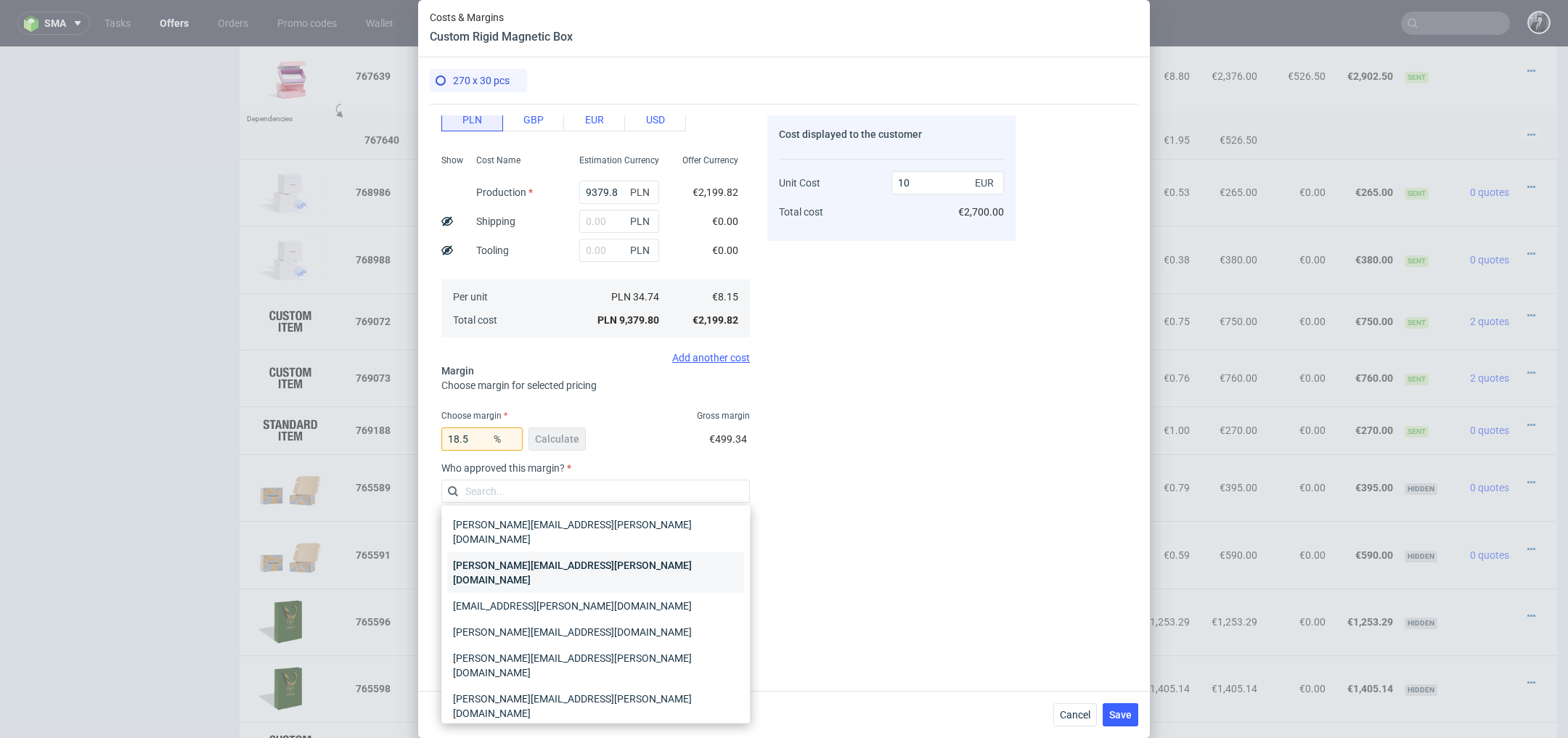
click at [638, 552] on div "[PERSON_NAME][EMAIL_ADDRESS][PERSON_NAME][DOMAIN_NAME]" at bounding box center [596, 573] width 297 height 41
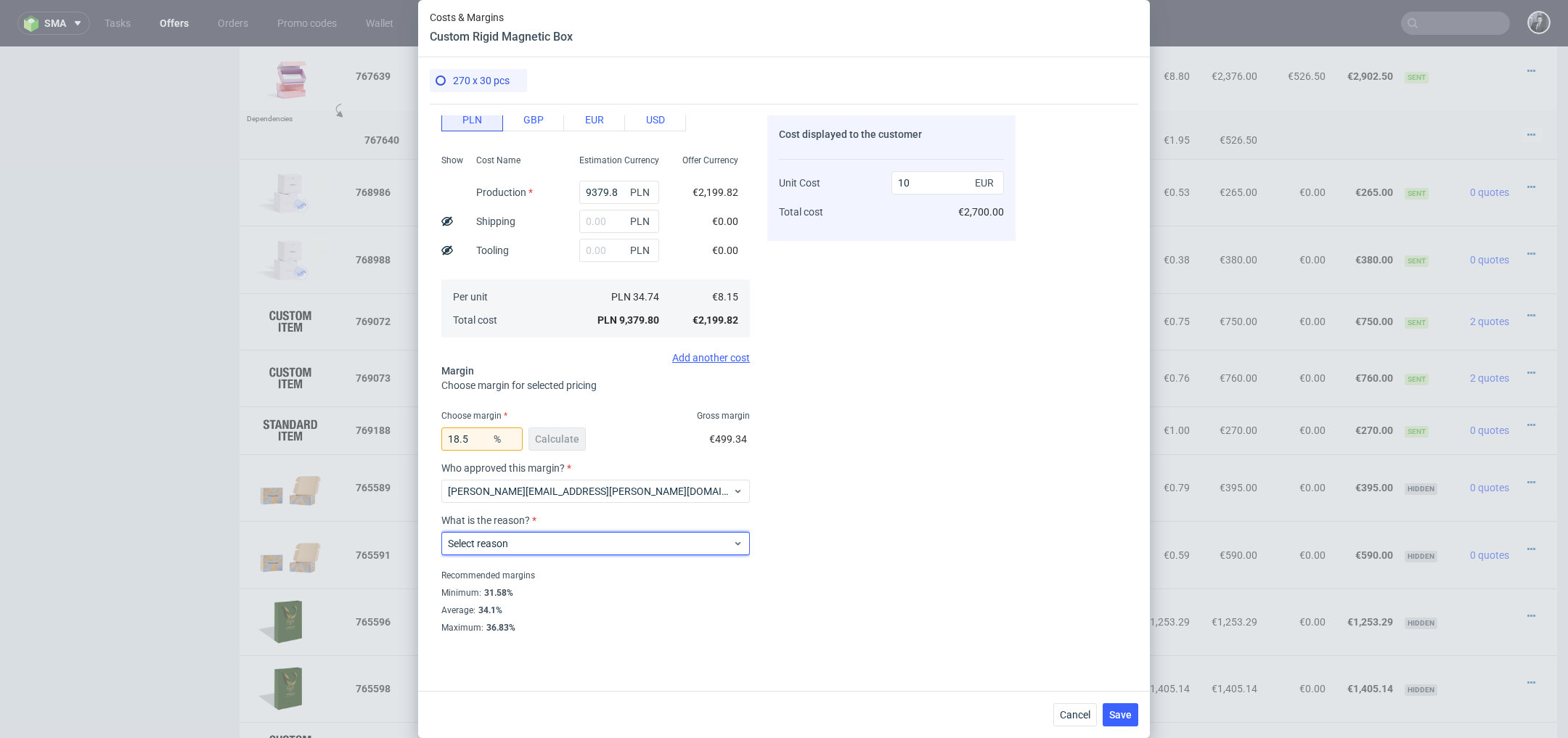
click at [639, 532] on div "Select reason" at bounding box center [596, 543] width 309 height 23
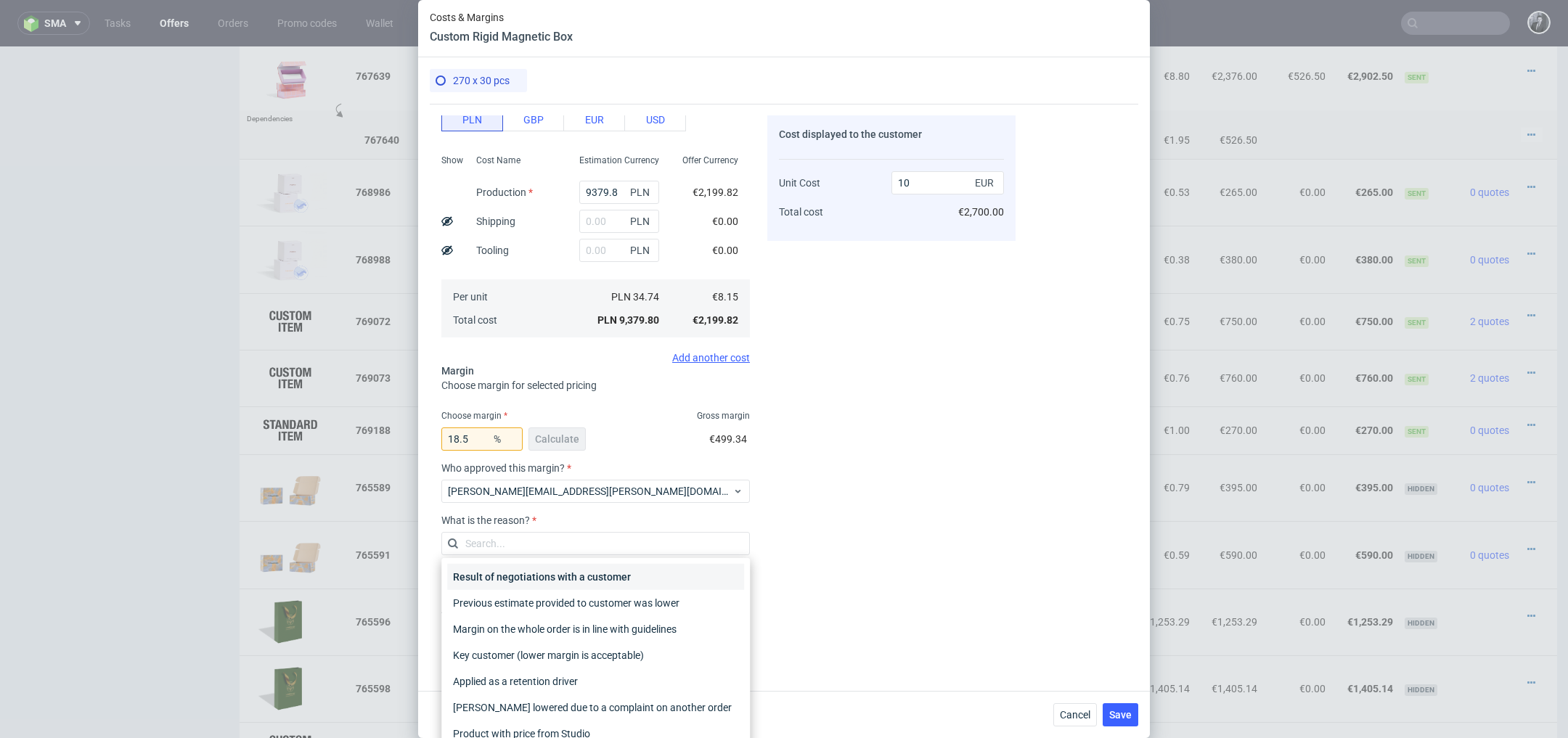
click at [692, 584] on div "Result of negotiations with a customer" at bounding box center [596, 577] width 297 height 26
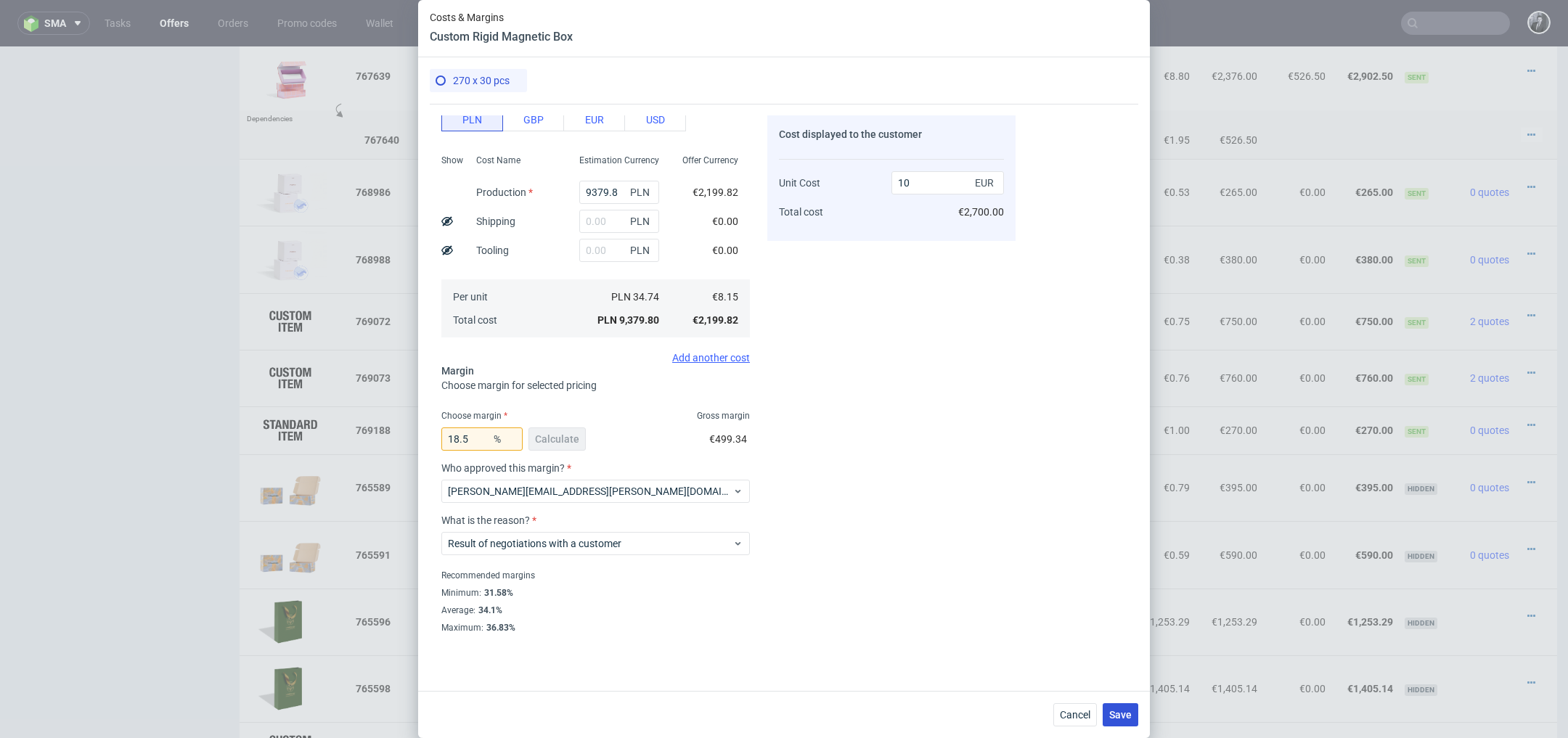
click at [1131, 717] on span "Save" at bounding box center [1120, 715] width 23 height 10
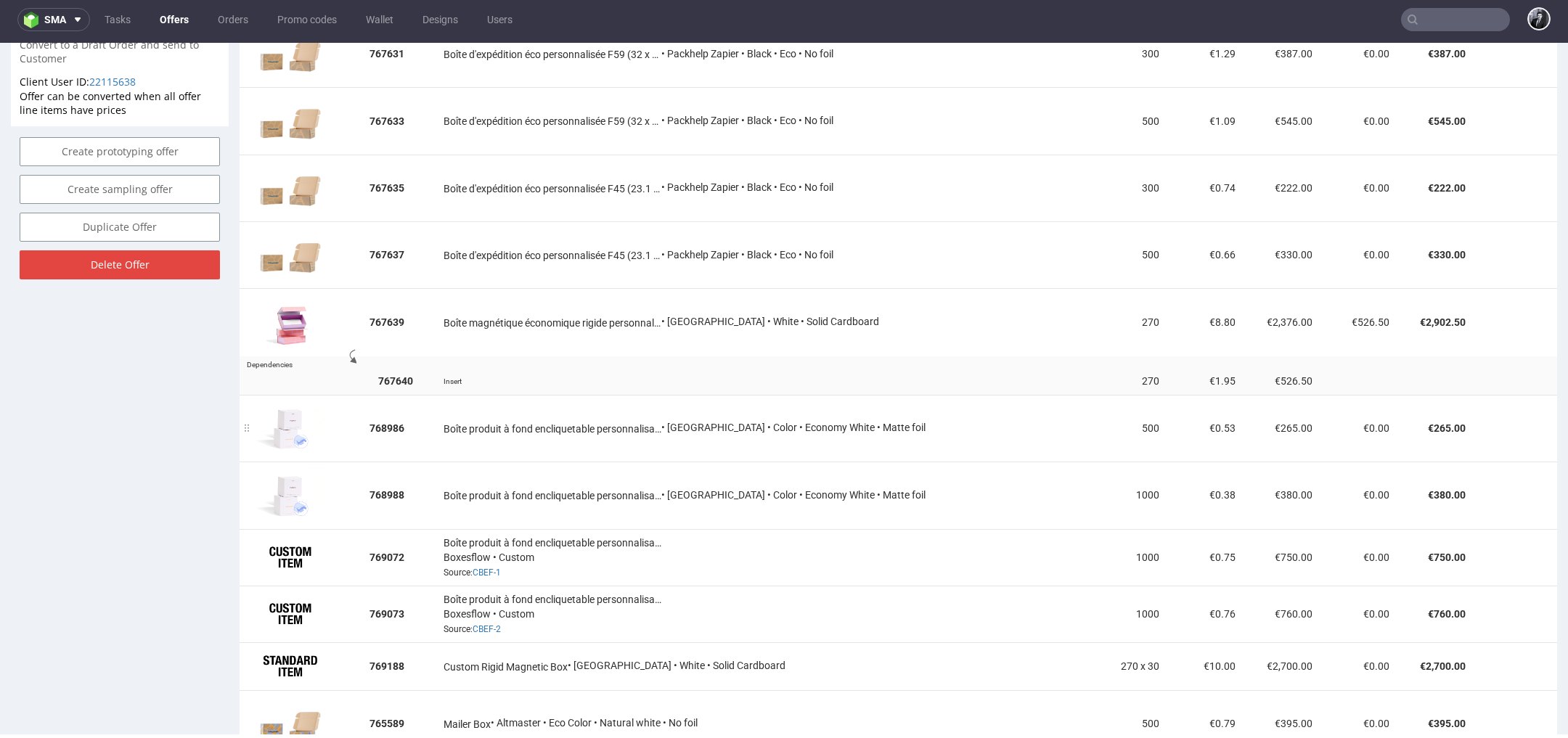
scroll to position [966, 0]
